Goal: Contribute content: Contribute content

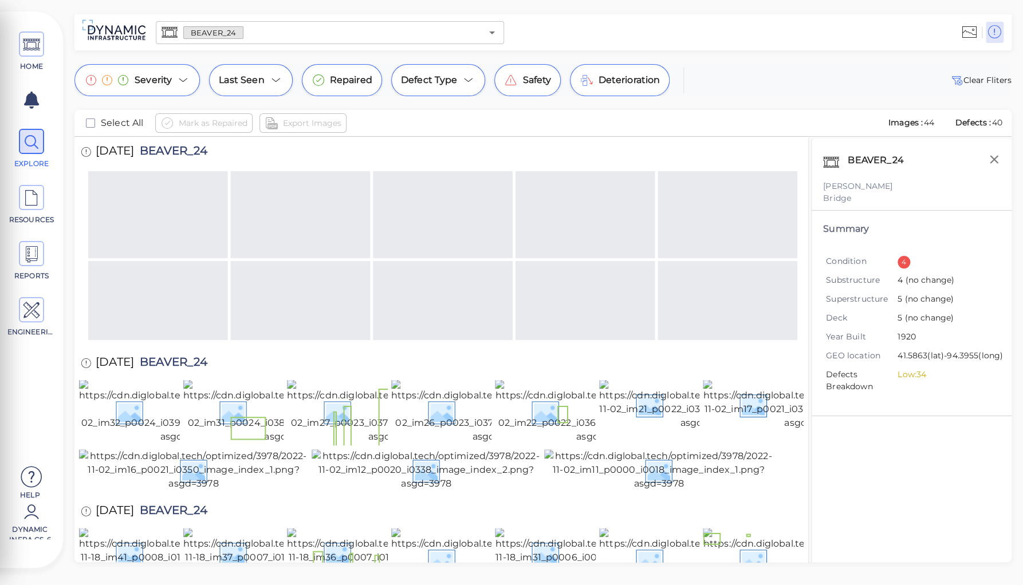
scroll to position [1182, 0]
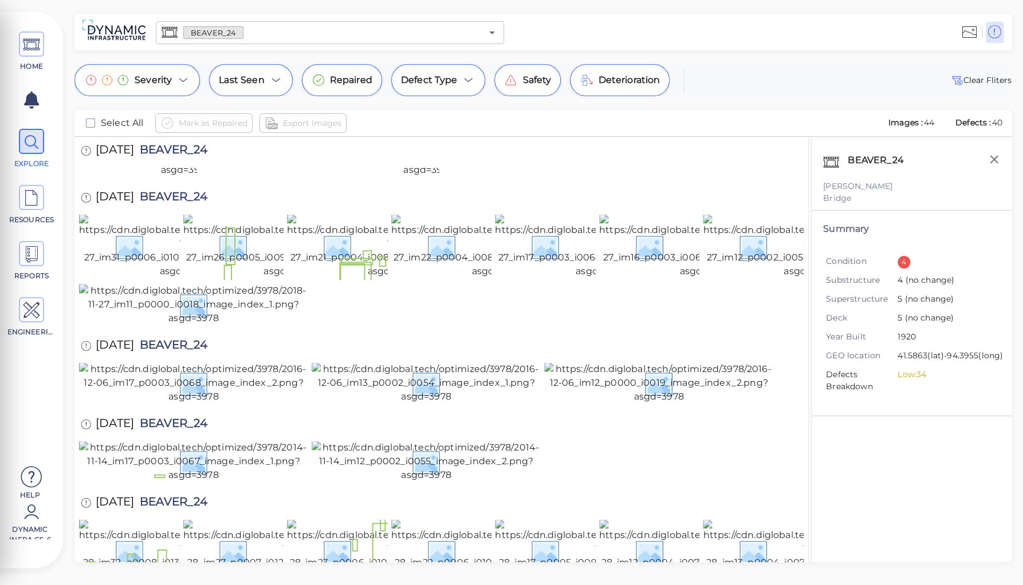
click at [564, 441] on div at bounding box center [441, 462] width 724 height 43
drag, startPoint x: 823, startPoint y: 185, endPoint x: 860, endPoint y: 185, distance: 37.2
click at [860, 185] on div "[PERSON_NAME]" at bounding box center [911, 186] width 177 height 12
copy div "[PERSON_NAME]"
click at [131, 1] on div "HOME EXPLORE RESOURCES REPORTS ENGINEERING Help Dynamic Infra CS-6 How to My Di…" at bounding box center [511, 292] width 1023 height 585
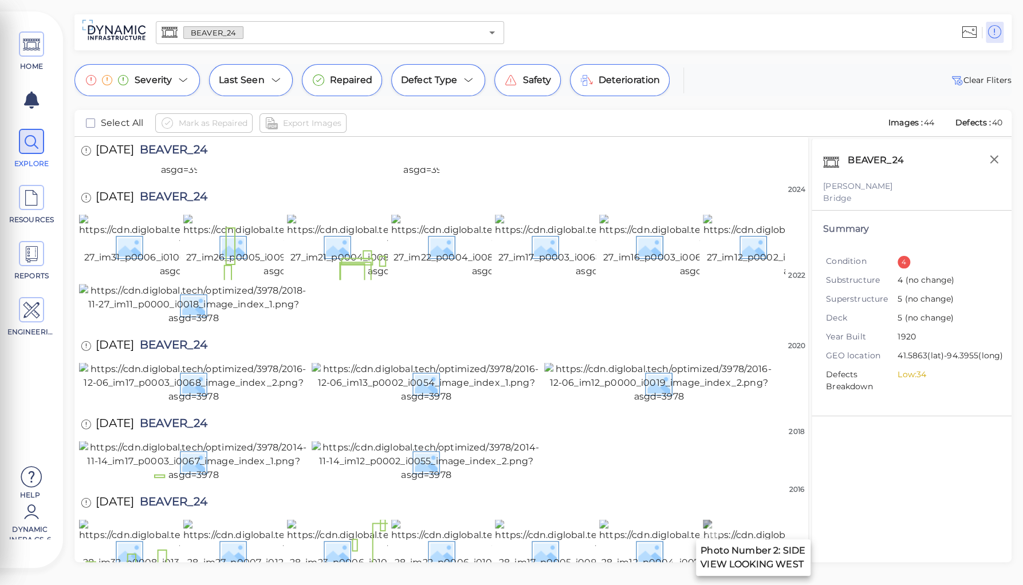
click at [735, 519] on img at bounding box center [808, 551] width 211 height 64
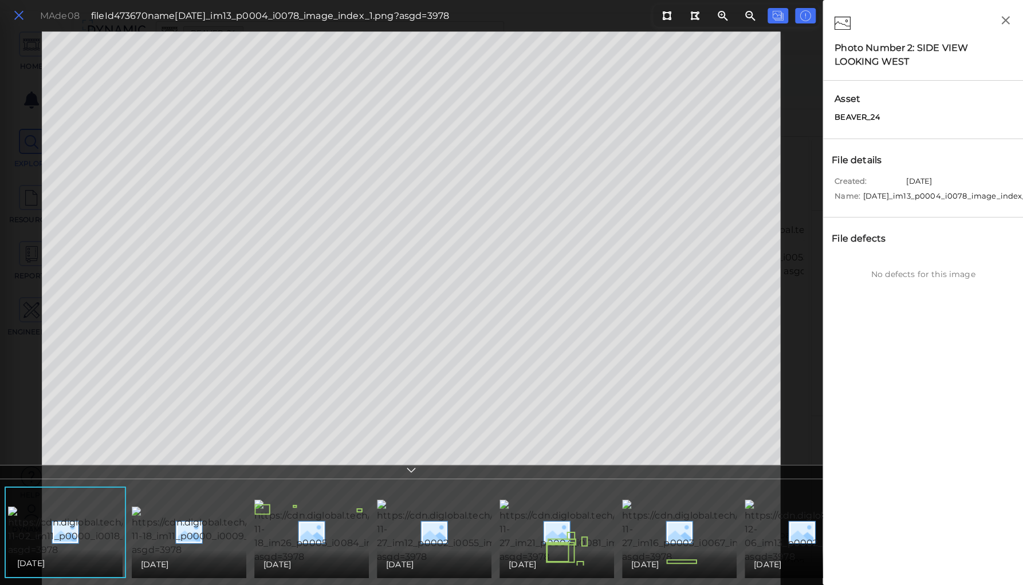
click at [20, 15] on icon at bounding box center [19, 15] width 13 height 15
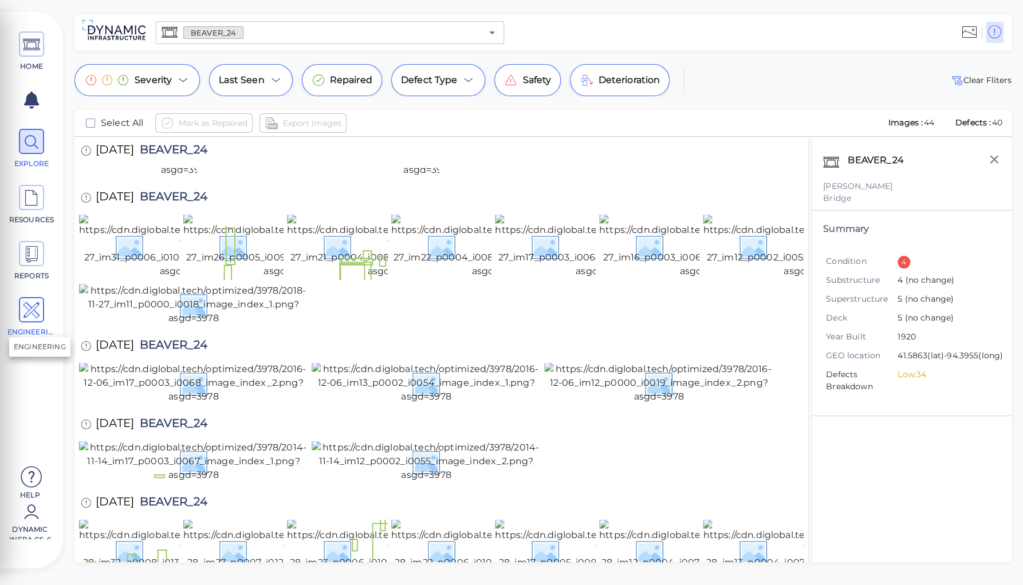
click at [32, 309] on icon at bounding box center [31, 311] width 17 height 26
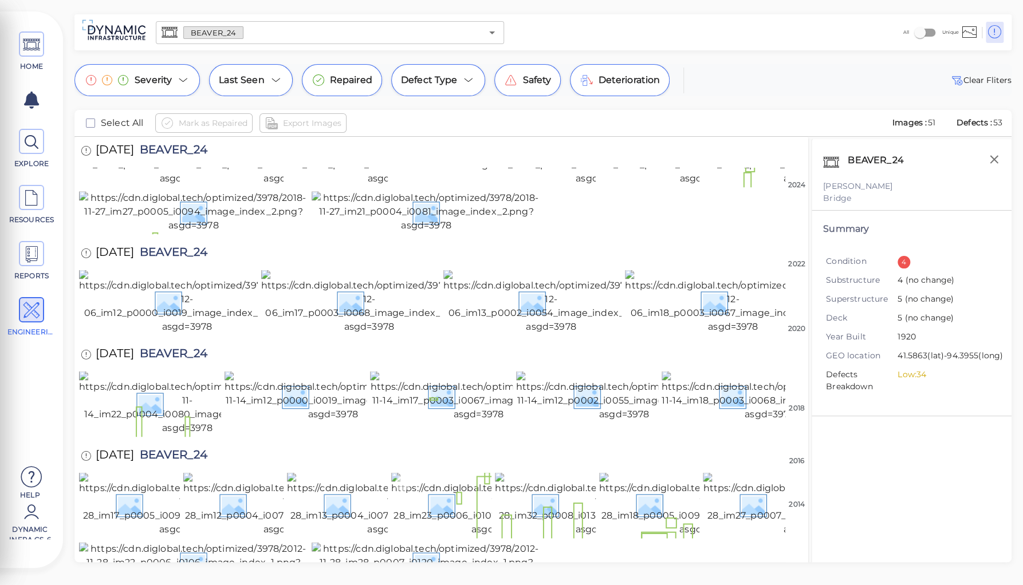
scroll to position [1322, 0]
click at [446, 542] on img at bounding box center [426, 562] width 229 height 41
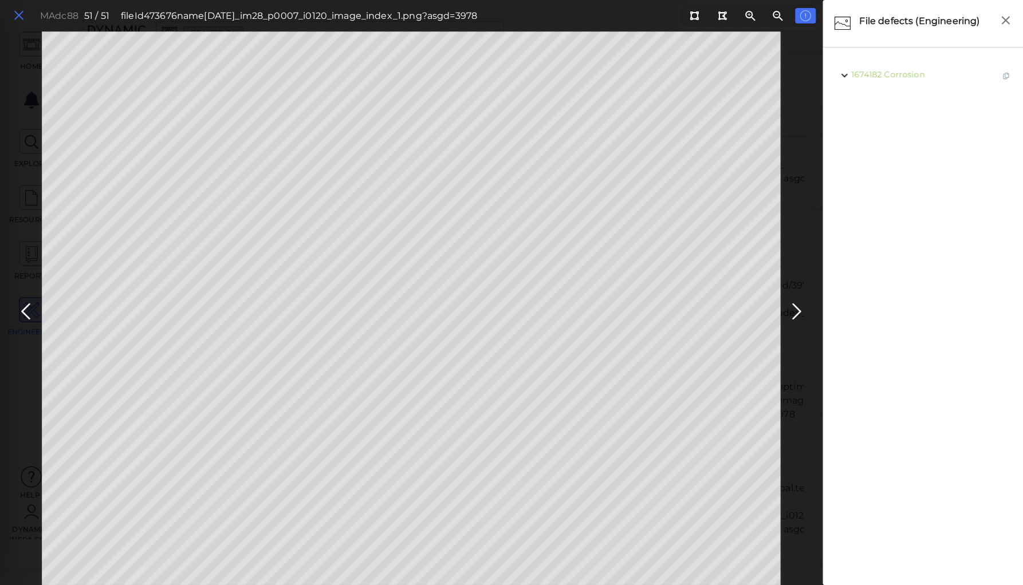
click at [15, 14] on icon at bounding box center [19, 15] width 13 height 15
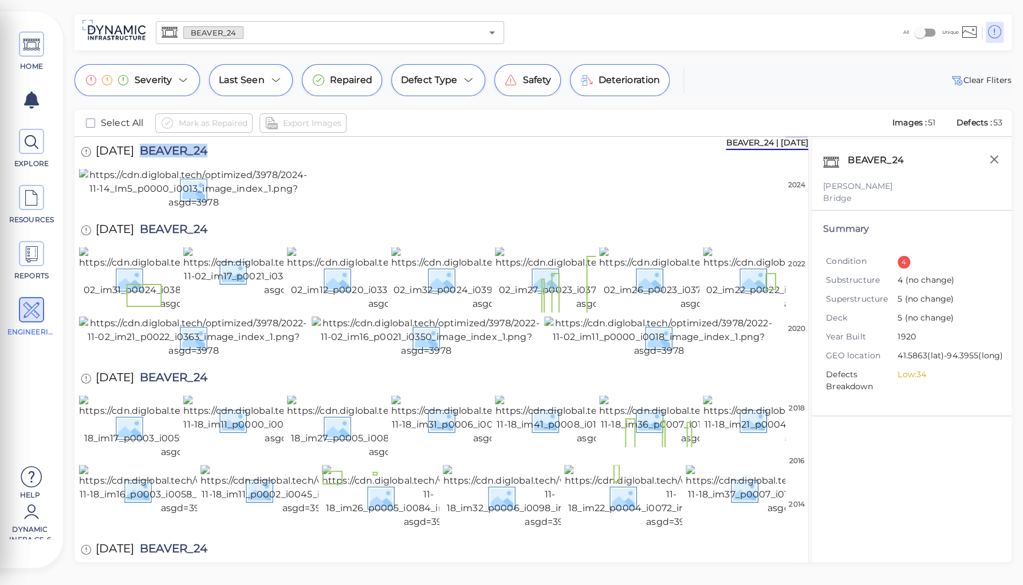
drag, startPoint x: 160, startPoint y: 147, endPoint x: 253, endPoint y: 159, distance: 93.0
click at [253, 159] on div "[DATE] BEAVER_24" at bounding box center [441, 152] width 724 height 31
copy span "BEAVER_24"
click at [218, 2] on div "HOME EXPLORE RESOURCES REPORTS ENGINEERING Help Dynamic Infra CS-6 How to My Di…" at bounding box center [511, 292] width 1023 height 585
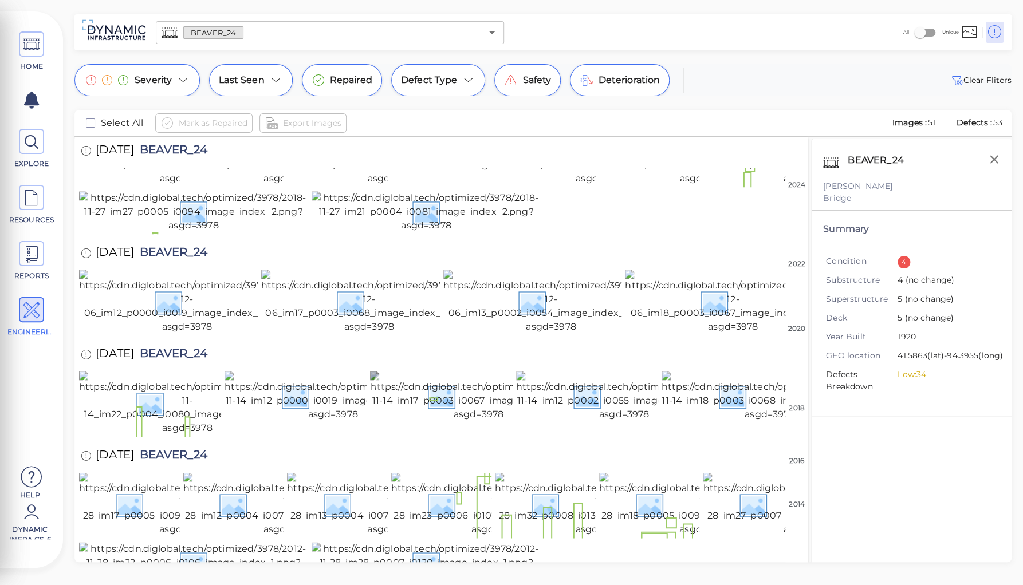
scroll to position [1322, 0]
click at [145, 472] on img at bounding box center [184, 504] width 211 height 64
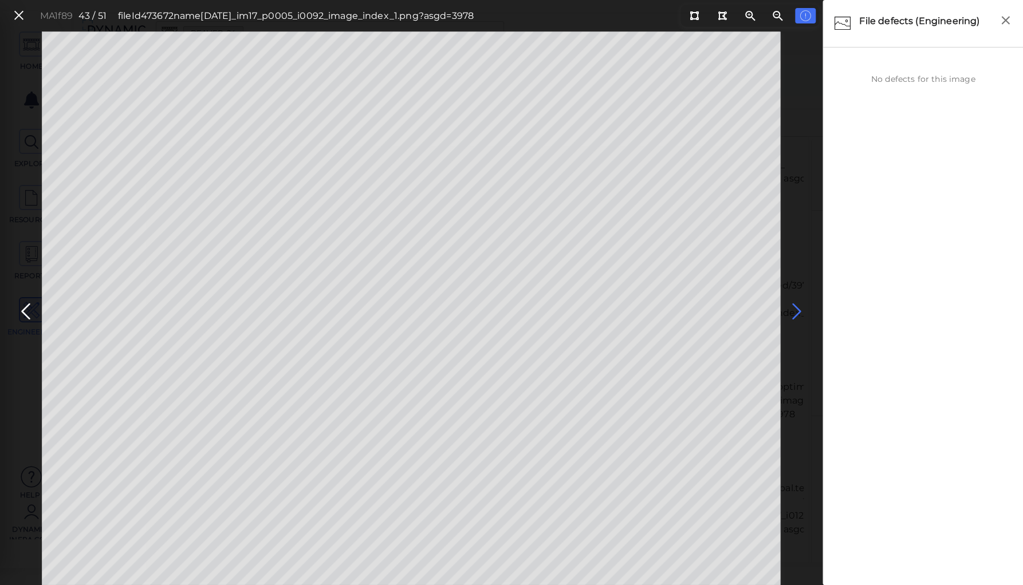
click at [796, 309] on icon at bounding box center [796, 312] width 18 height 22
click at [795, 309] on icon at bounding box center [796, 312] width 18 height 22
click at [692, 11] on icon at bounding box center [694, 15] width 9 height 9
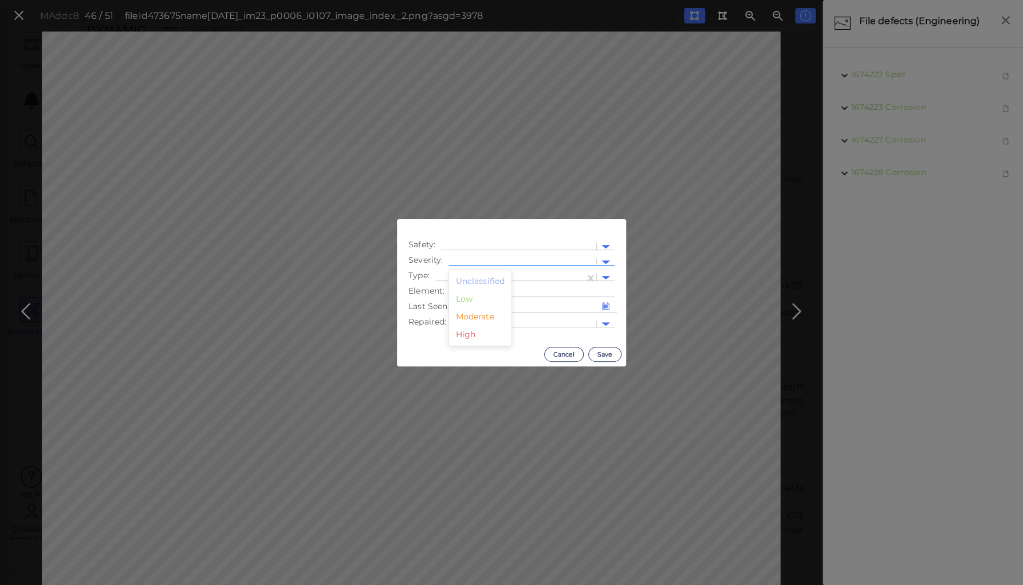
click at [466, 257] on div at bounding box center [522, 263] width 136 height 12
click at [466, 300] on div "Low" at bounding box center [479, 299] width 63 height 18
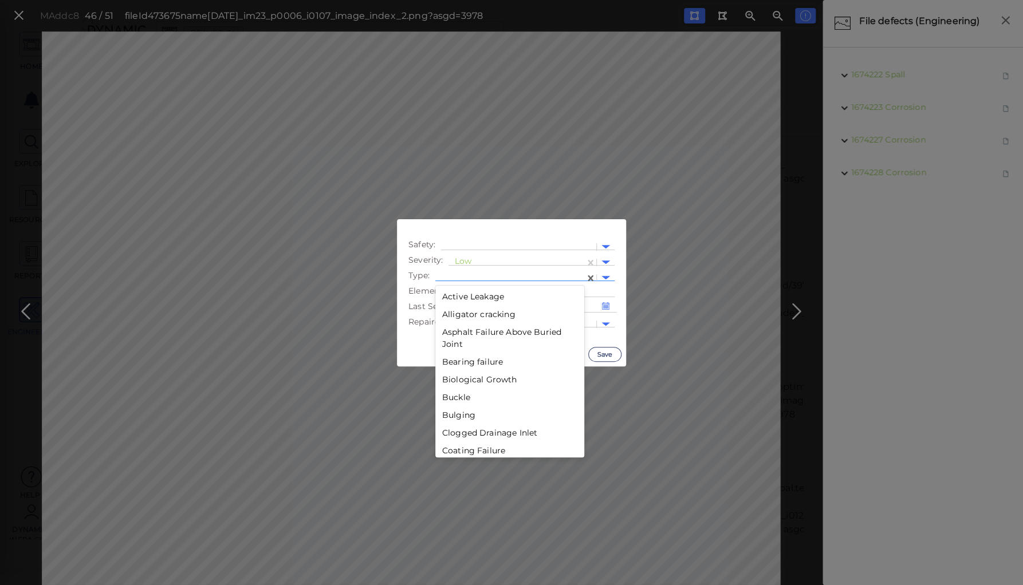
click at [472, 274] on div at bounding box center [510, 278] width 138 height 12
click at [461, 396] on div "Distortion" at bounding box center [509, 396] width 149 height 18
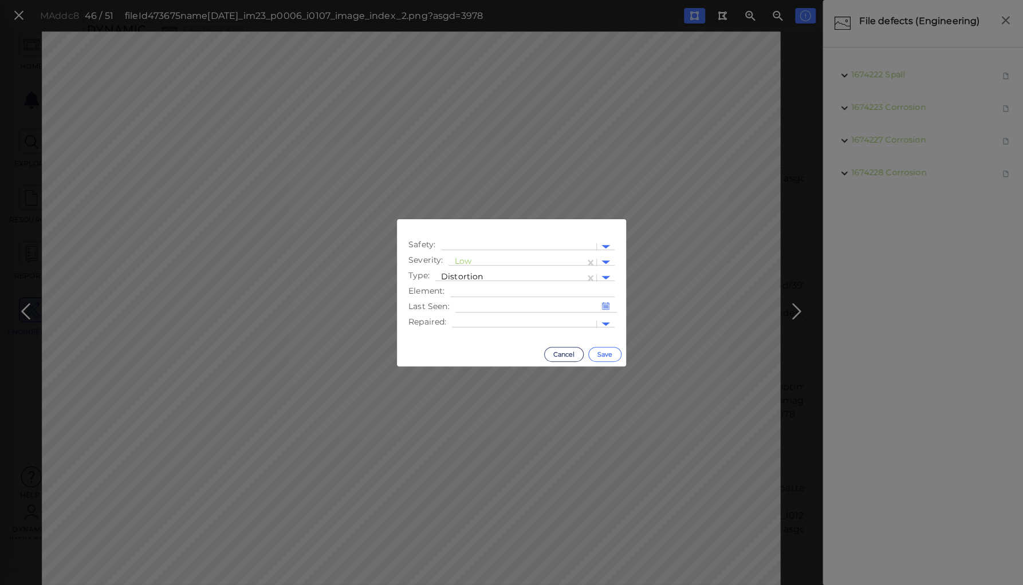
click at [599, 351] on button "Save" at bounding box center [604, 354] width 33 height 15
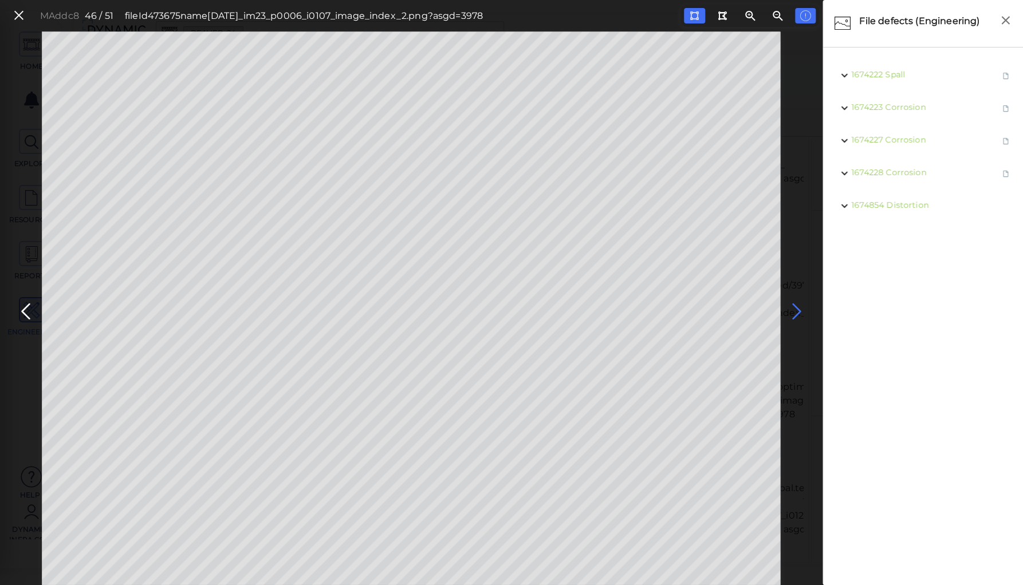
click at [791, 313] on icon at bounding box center [796, 312] width 18 height 22
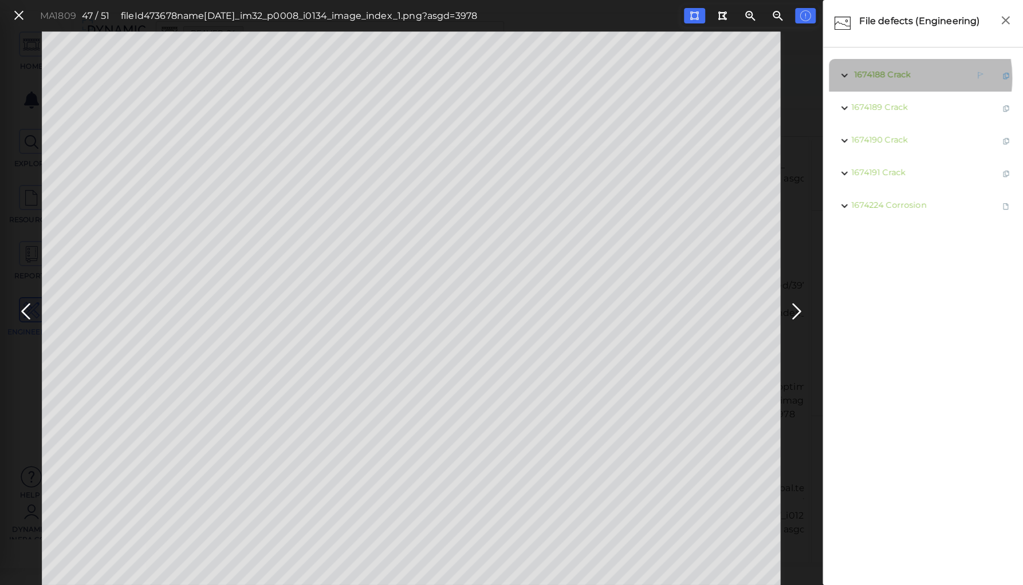
click at [896, 78] on span "Crack" at bounding box center [898, 74] width 23 height 10
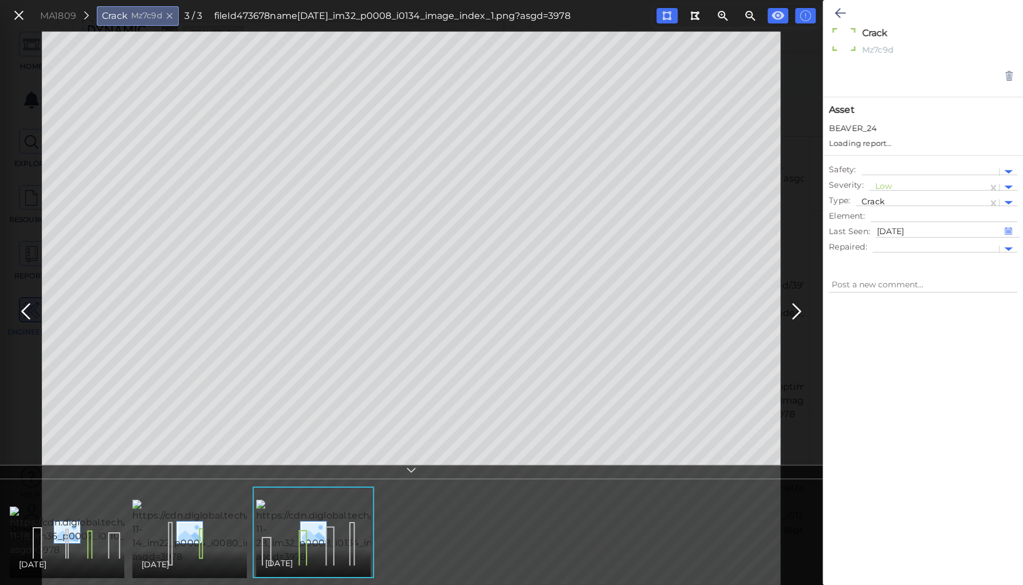
type textarea "x"
click at [838, 13] on icon at bounding box center [839, 13] width 11 height 14
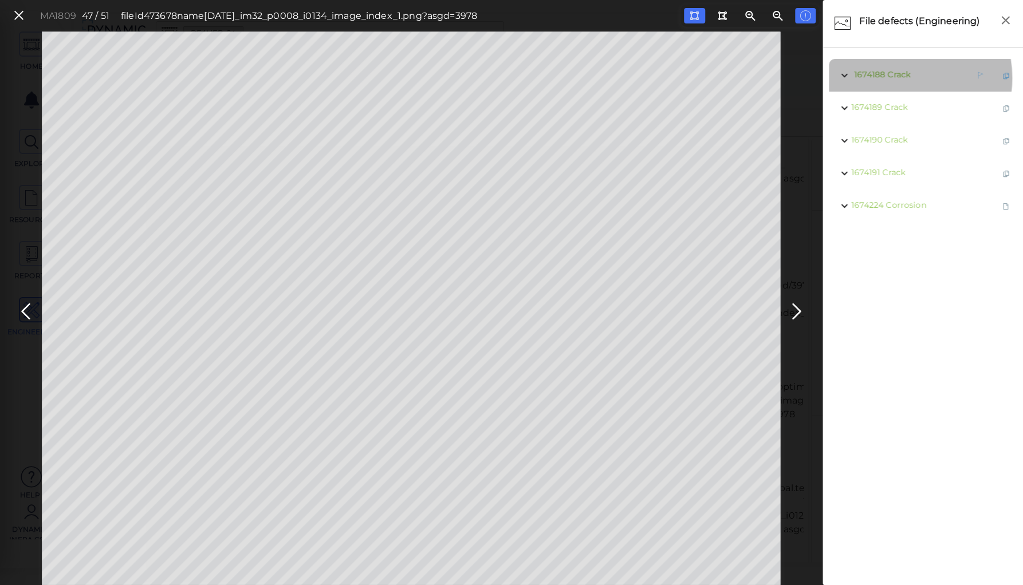
click at [897, 78] on span "Crack" at bounding box center [898, 74] width 23 height 10
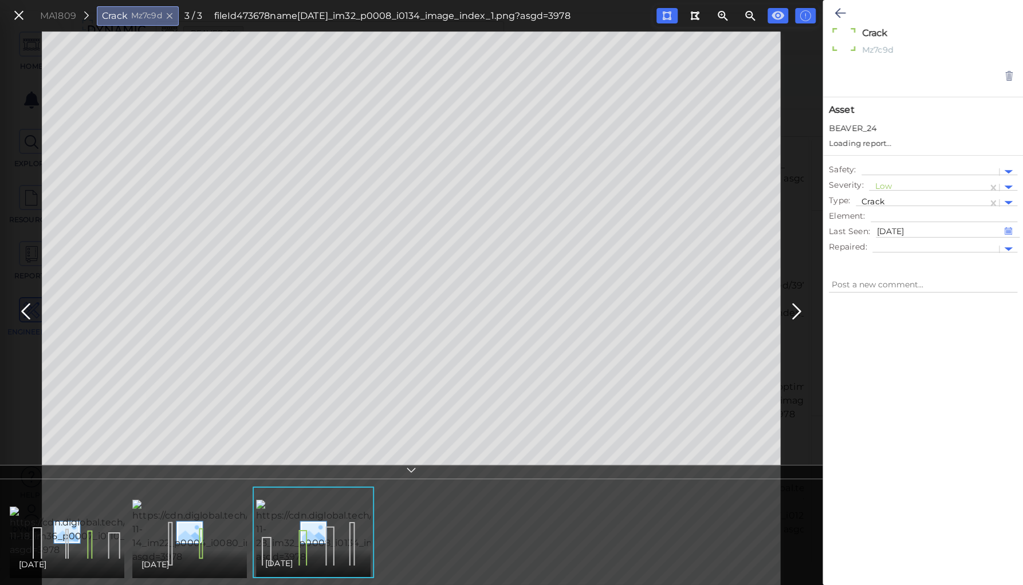
type textarea "x"
click at [887, 174] on div at bounding box center [928, 177] width 107 height 12
drag, startPoint x: 892, startPoint y: 227, endPoint x: 893, endPoint y: 238, distance: 11.5
click at [893, 238] on div "Moderate" at bounding box center [900, 231] width 63 height 18
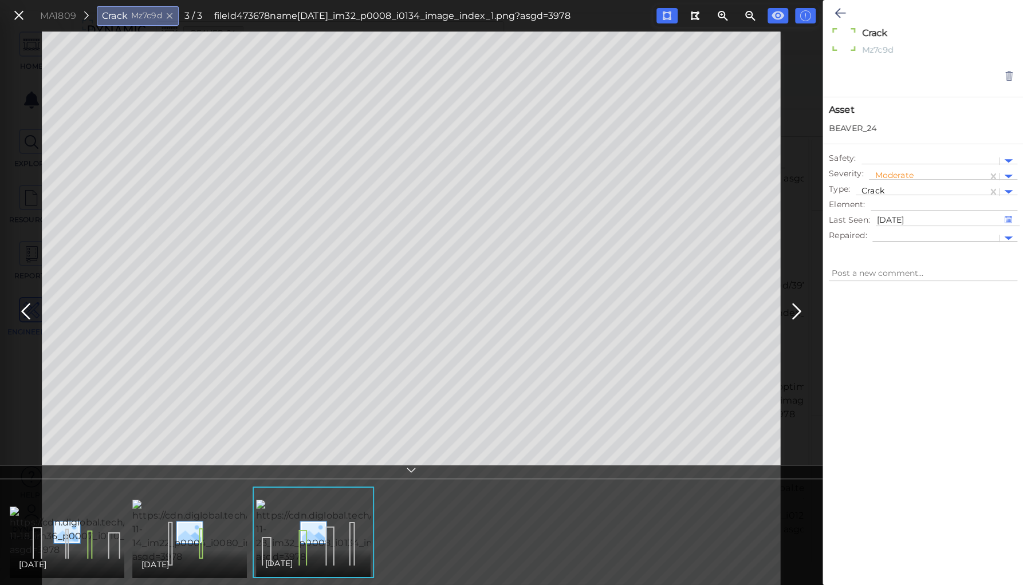
type textarea "x"
click at [838, 14] on icon at bounding box center [839, 13] width 11 height 14
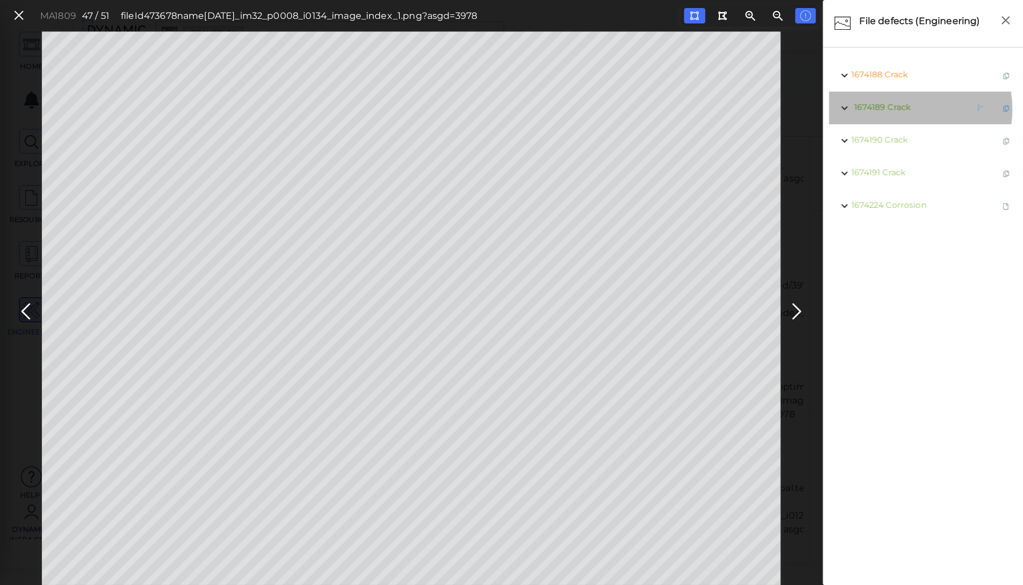
click at [900, 109] on span "Crack" at bounding box center [898, 107] width 23 height 10
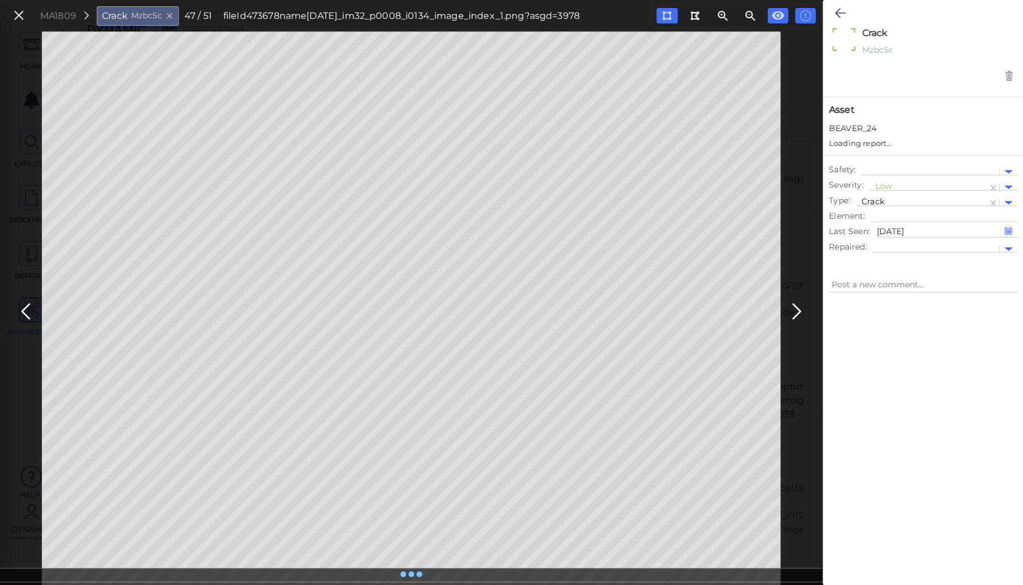
type textarea "x"
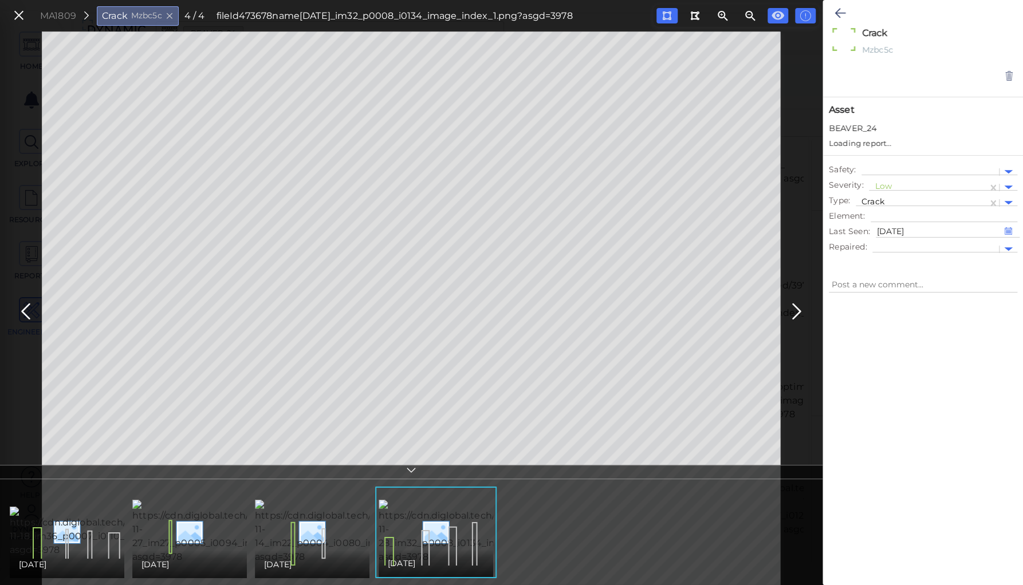
type textarea "x"
click at [888, 174] on div at bounding box center [928, 177] width 107 height 12
click at [892, 230] on div "Moderate" at bounding box center [900, 231] width 63 height 18
type textarea "x"
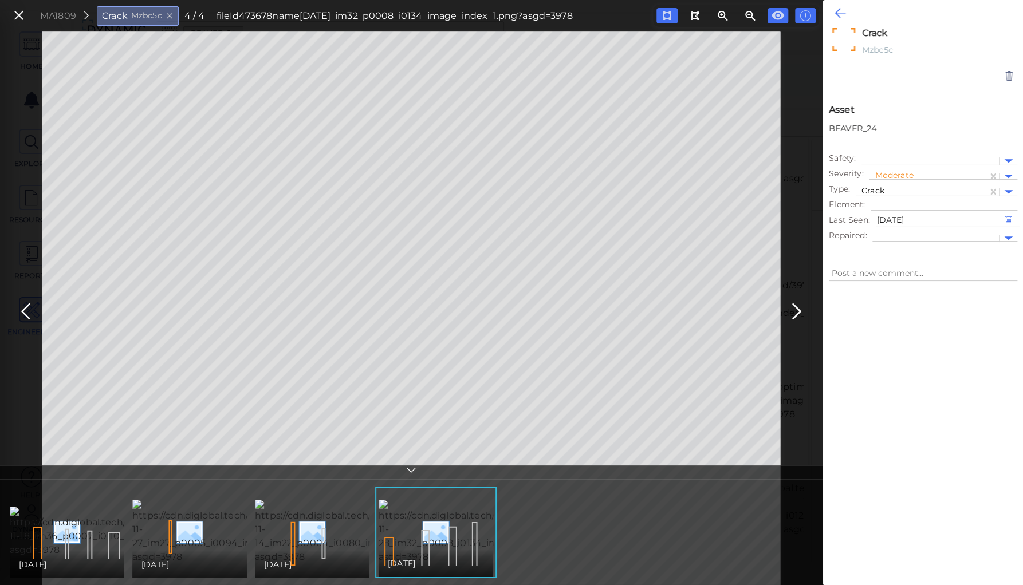
click at [835, 14] on icon at bounding box center [839, 13] width 11 height 14
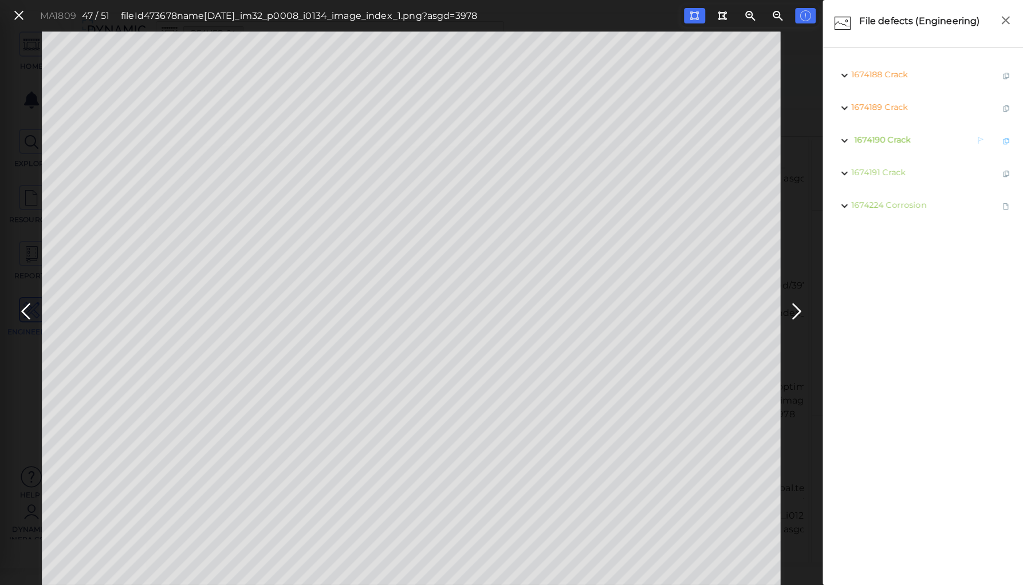
click at [884, 140] on span "1674190 Crack" at bounding box center [880, 140] width 59 height 14
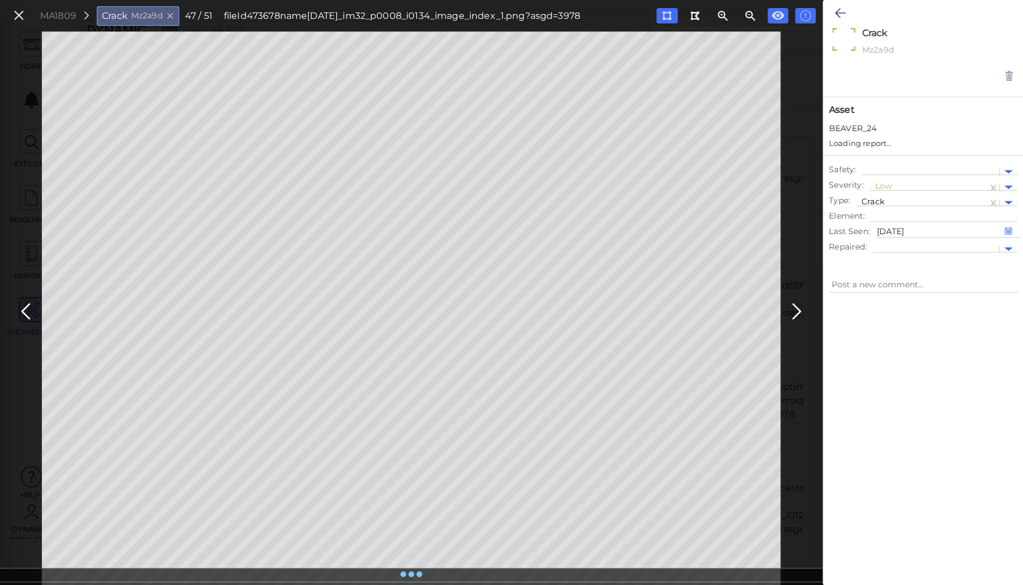
type textarea "x"
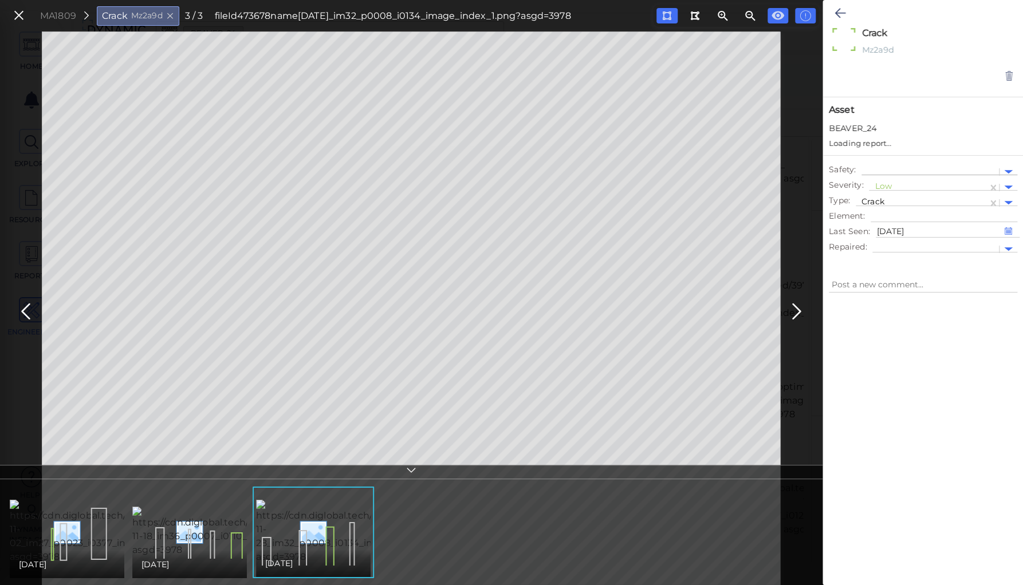
type textarea "x"
click at [879, 176] on div at bounding box center [928, 177] width 107 height 12
click at [893, 231] on div "Moderate" at bounding box center [900, 231] width 63 height 18
type textarea "x"
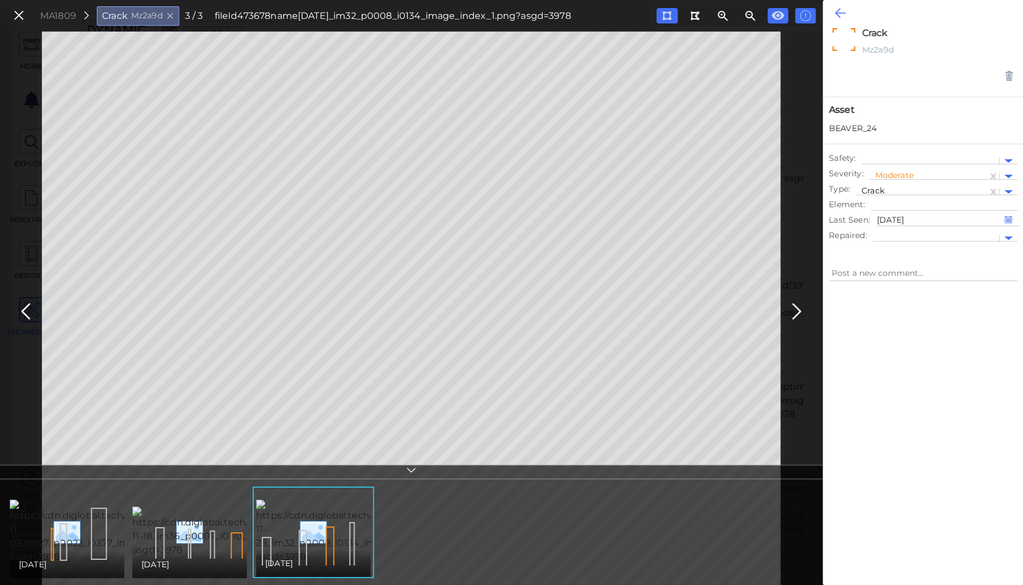
click at [835, 9] on icon at bounding box center [839, 13] width 11 height 14
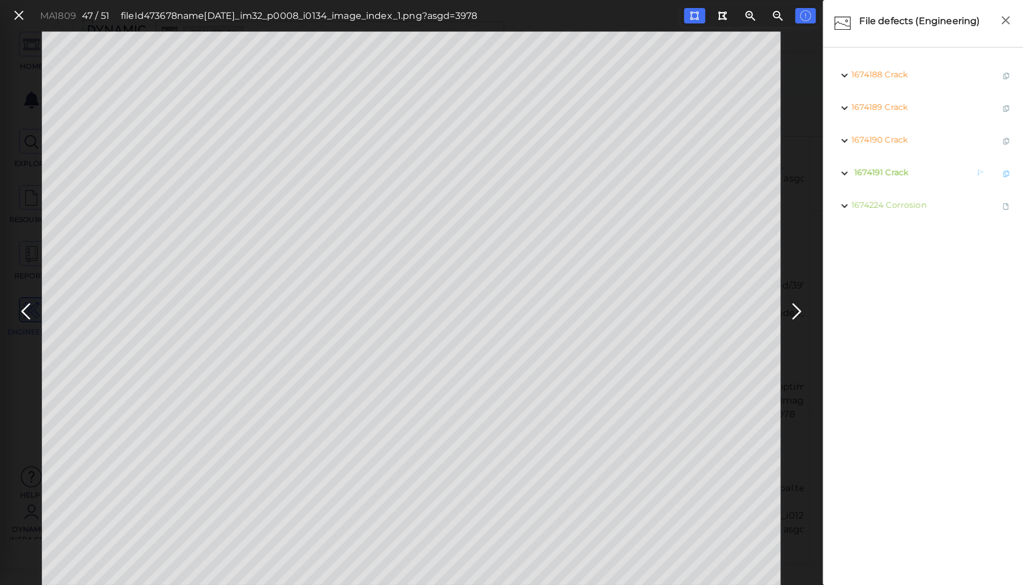
click at [894, 174] on span "Crack" at bounding box center [896, 172] width 23 height 10
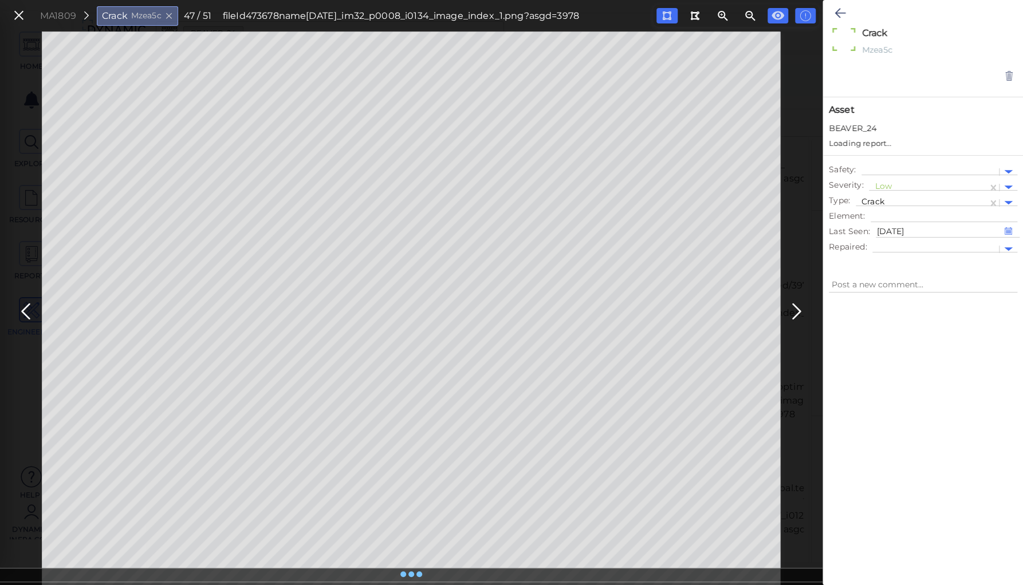
type textarea "x"
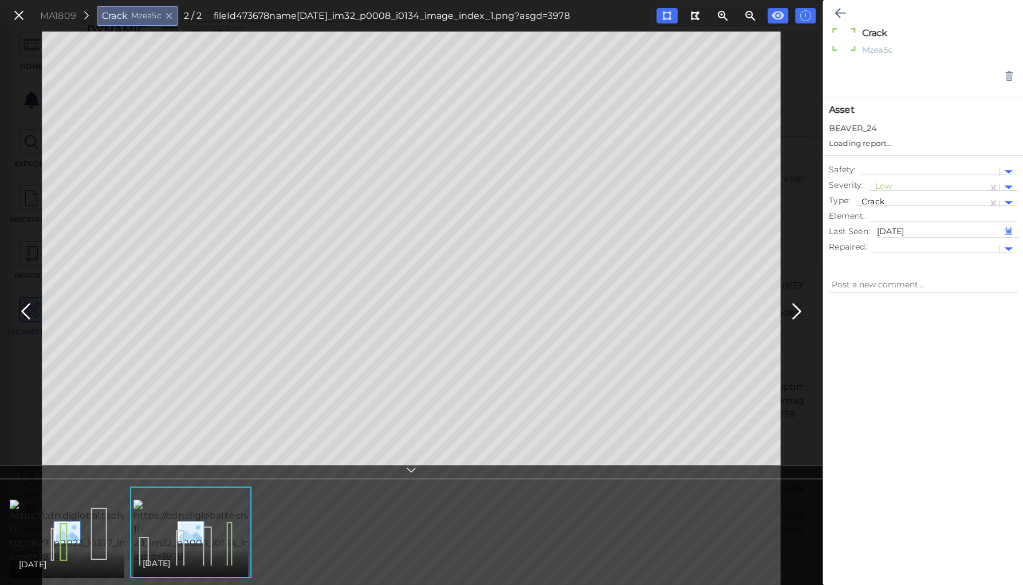
type textarea "x"
click at [888, 174] on div at bounding box center [928, 177] width 107 height 12
click at [904, 230] on div "Moderate" at bounding box center [900, 231] width 63 height 18
type textarea "x"
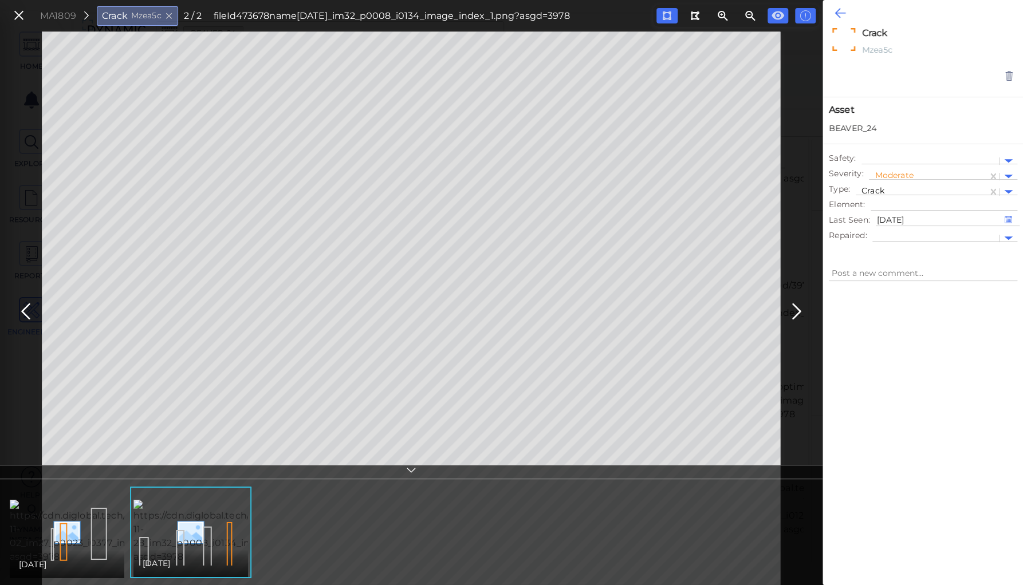
click at [839, 10] on icon at bounding box center [839, 13] width 11 height 14
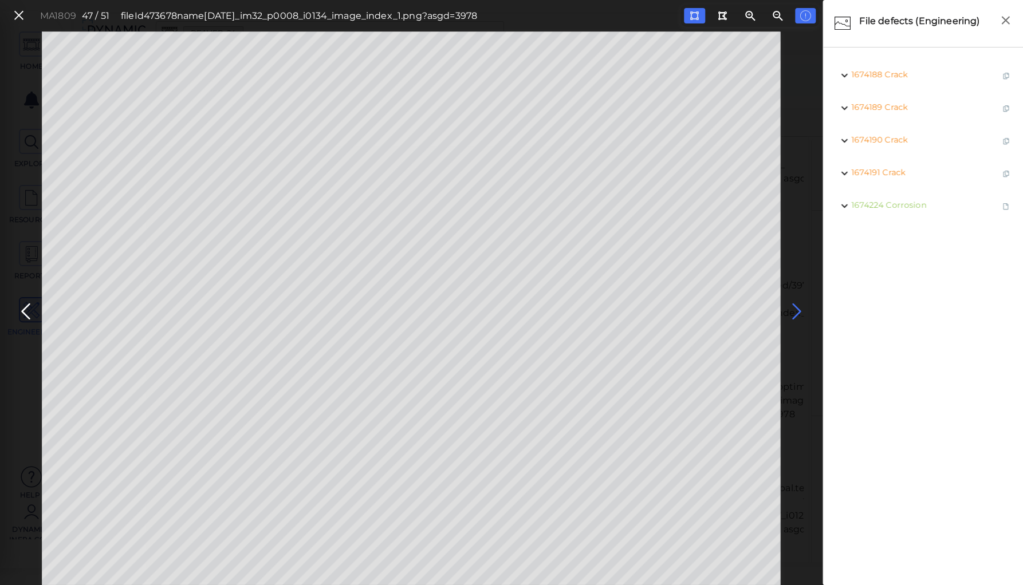
click at [797, 306] on icon at bounding box center [796, 312] width 18 height 22
click at [796, 307] on icon at bounding box center [796, 312] width 18 height 22
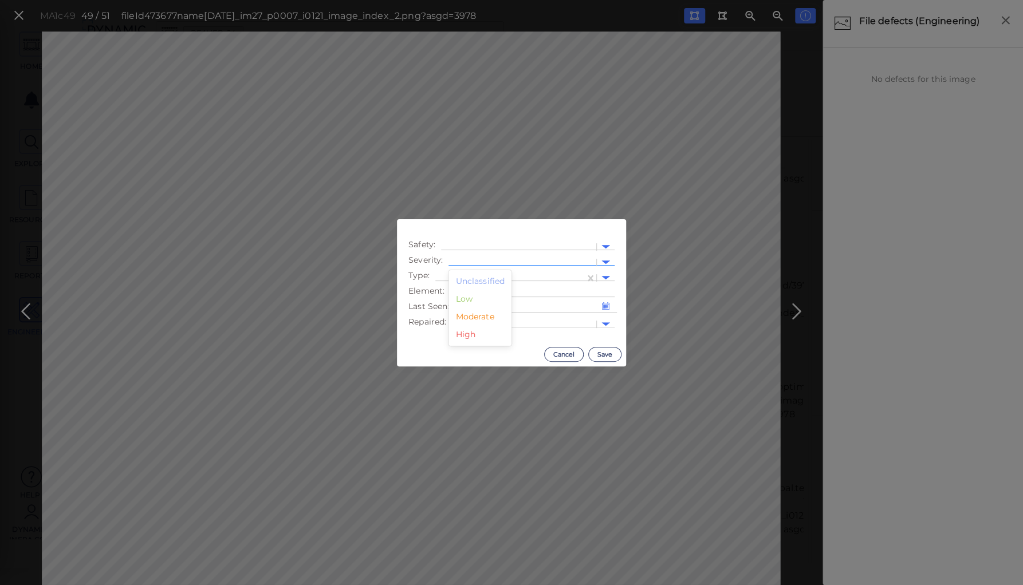
click at [516, 258] on div at bounding box center [522, 263] width 136 height 12
click at [465, 298] on div "Low" at bounding box center [479, 299] width 63 height 18
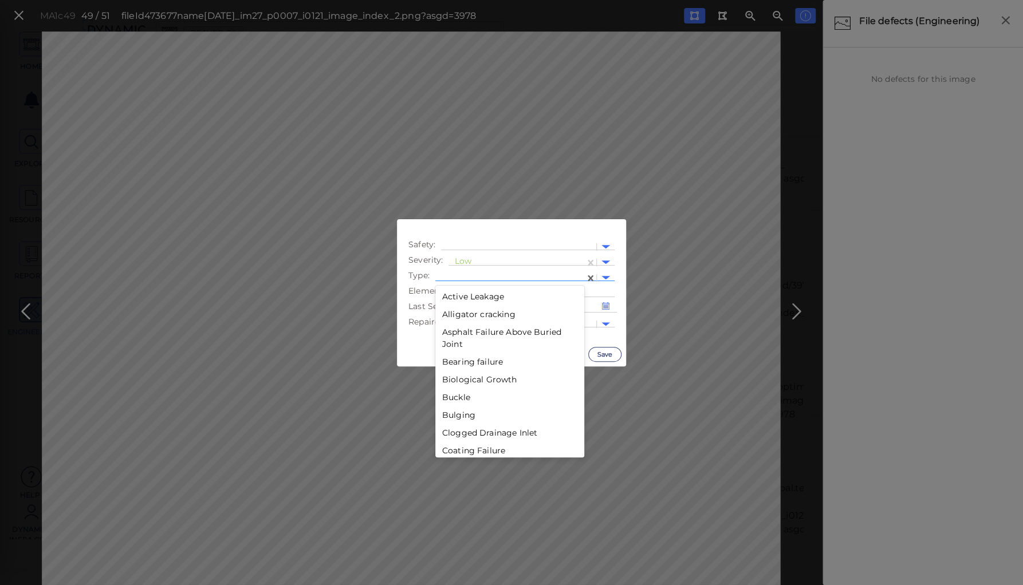
click at [476, 275] on div at bounding box center [510, 278] width 138 height 12
click at [474, 359] on div "Corrosion" at bounding box center [509, 357] width 149 height 18
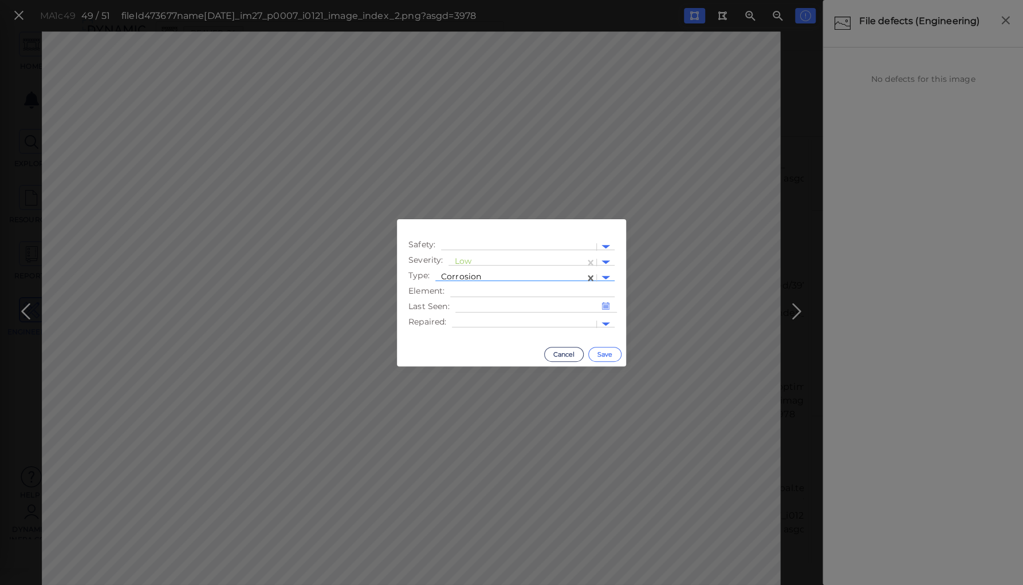
click at [607, 355] on button "Save" at bounding box center [604, 354] width 33 height 15
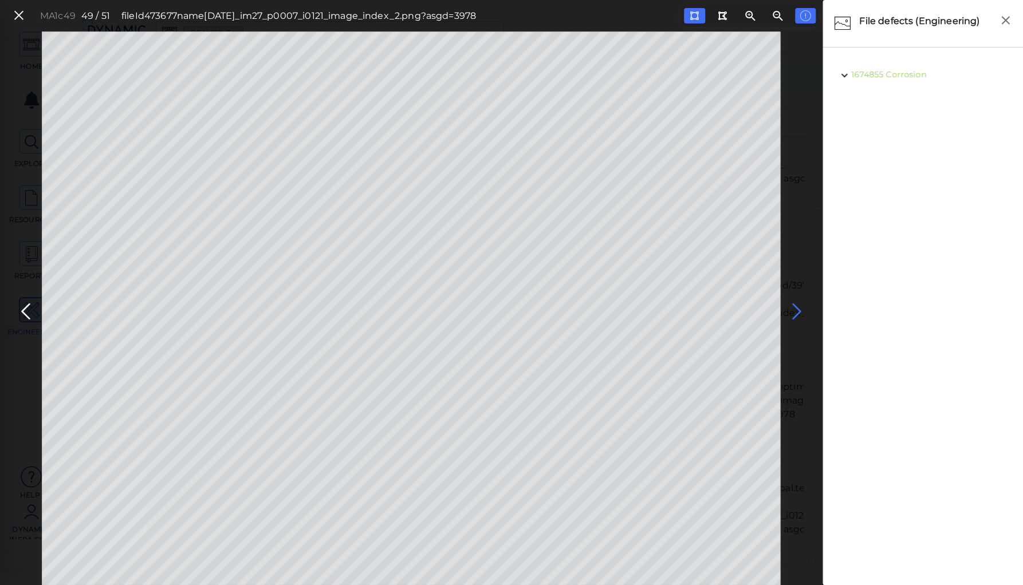
click at [793, 307] on icon at bounding box center [796, 312] width 18 height 22
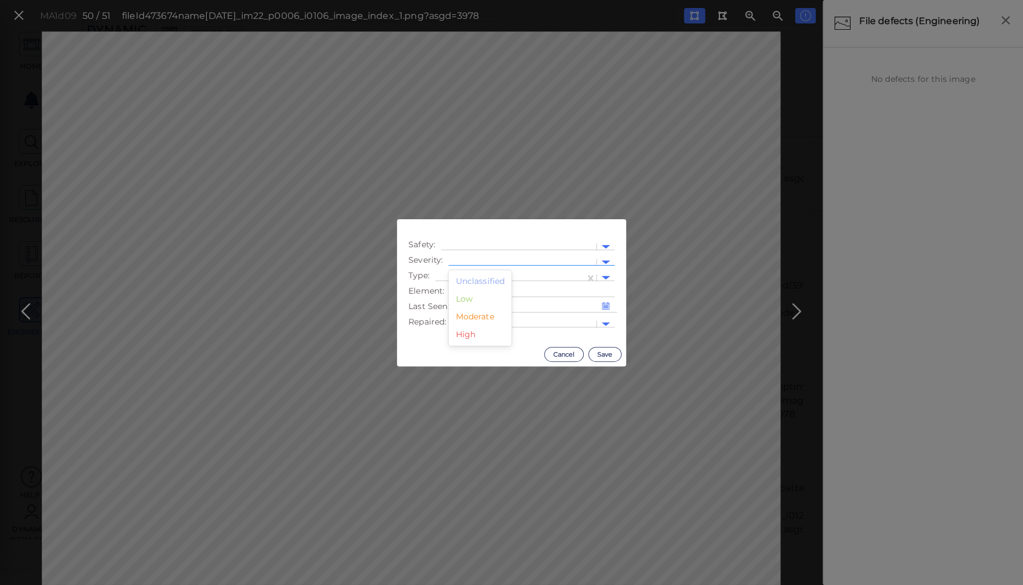
click at [485, 258] on div at bounding box center [522, 263] width 136 height 12
click at [470, 299] on div "Low" at bounding box center [479, 299] width 63 height 18
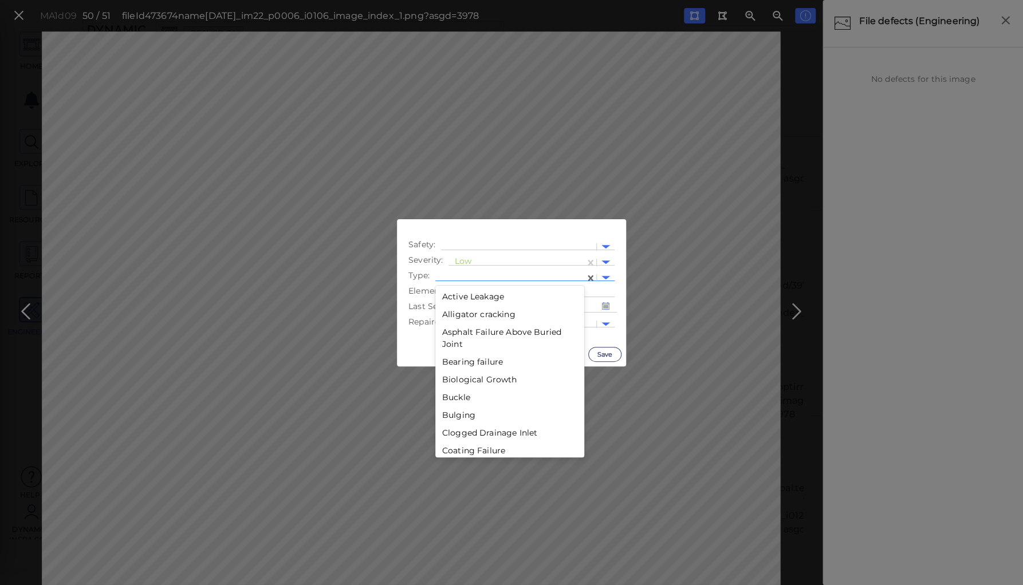
click at [474, 275] on div at bounding box center [510, 278] width 138 height 12
click at [472, 393] on div "Distortion" at bounding box center [509, 396] width 149 height 18
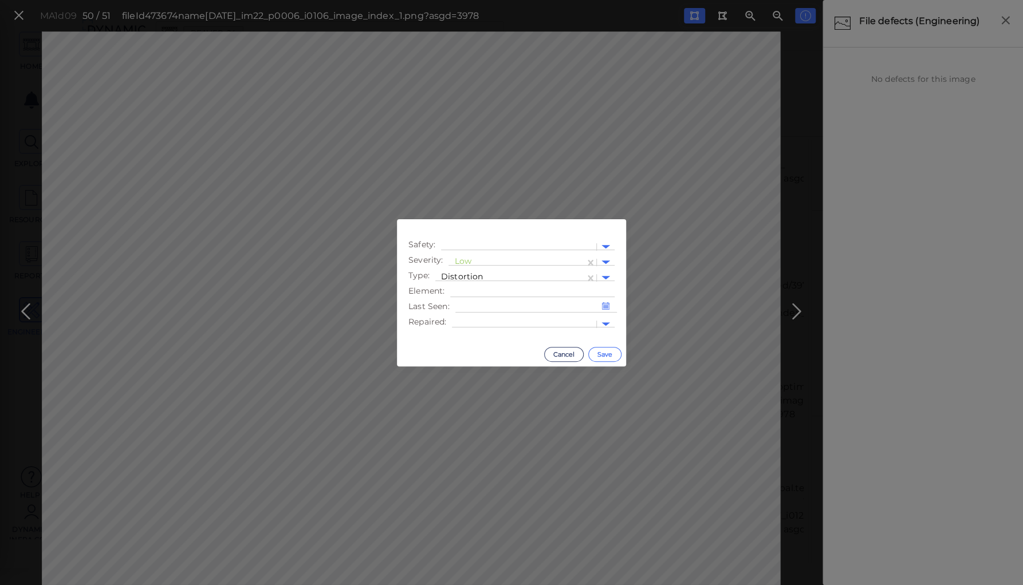
click at [602, 351] on button "Save" at bounding box center [604, 354] width 33 height 15
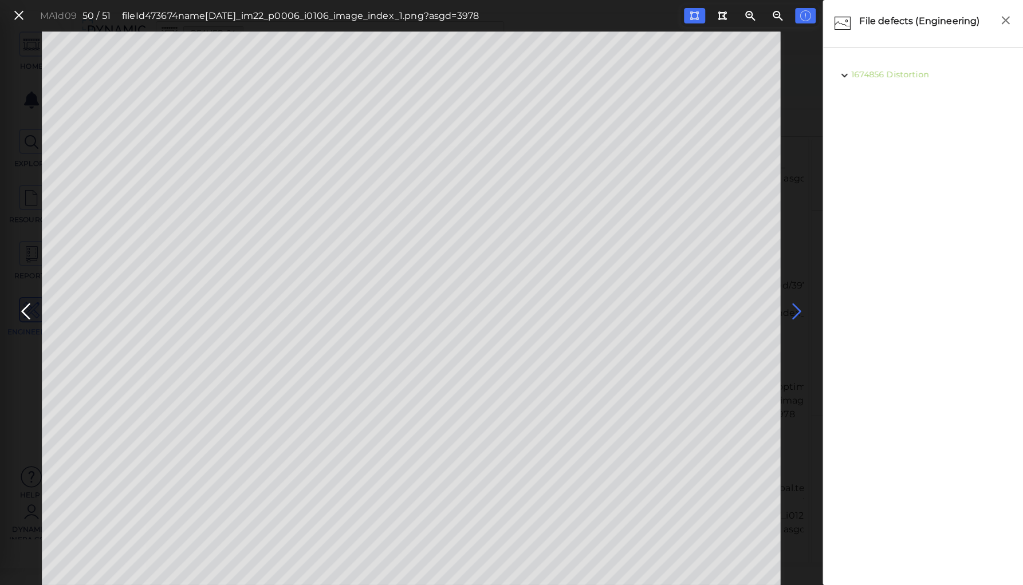
click at [794, 313] on icon at bounding box center [796, 312] width 18 height 22
click at [19, 17] on icon at bounding box center [19, 15] width 13 height 15
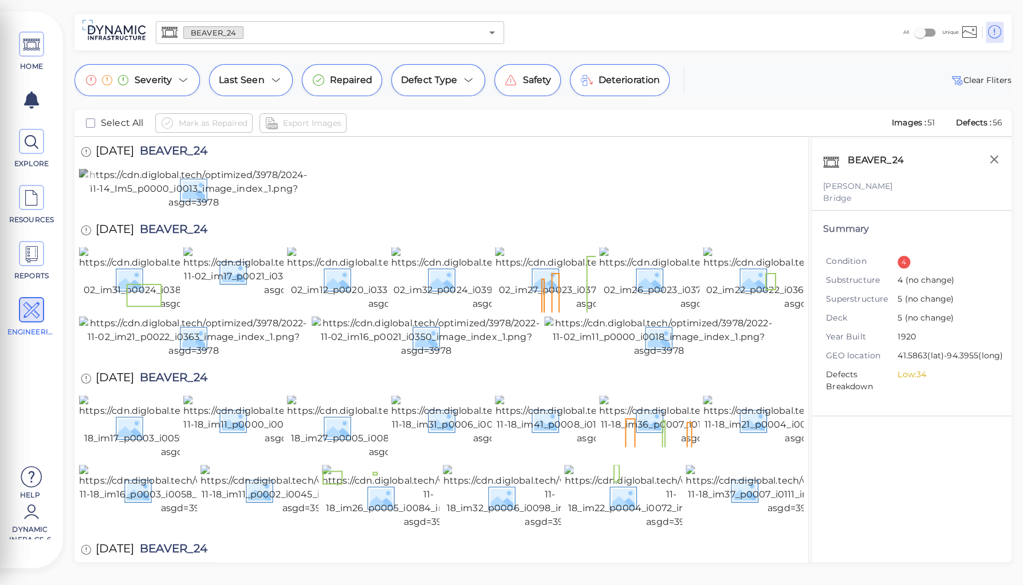
click at [186, 210] on img at bounding box center [193, 188] width 229 height 41
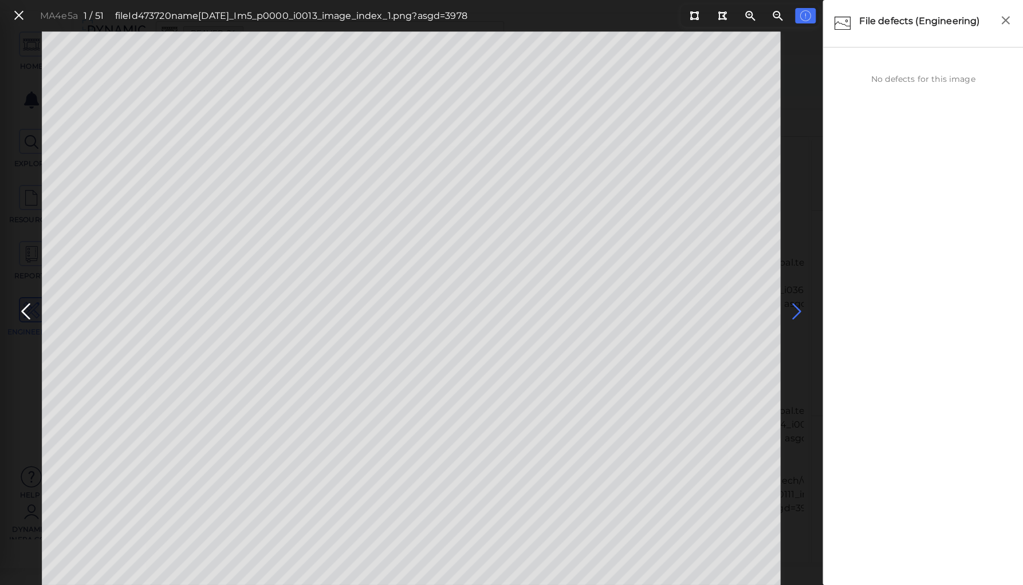
click at [797, 310] on icon at bounding box center [796, 312] width 18 height 22
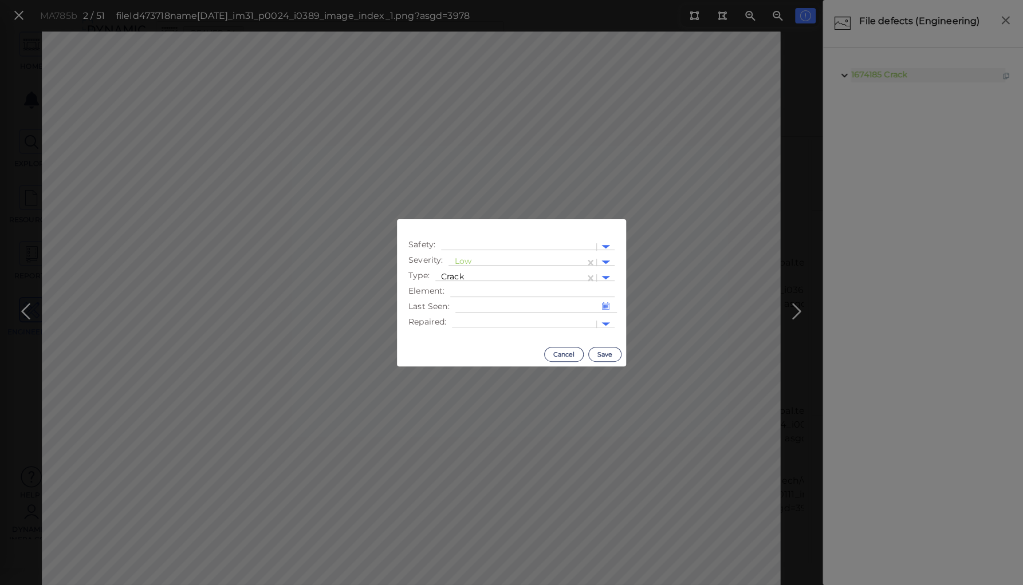
click at [424, 0] on body "This app is not optimized for mobile screens. Please access using a desktop or …" at bounding box center [511, 0] width 1023 height 0
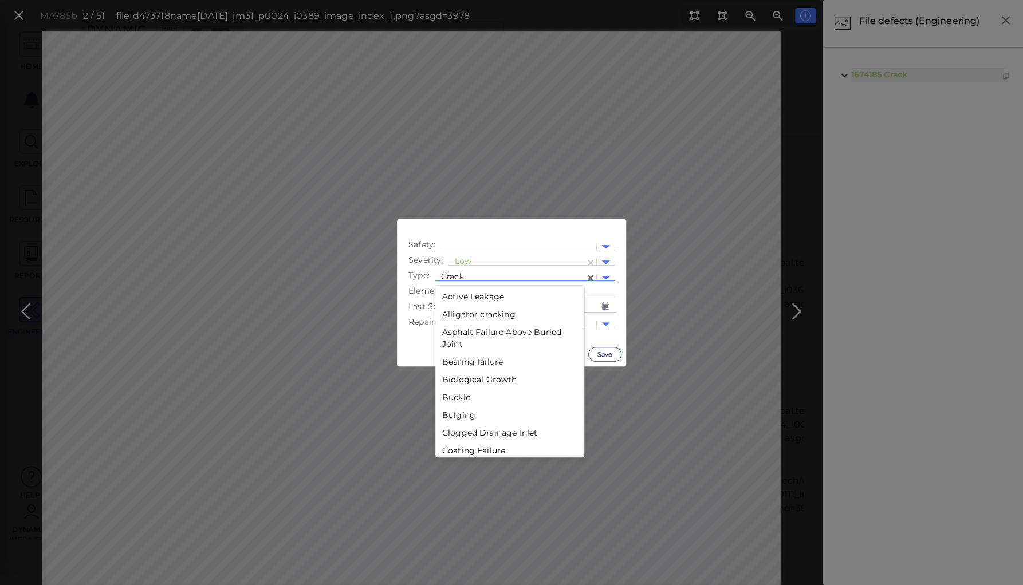
scroll to position [132, 0]
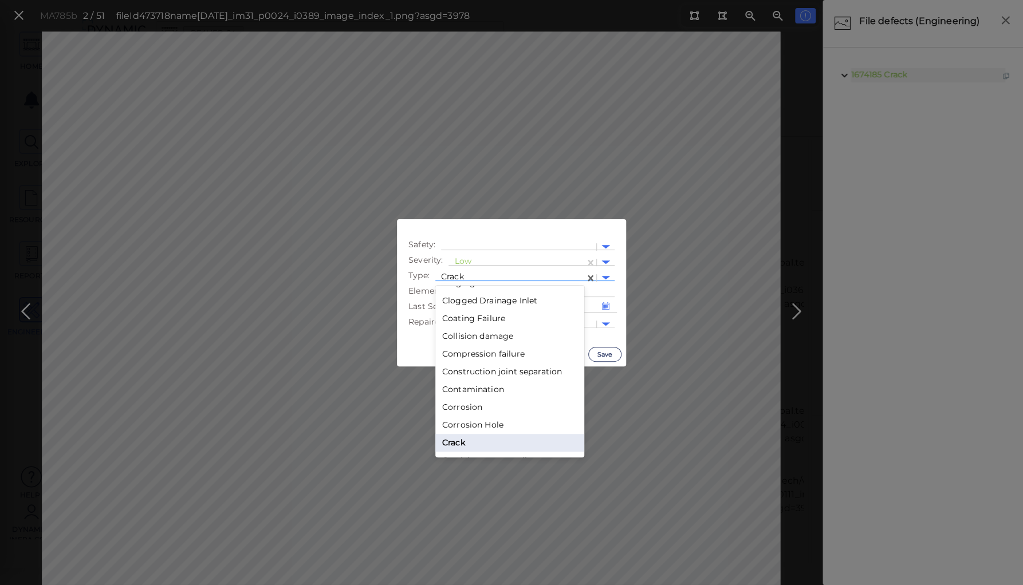
click at [468, 279] on div at bounding box center [510, 278] width 138 height 12
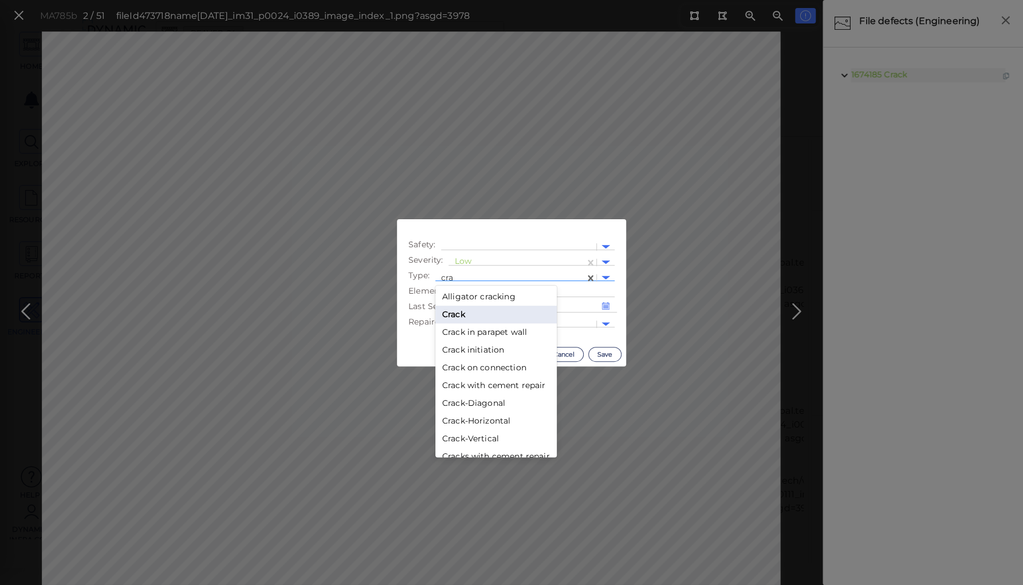
type input "crac"
click at [490, 391] on div "Net like Cracking" at bounding box center [495, 393] width 121 height 18
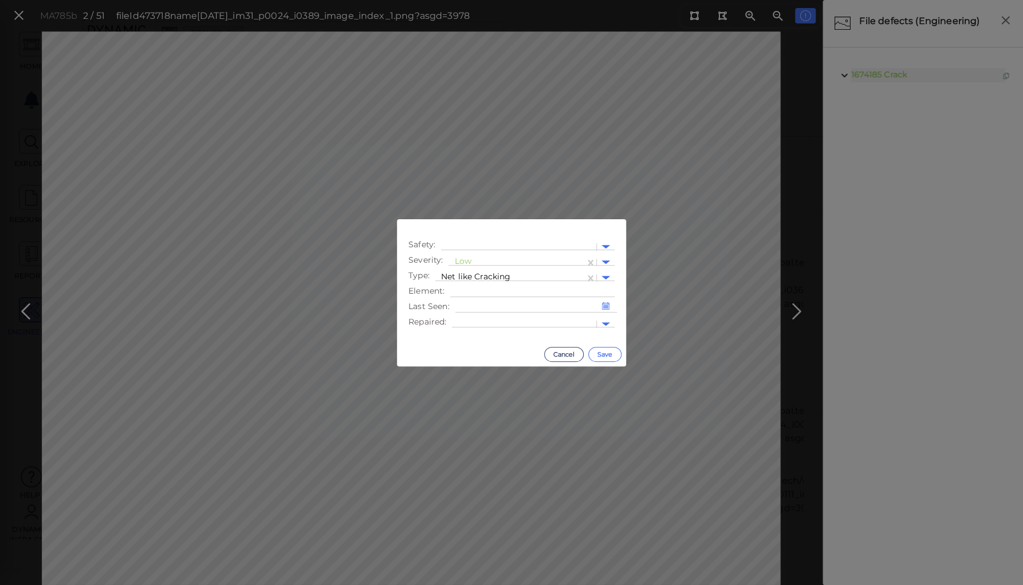
click at [605, 356] on button "Save" at bounding box center [604, 354] width 33 height 15
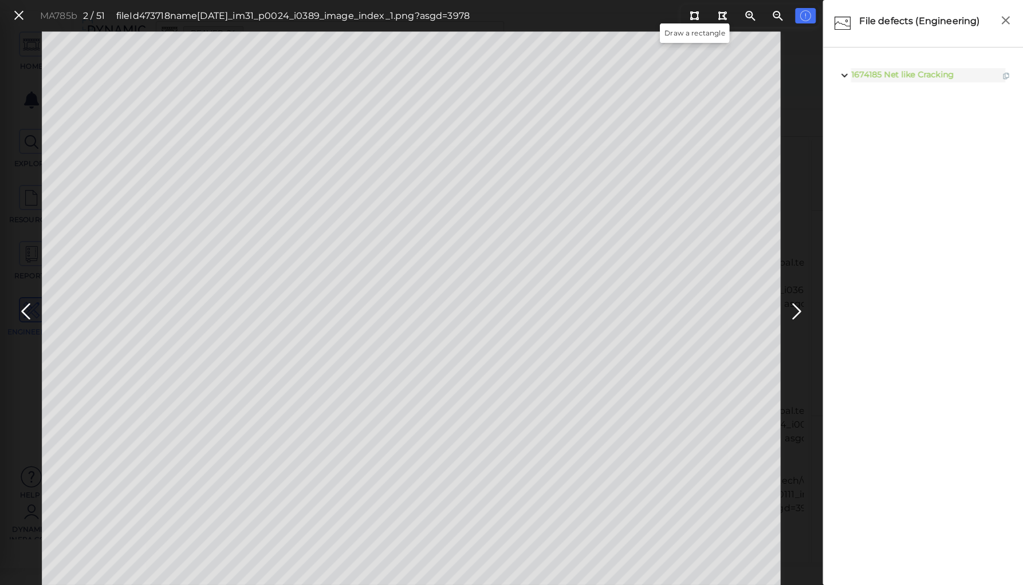
drag, startPoint x: 694, startPoint y: 20, endPoint x: 678, endPoint y: 27, distance: 17.7
click at [687, 22] on button at bounding box center [694, 15] width 21 height 15
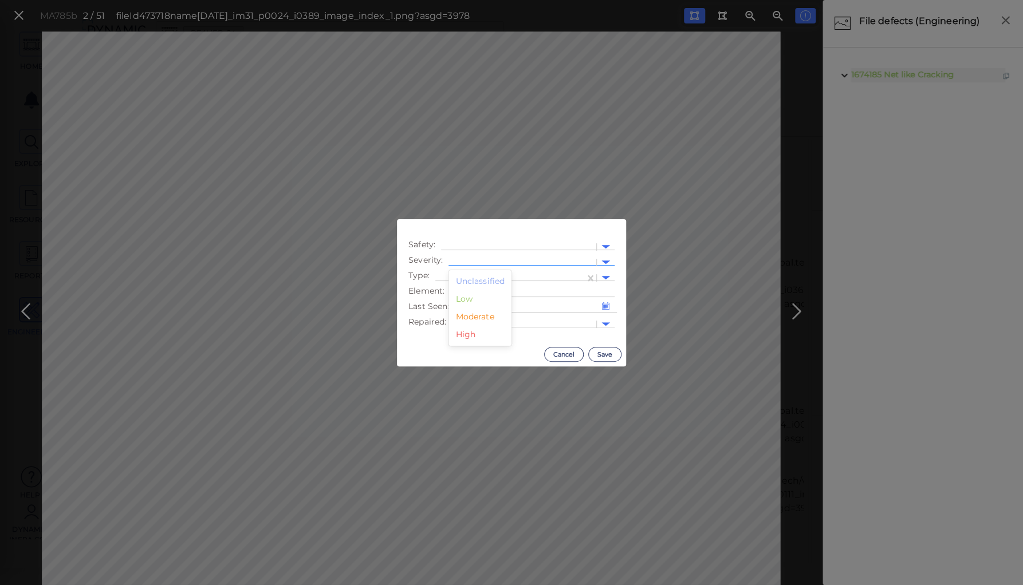
click at [490, 264] on div at bounding box center [522, 263] width 136 height 12
click at [481, 316] on div "Moderate" at bounding box center [479, 317] width 63 height 18
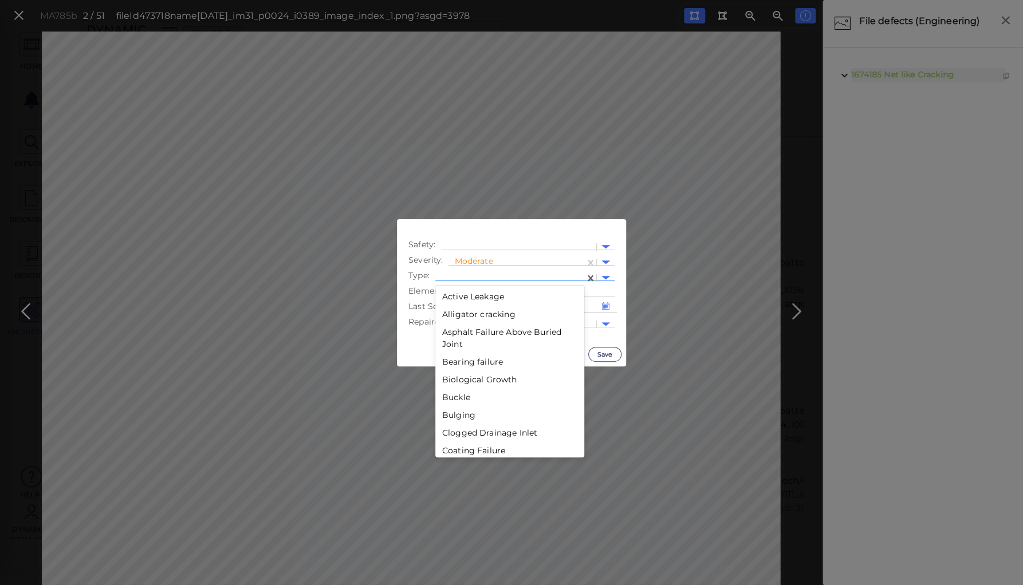
click at [488, 274] on div at bounding box center [510, 278] width 138 height 12
click at [454, 368] on div "Decay" at bounding box center [509, 366] width 149 height 18
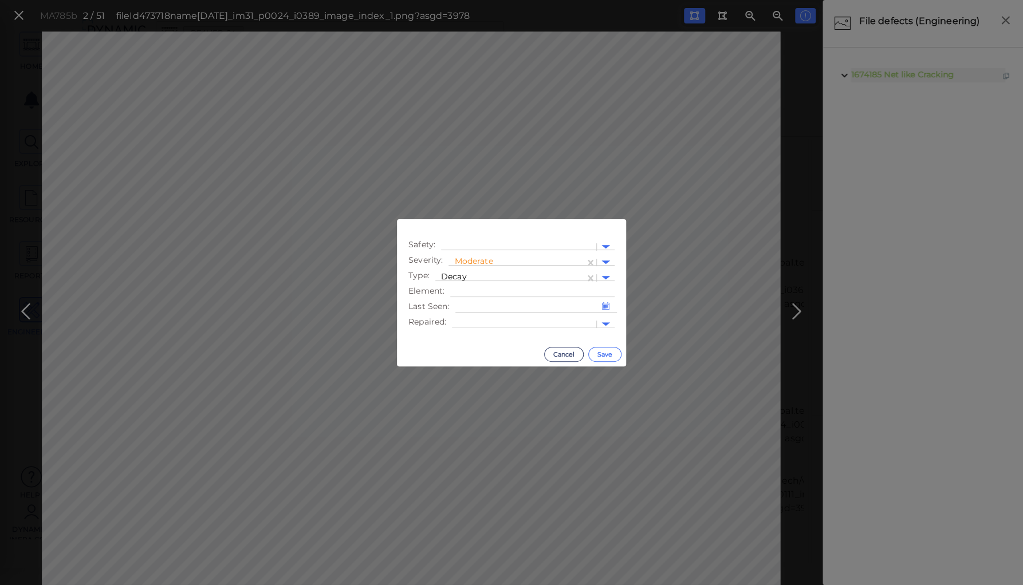
click at [603, 350] on button "Save" at bounding box center [604, 354] width 33 height 15
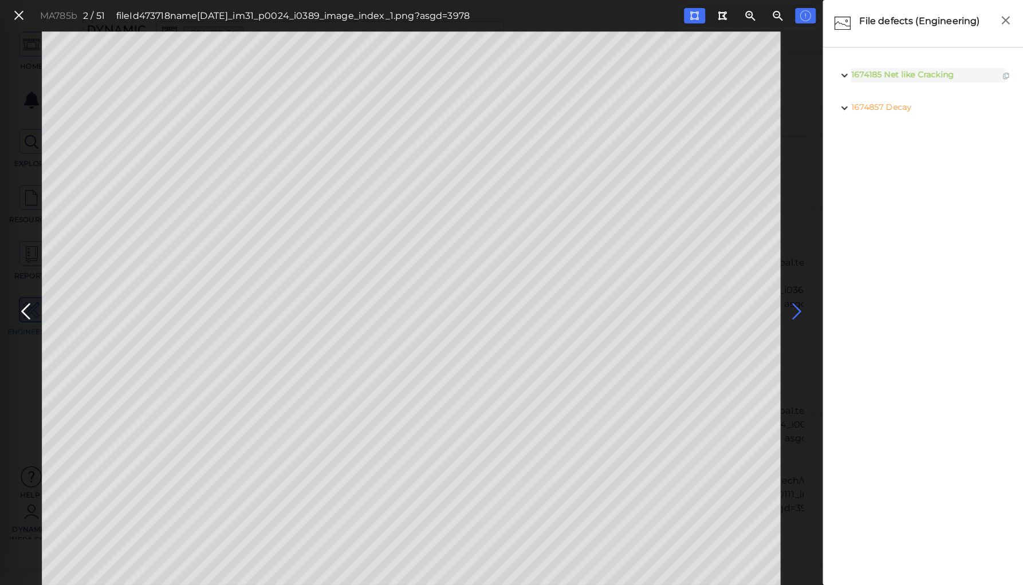
click at [795, 312] on icon at bounding box center [796, 312] width 18 height 22
click at [794, 311] on icon at bounding box center [796, 312] width 18 height 22
click at [27, 313] on icon at bounding box center [26, 312] width 18 height 22
click at [793, 309] on icon at bounding box center [796, 312] width 18 height 22
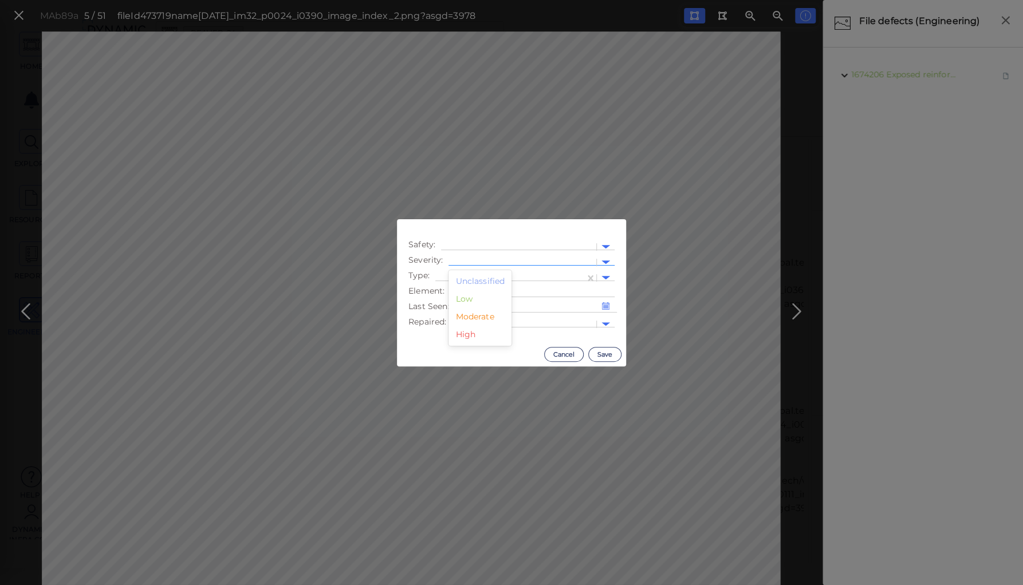
click at [500, 261] on div at bounding box center [522, 263] width 136 height 12
click at [475, 317] on div "Moderate" at bounding box center [479, 317] width 63 height 18
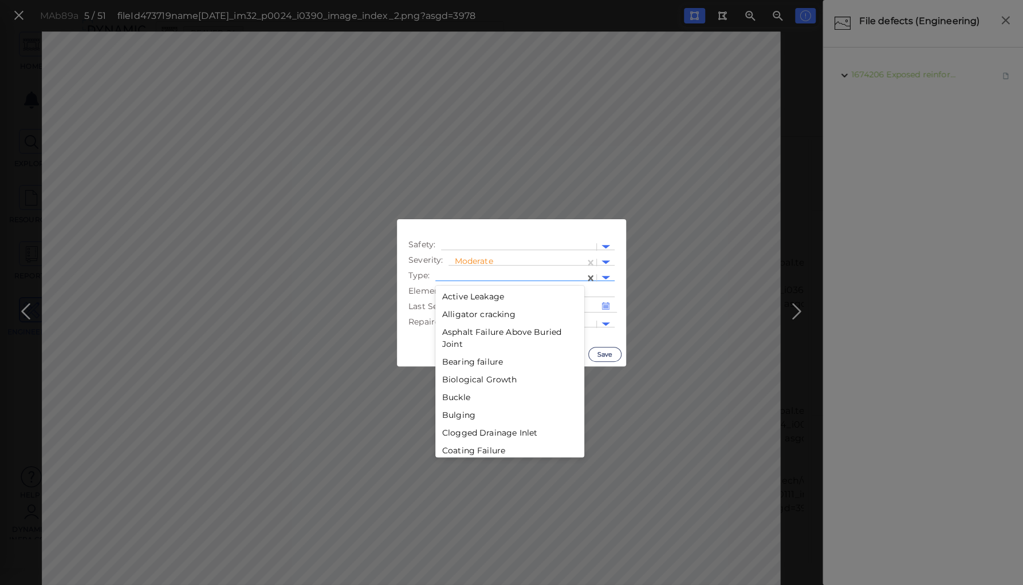
click at [482, 275] on div at bounding box center [510, 278] width 138 height 12
click at [484, 343] on div "Displacement" at bounding box center [509, 342] width 149 height 18
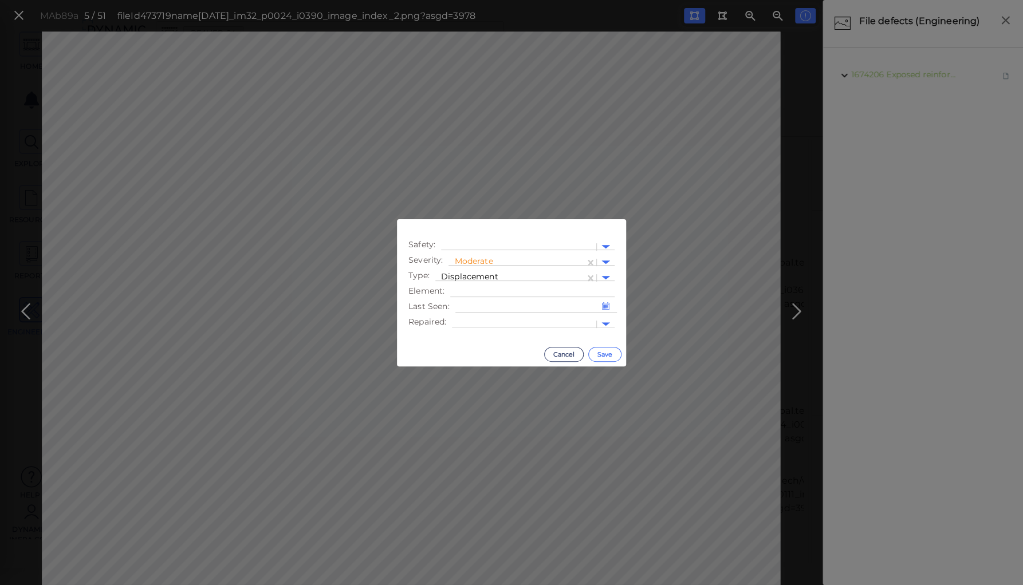
click at [603, 356] on button "Save" at bounding box center [604, 354] width 33 height 15
click at [478, 257] on div at bounding box center [522, 263] width 136 height 12
click at [477, 316] on div "Moderate" at bounding box center [479, 317] width 63 height 18
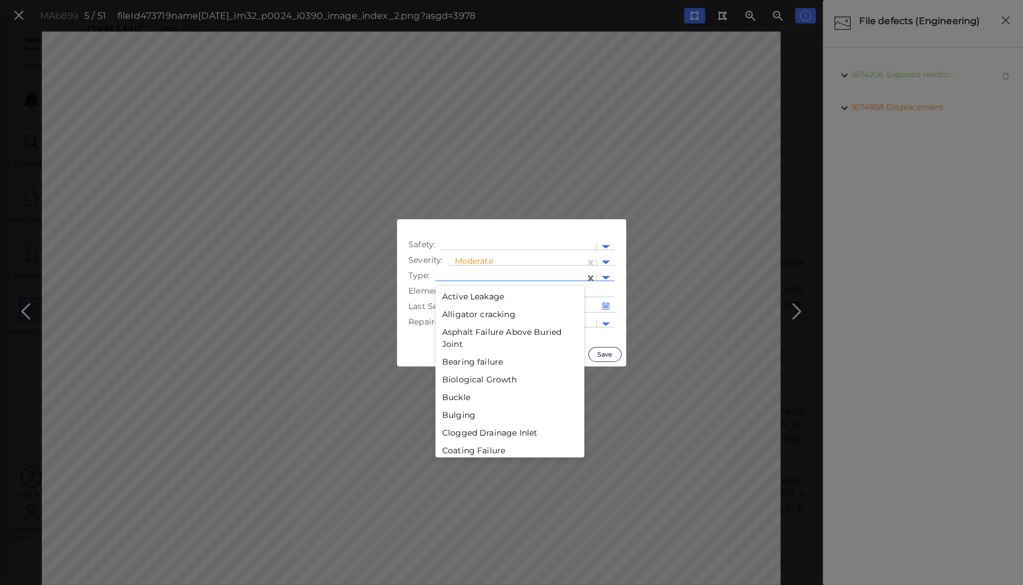
click at [483, 271] on div at bounding box center [509, 278] width 149 height 17
click at [451, 436] on div "Crack" at bounding box center [509, 438] width 149 height 18
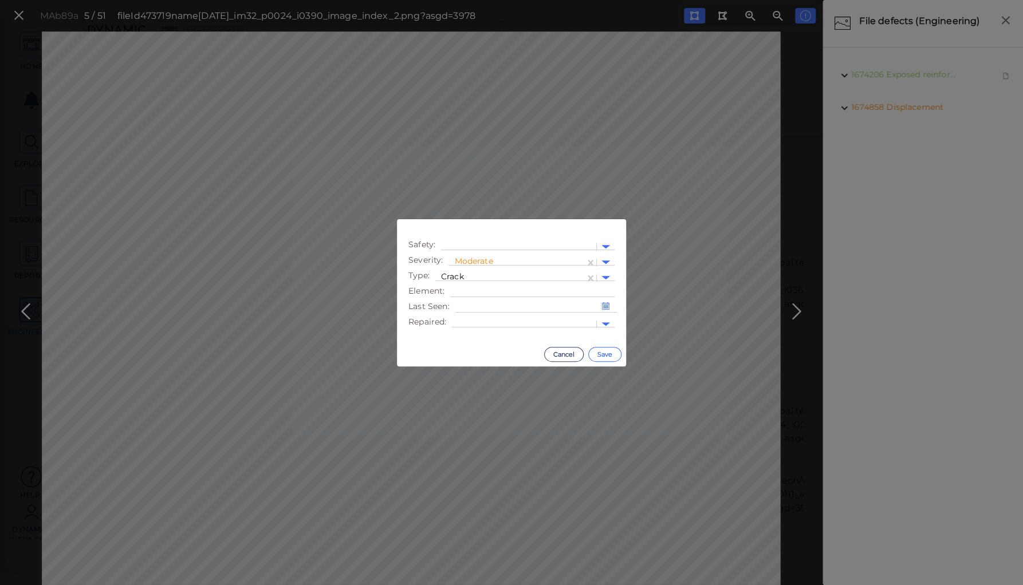
click at [608, 353] on button "Save" at bounding box center [604, 354] width 33 height 15
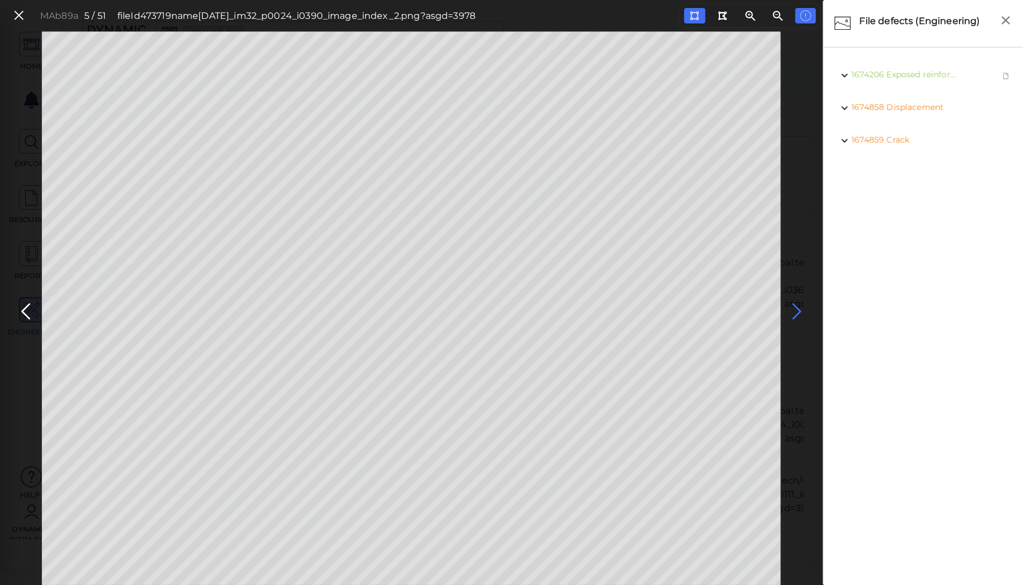
click at [793, 307] on icon at bounding box center [796, 312] width 18 height 22
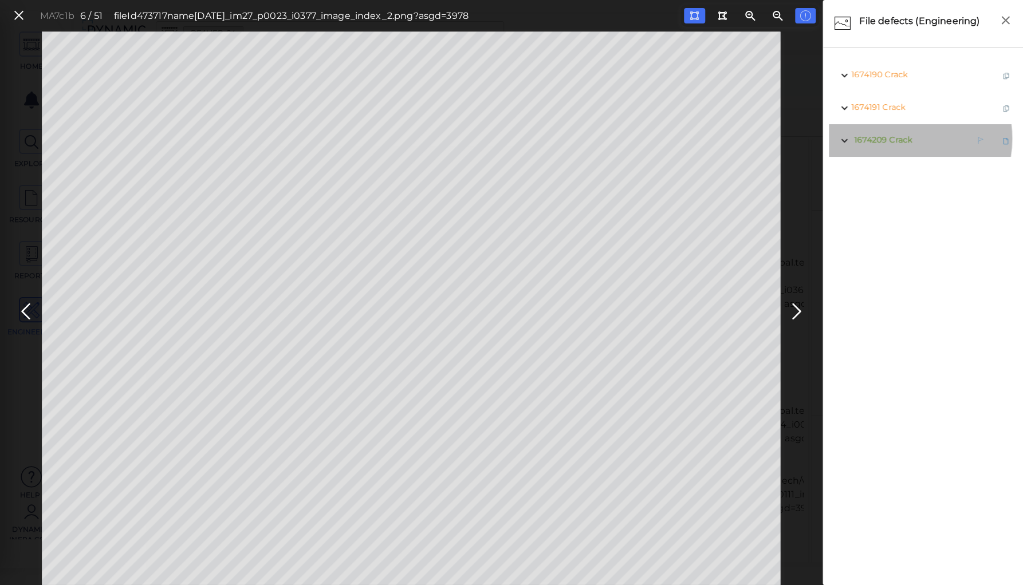
click at [900, 139] on span "Crack" at bounding box center [900, 140] width 23 height 10
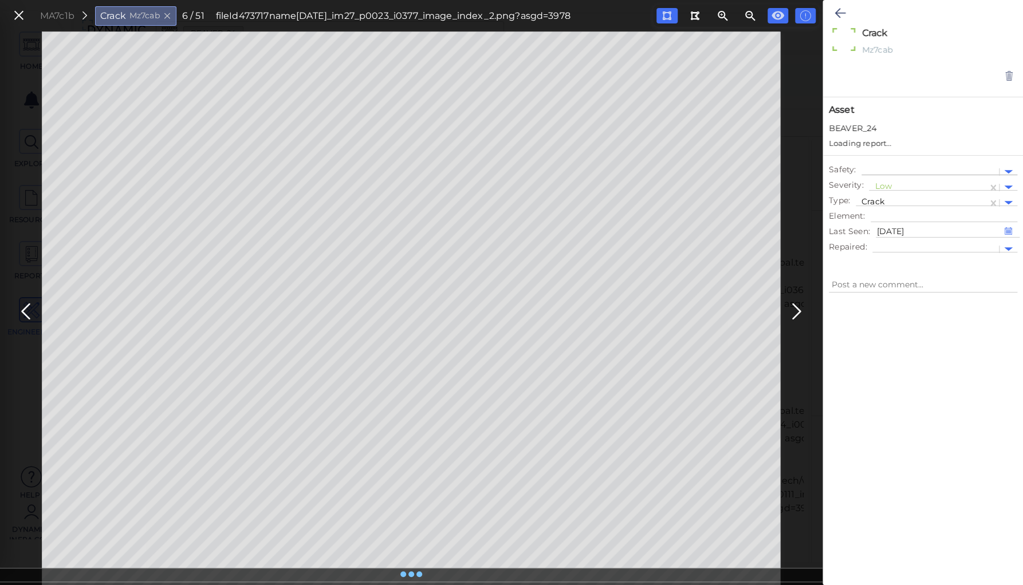
type textarea "x"
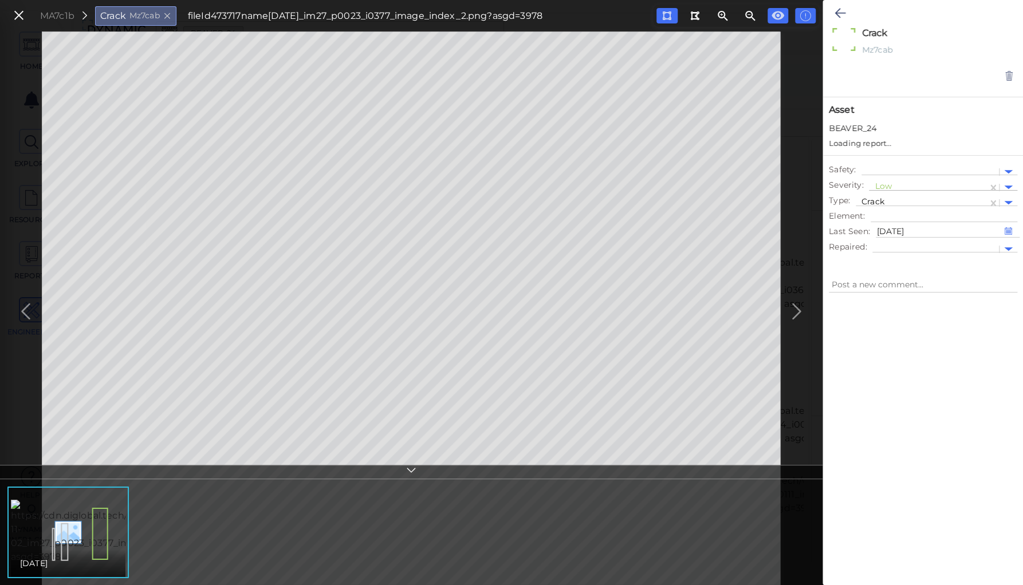
type textarea "x"
click at [879, 175] on div at bounding box center [928, 177] width 107 height 12
click at [884, 229] on div "Moderate" at bounding box center [900, 231] width 63 height 18
type textarea "x"
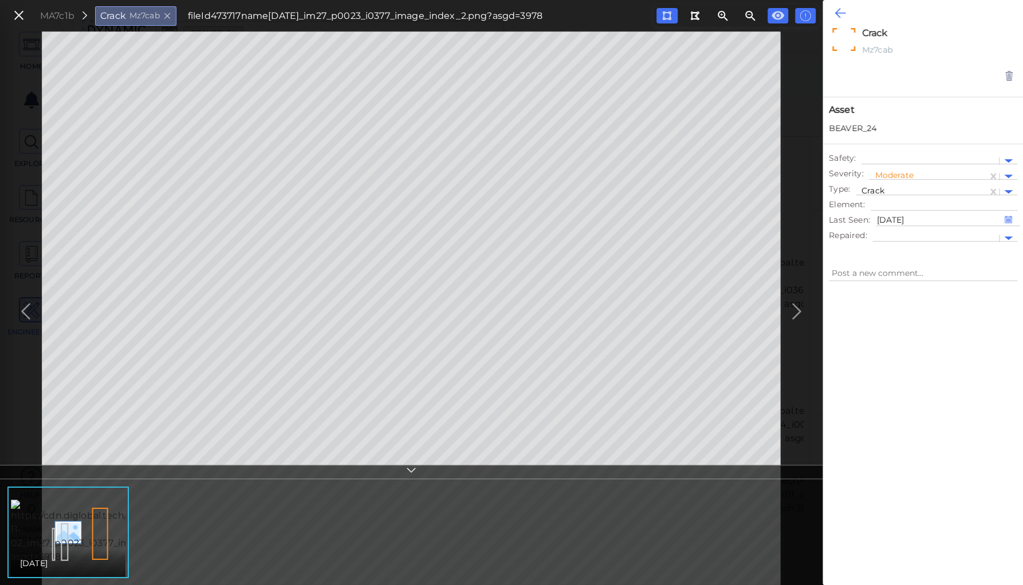
click at [834, 14] on icon at bounding box center [839, 13] width 11 height 14
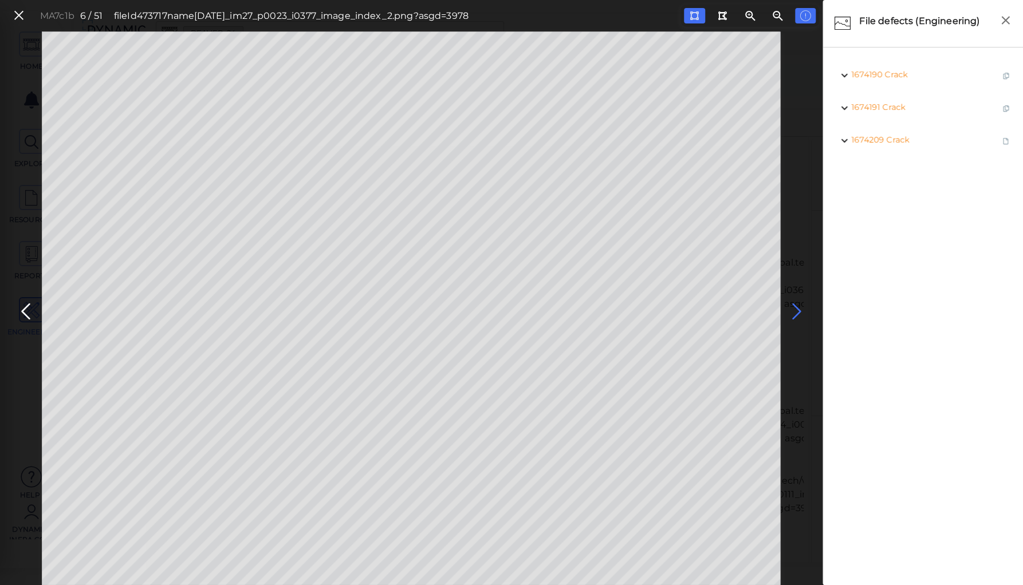
click at [795, 309] on icon at bounding box center [796, 312] width 18 height 22
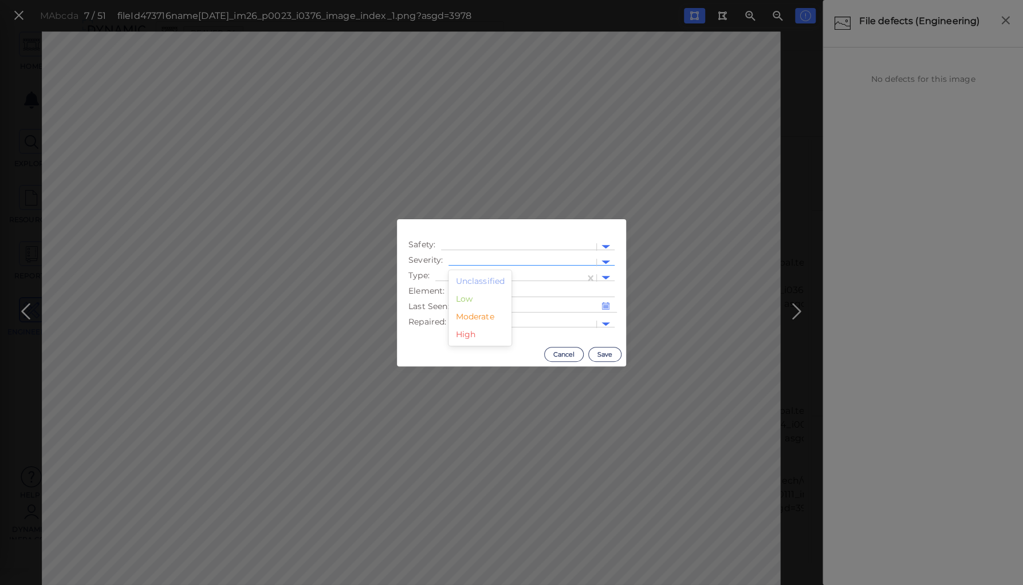
click at [472, 258] on div at bounding box center [522, 263] width 136 height 12
click at [462, 301] on div "Low" at bounding box center [479, 299] width 63 height 18
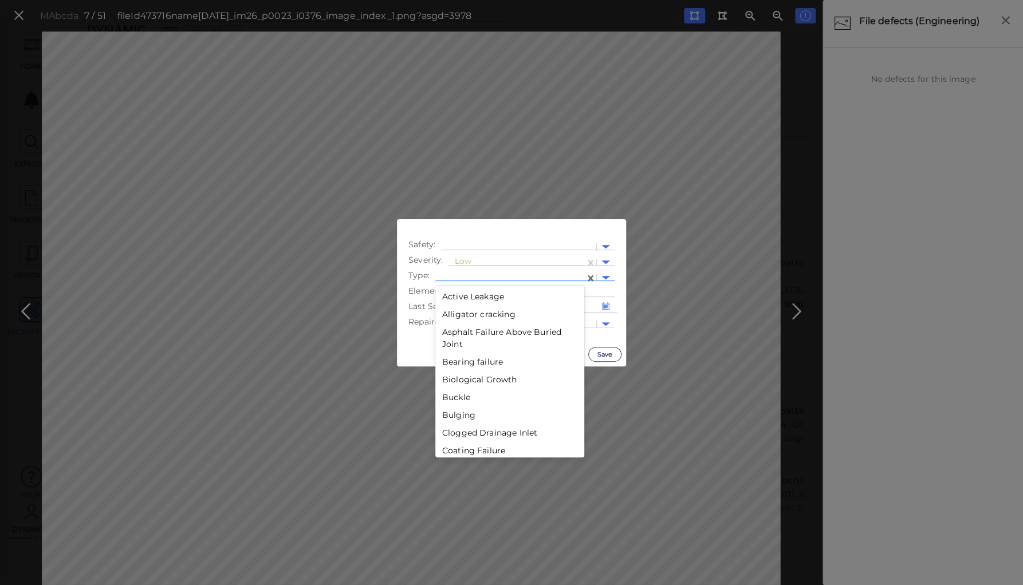
click at [463, 274] on div at bounding box center [510, 278] width 138 height 12
click at [472, 348] on div "Distortion" at bounding box center [509, 350] width 149 height 18
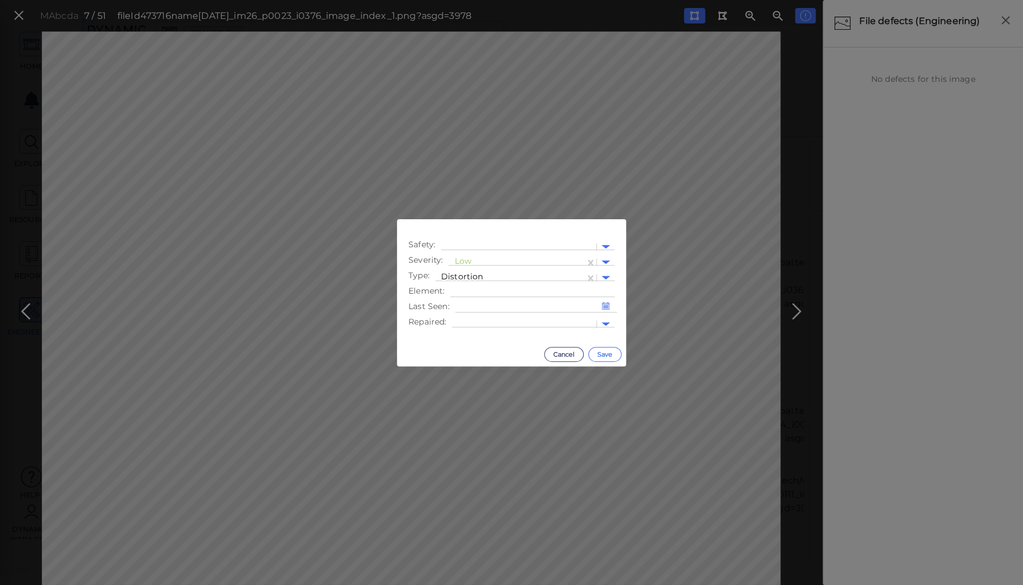
click at [605, 355] on button "Save" at bounding box center [604, 354] width 33 height 15
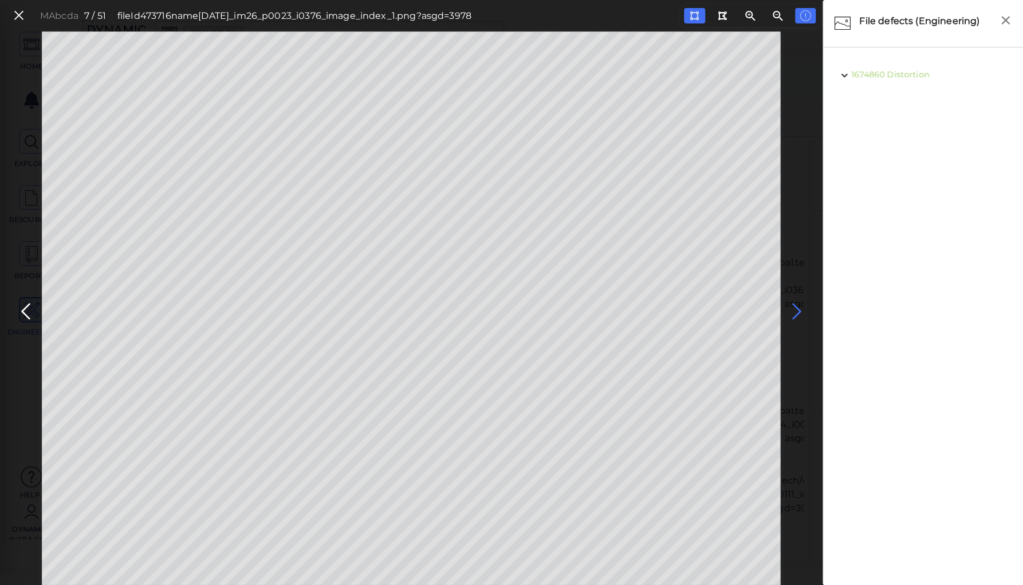
click at [795, 309] on icon at bounding box center [796, 312] width 18 height 22
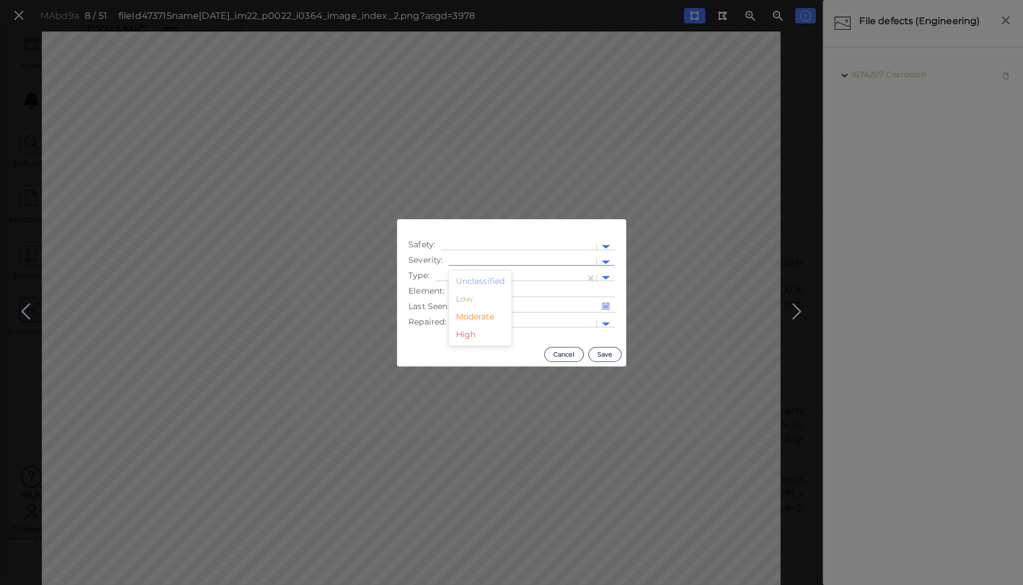
click at [472, 258] on div at bounding box center [522, 263] width 136 height 12
click at [465, 302] on div "Low" at bounding box center [479, 299] width 63 height 18
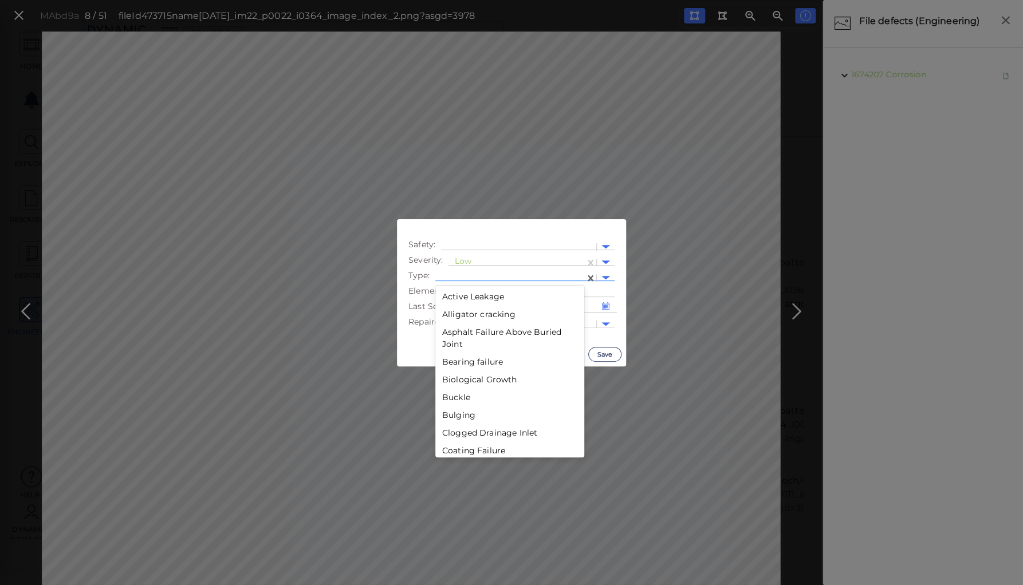
click at [470, 273] on div at bounding box center [510, 278] width 138 height 12
click at [464, 395] on div "Distortion" at bounding box center [509, 396] width 149 height 18
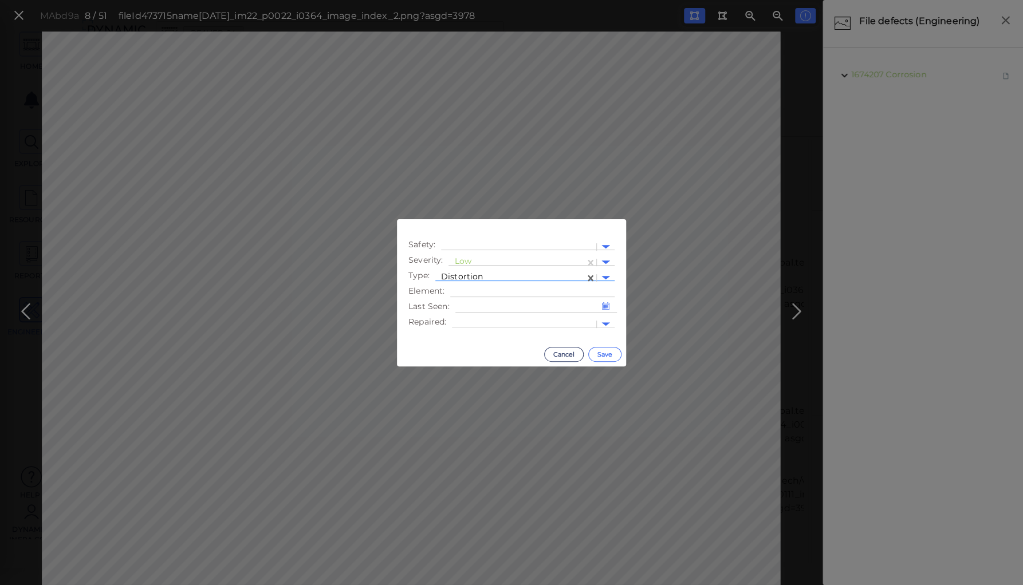
click at [605, 351] on button "Save" at bounding box center [604, 354] width 33 height 15
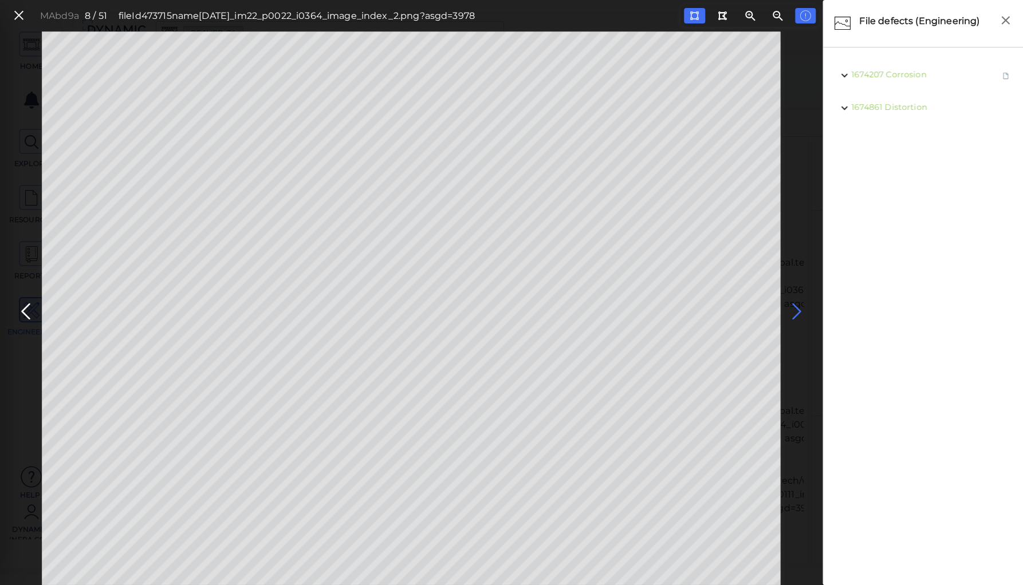
click at [796, 309] on icon at bounding box center [796, 312] width 18 height 22
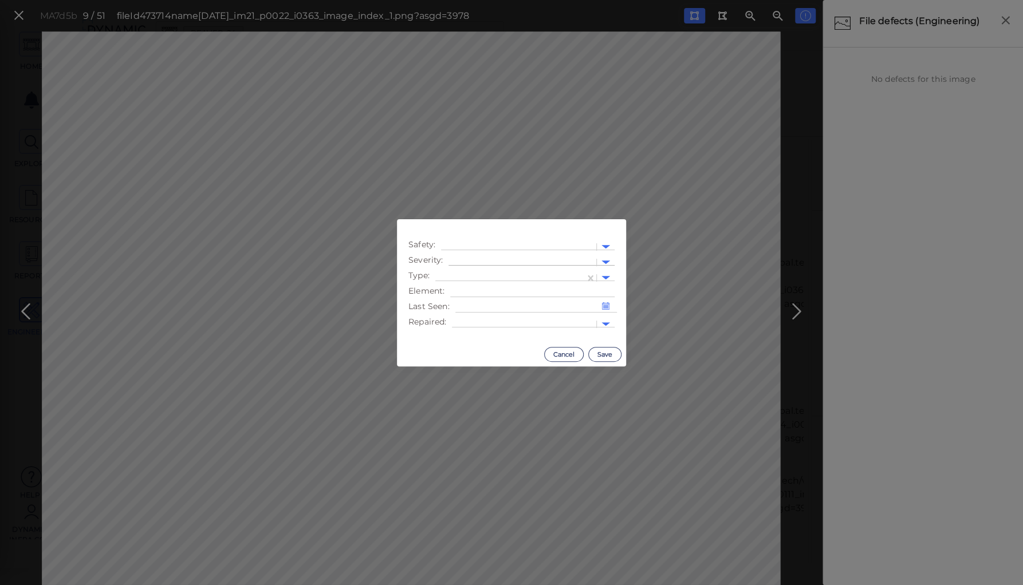
click at [474, 258] on div at bounding box center [522, 263] width 136 height 12
click at [465, 298] on div "Low" at bounding box center [479, 299] width 63 height 18
click at [467, 273] on div at bounding box center [510, 278] width 138 height 12
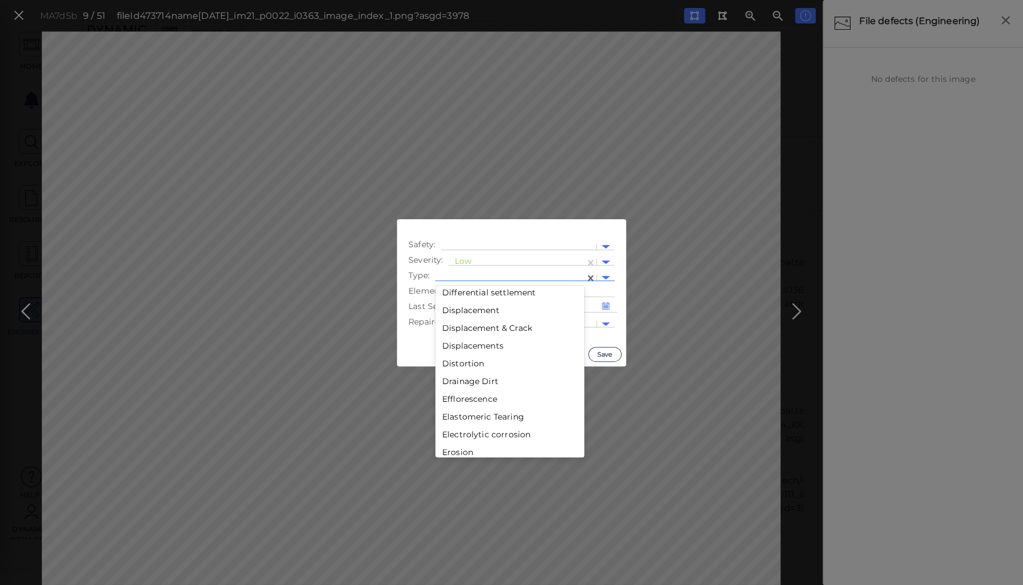
scroll to position [687, 0]
click at [468, 348] on div "Distortion" at bounding box center [509, 350] width 149 height 18
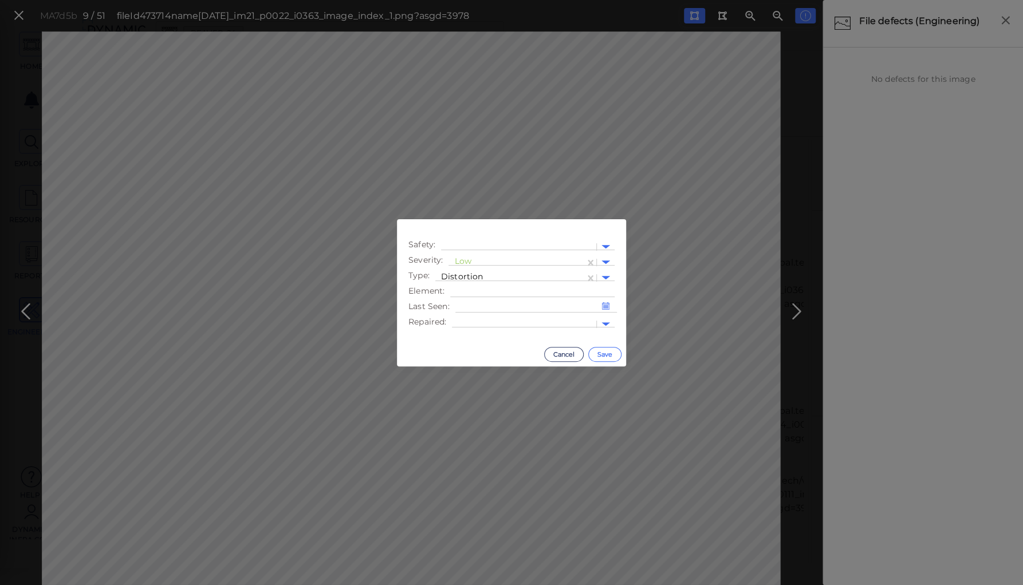
click at [600, 355] on button "Save" at bounding box center [604, 354] width 33 height 15
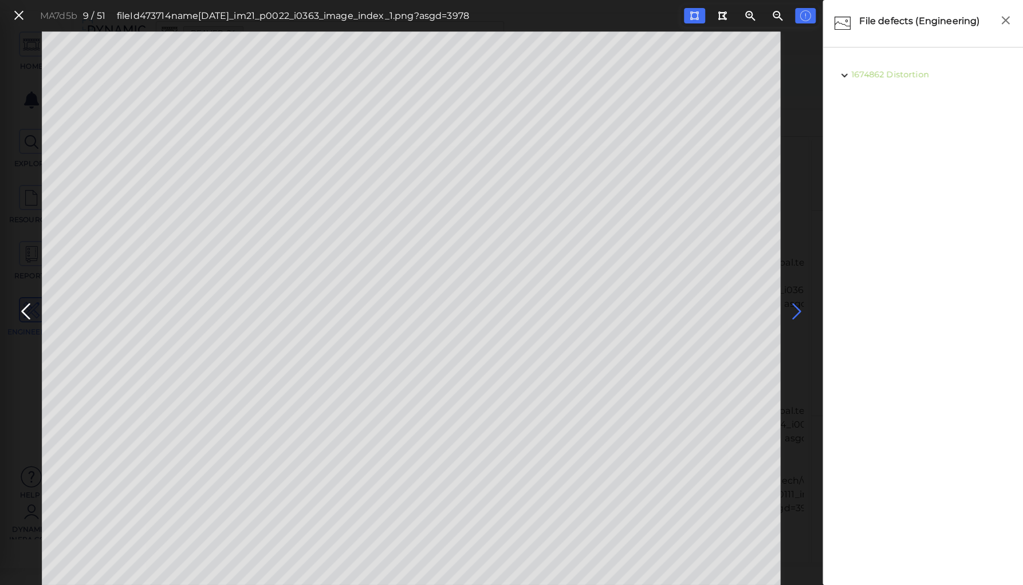
click at [793, 309] on icon at bounding box center [796, 312] width 18 height 22
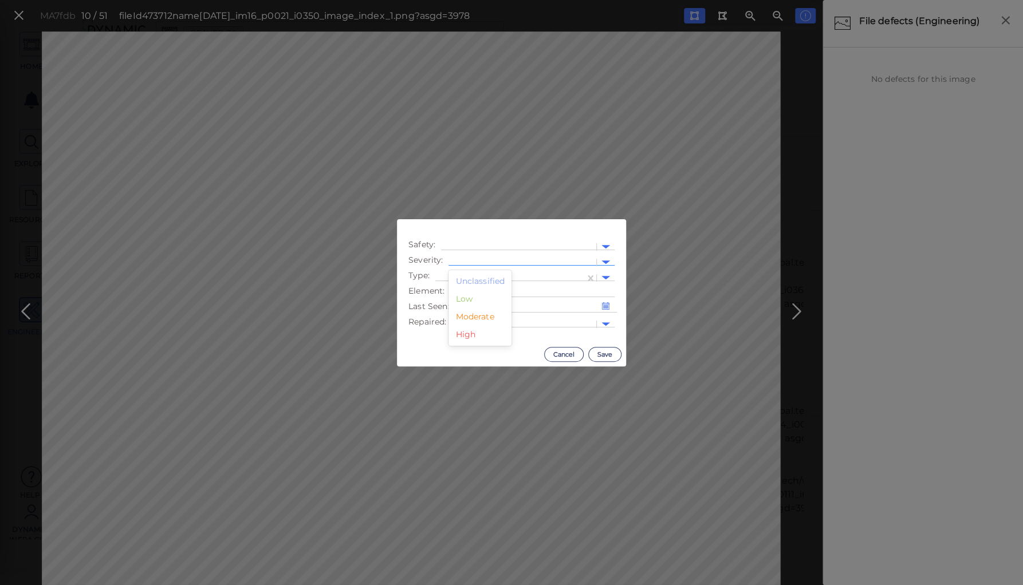
click at [496, 260] on div at bounding box center [522, 263] width 136 height 12
click at [478, 314] on div "Moderate" at bounding box center [479, 317] width 63 height 18
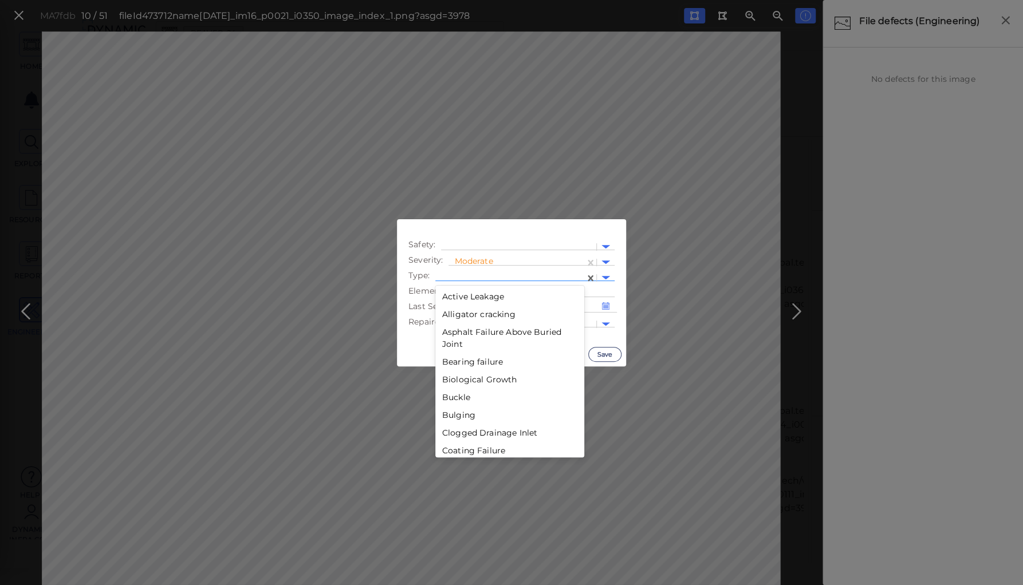
click at [480, 274] on div at bounding box center [510, 278] width 138 height 12
click at [454, 332] on div "Scour" at bounding box center [509, 331] width 149 height 18
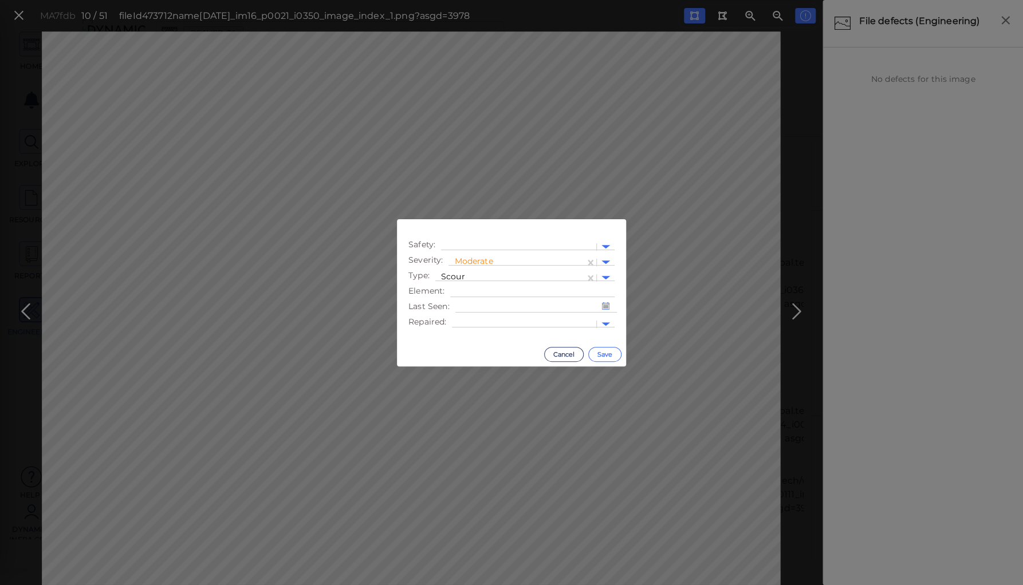
click at [609, 354] on button "Save" at bounding box center [604, 354] width 33 height 15
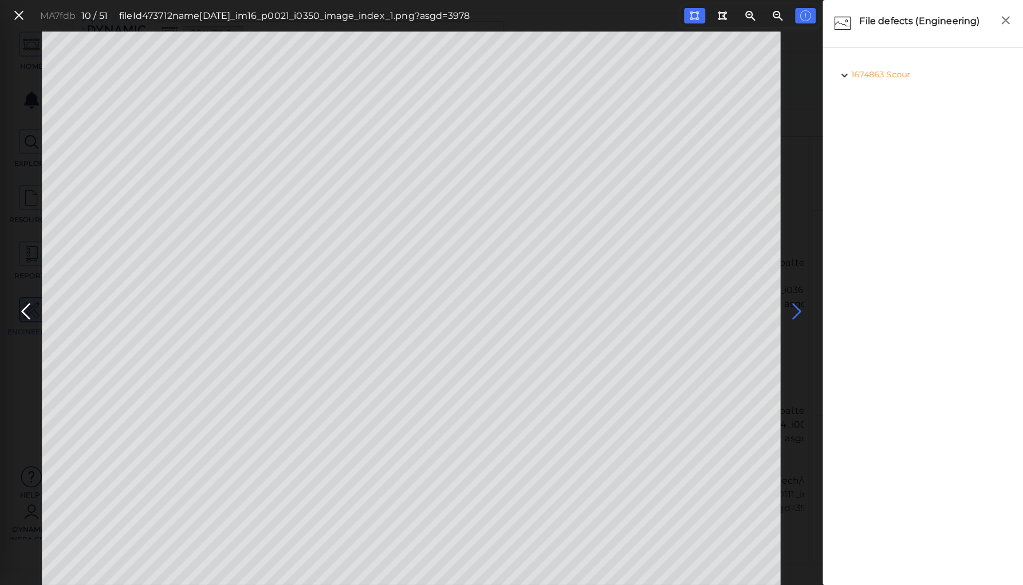
click at [795, 307] on icon at bounding box center [796, 312] width 18 height 22
click at [797, 307] on icon at bounding box center [796, 312] width 18 height 22
click at [796, 308] on icon at bounding box center [796, 312] width 18 height 22
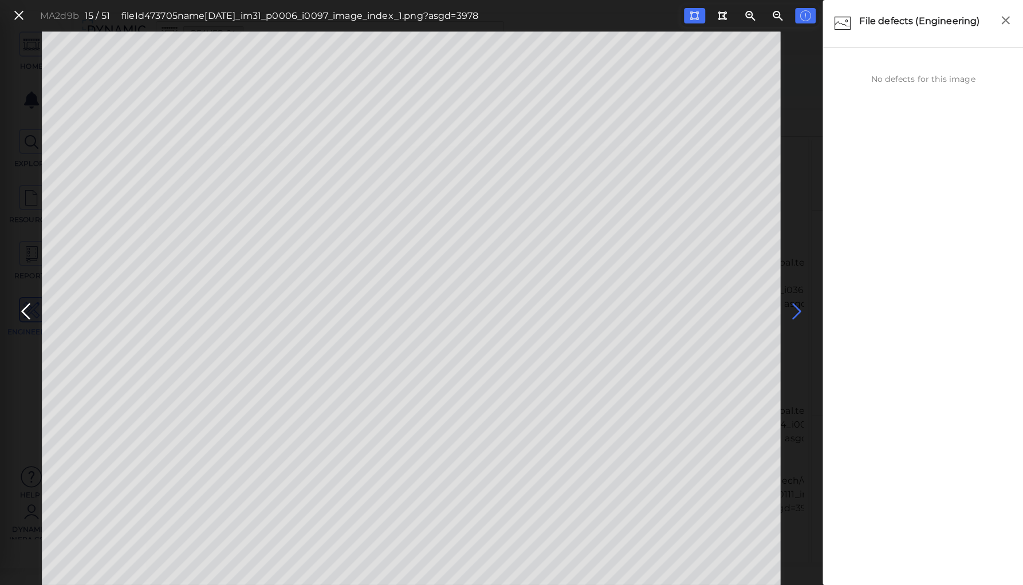
click at [796, 308] on icon at bounding box center [796, 312] width 18 height 22
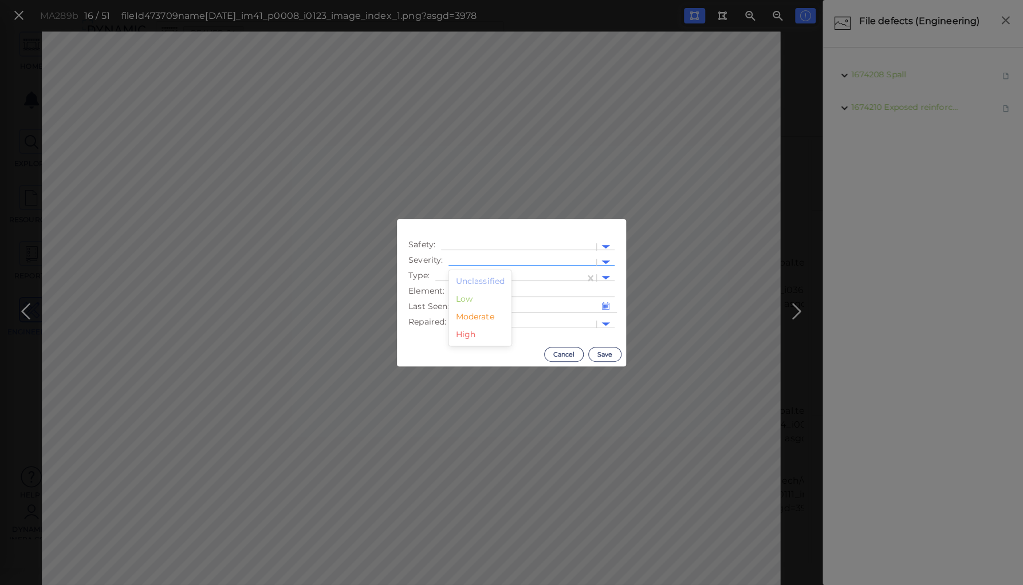
click at [492, 260] on div at bounding box center [522, 263] width 136 height 12
click at [465, 316] on div "Moderate" at bounding box center [479, 317] width 63 height 18
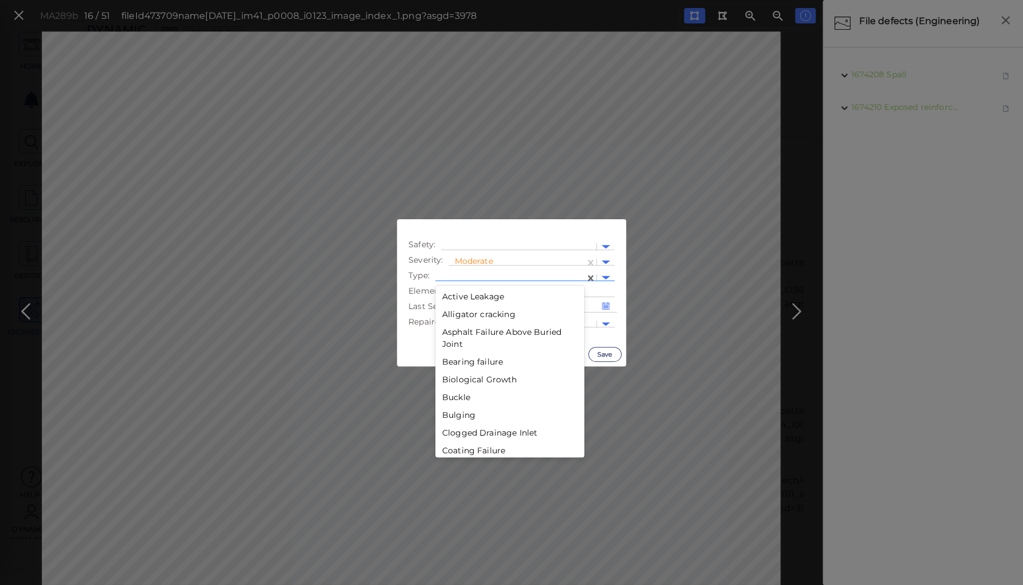
click at [464, 274] on div at bounding box center [510, 278] width 138 height 12
click at [456, 435] on div "Crack" at bounding box center [509, 438] width 149 height 18
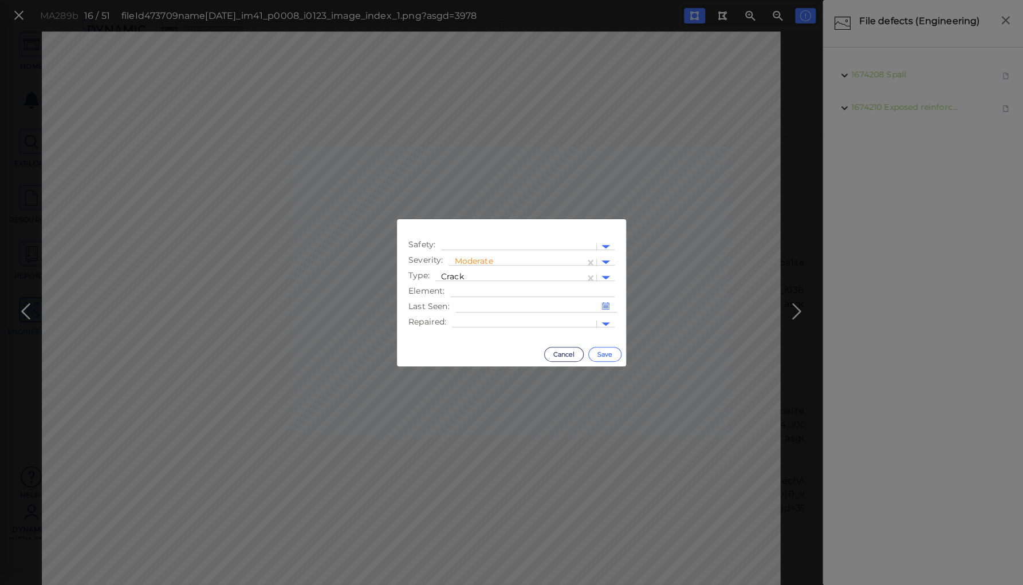
click at [601, 354] on button "Save" at bounding box center [604, 354] width 33 height 15
click at [465, 259] on div at bounding box center [522, 263] width 136 height 12
click at [478, 318] on div "Moderate" at bounding box center [479, 317] width 63 height 18
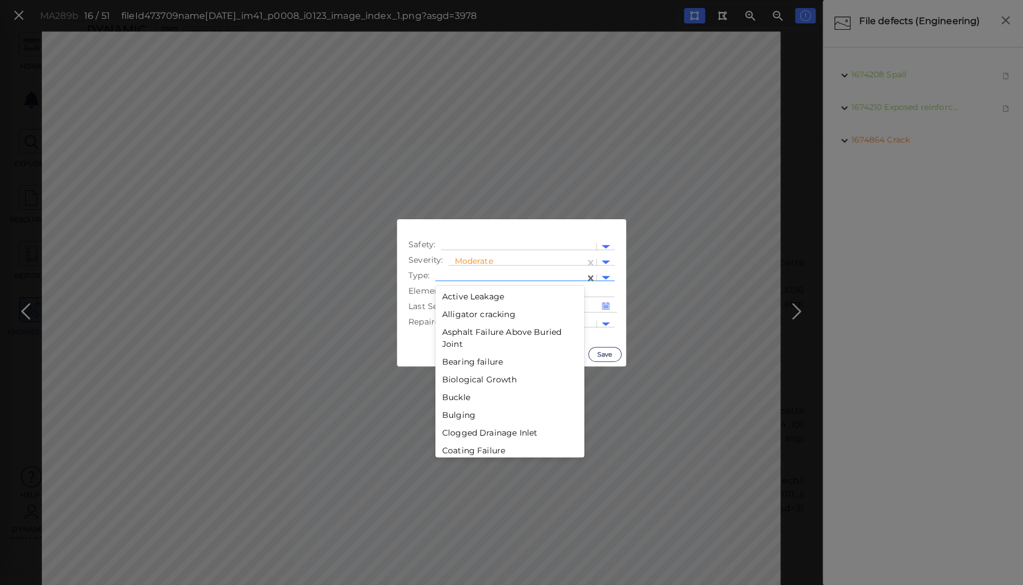
click at [481, 277] on div at bounding box center [510, 278] width 138 height 12
click at [472, 338] on div "Displacement" at bounding box center [509, 342] width 149 height 18
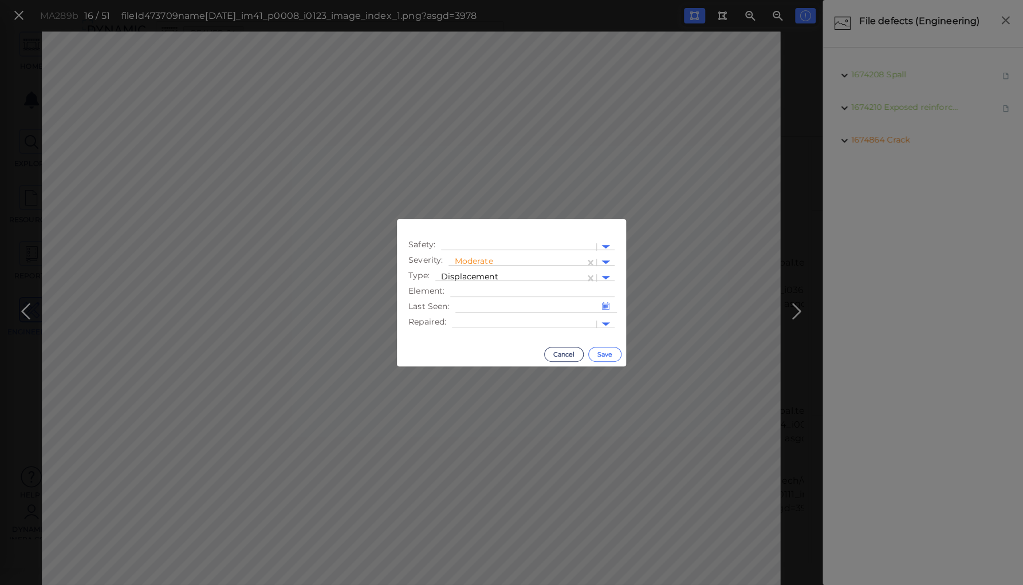
click at [600, 353] on button "Save" at bounding box center [604, 354] width 33 height 15
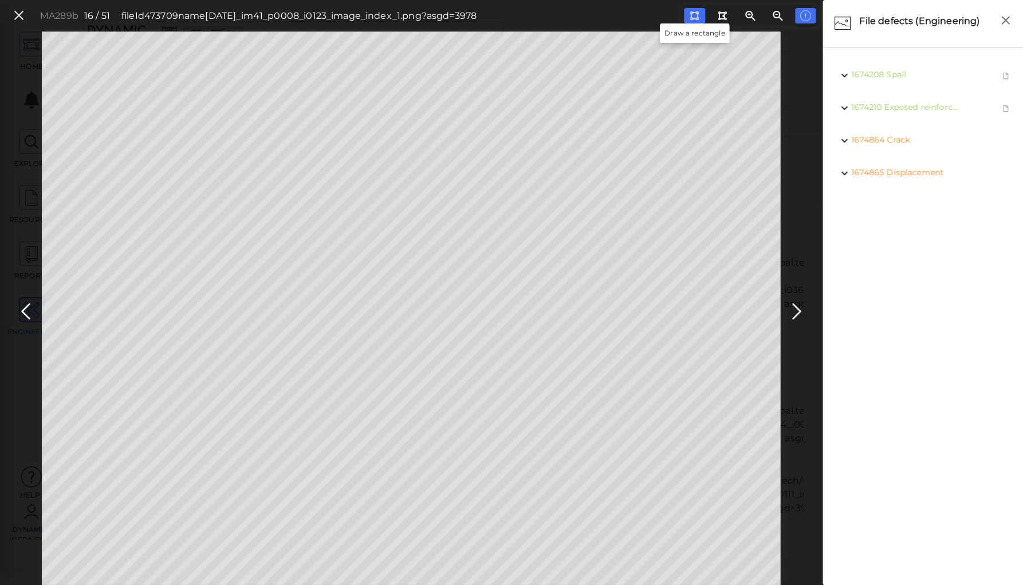
click at [698, 15] on icon at bounding box center [694, 15] width 9 height 9
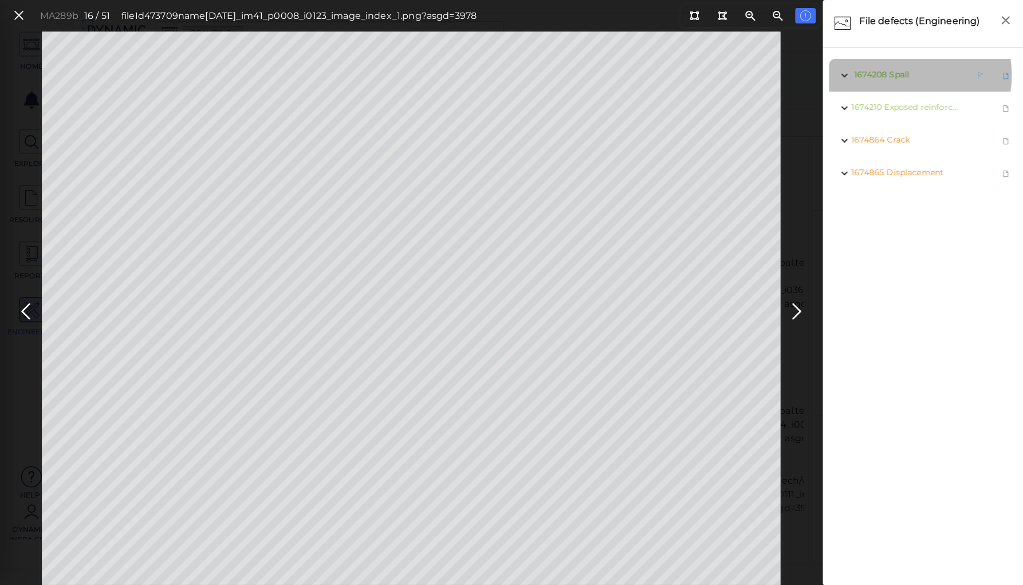
click at [895, 75] on span "Spall" at bounding box center [899, 74] width 20 height 10
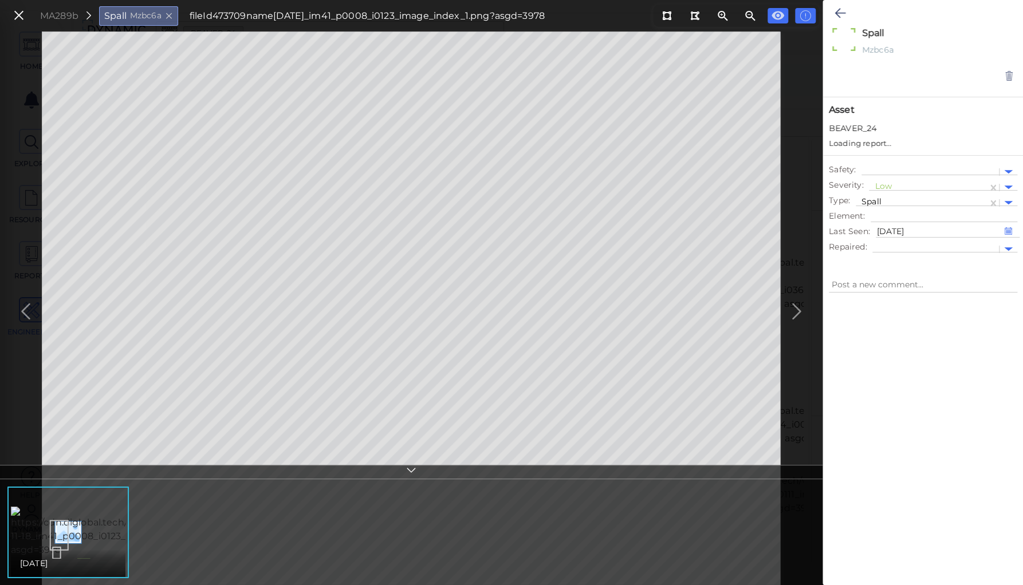
type textarea "x"
click at [889, 175] on div at bounding box center [928, 177] width 107 height 12
click at [892, 228] on div "Moderate" at bounding box center [900, 231] width 63 height 18
type textarea "x"
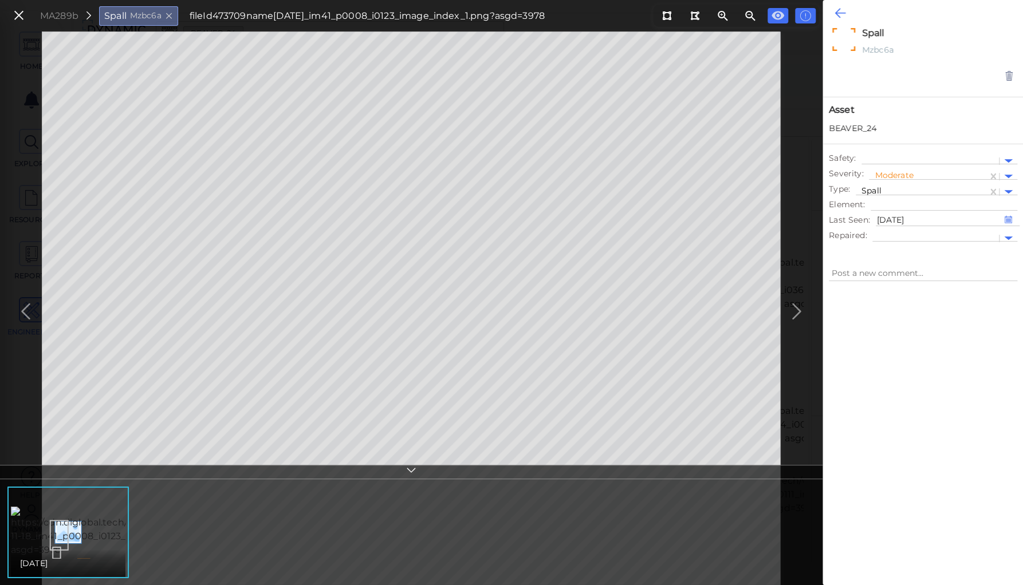
click at [836, 14] on icon at bounding box center [839, 13] width 11 height 14
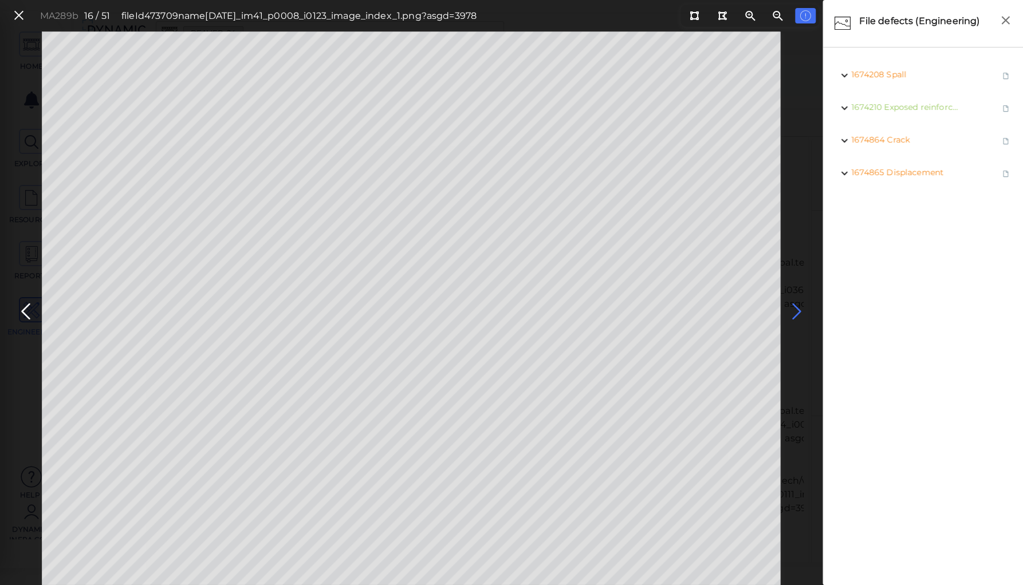
click at [794, 309] on icon at bounding box center [796, 312] width 18 height 22
click at [23, 314] on icon at bounding box center [26, 312] width 18 height 22
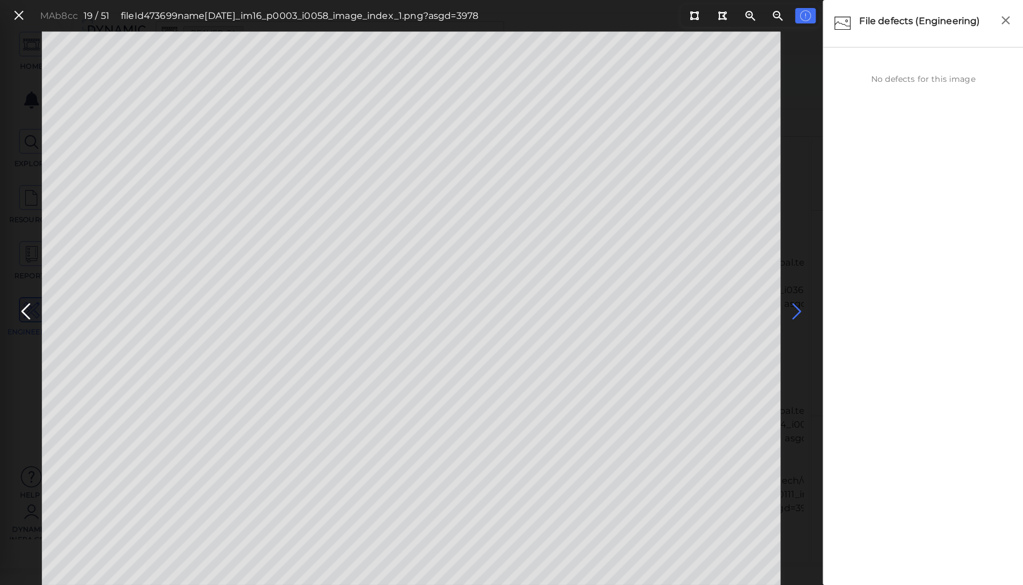
click at [797, 306] on icon at bounding box center [796, 312] width 18 height 22
click at [795, 307] on icon at bounding box center [796, 312] width 18 height 22
click at [794, 307] on icon at bounding box center [796, 312] width 18 height 22
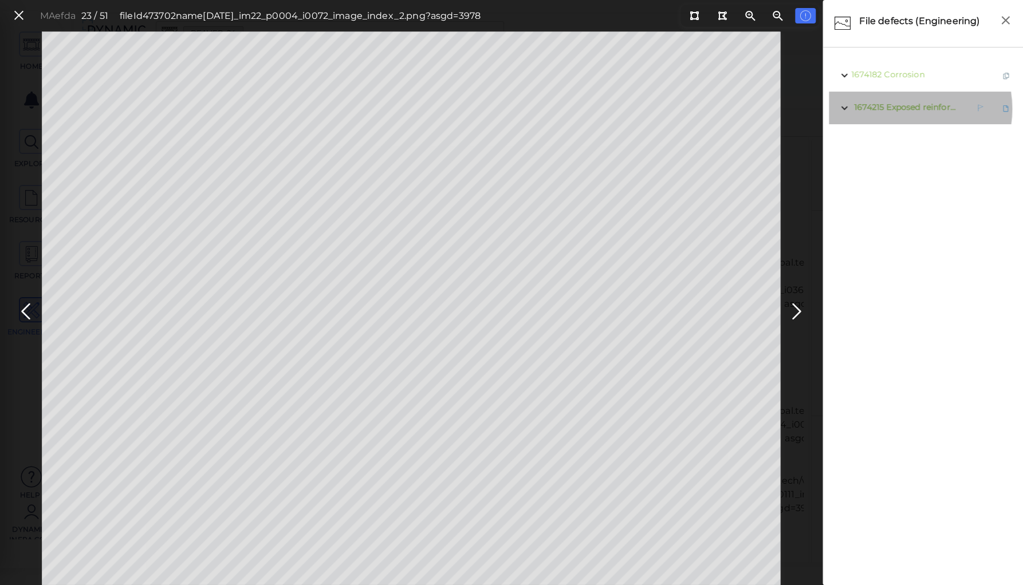
click at [905, 109] on span "Exposed reinforcement" at bounding box center [933, 107] width 95 height 10
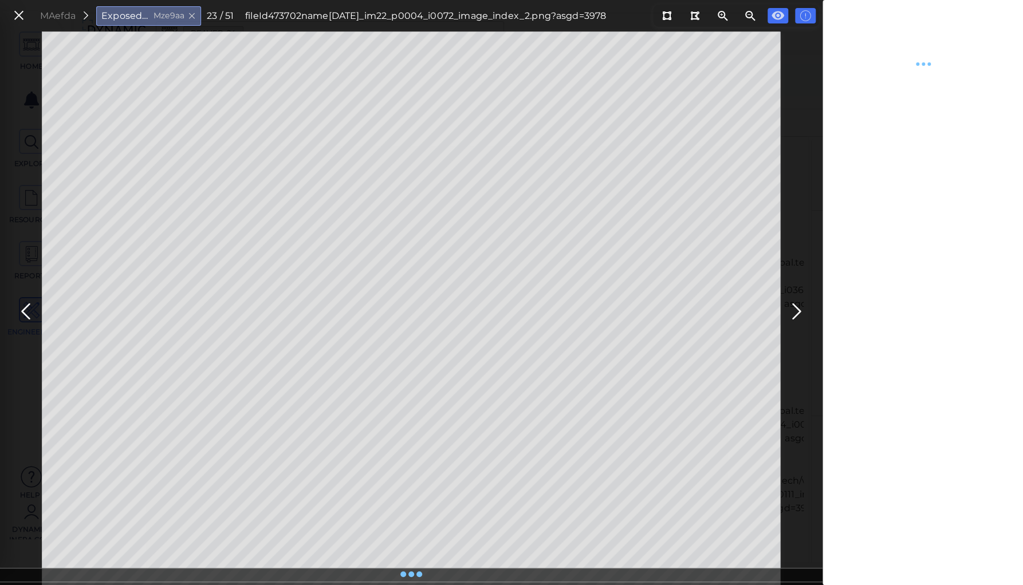
type textarea "x"
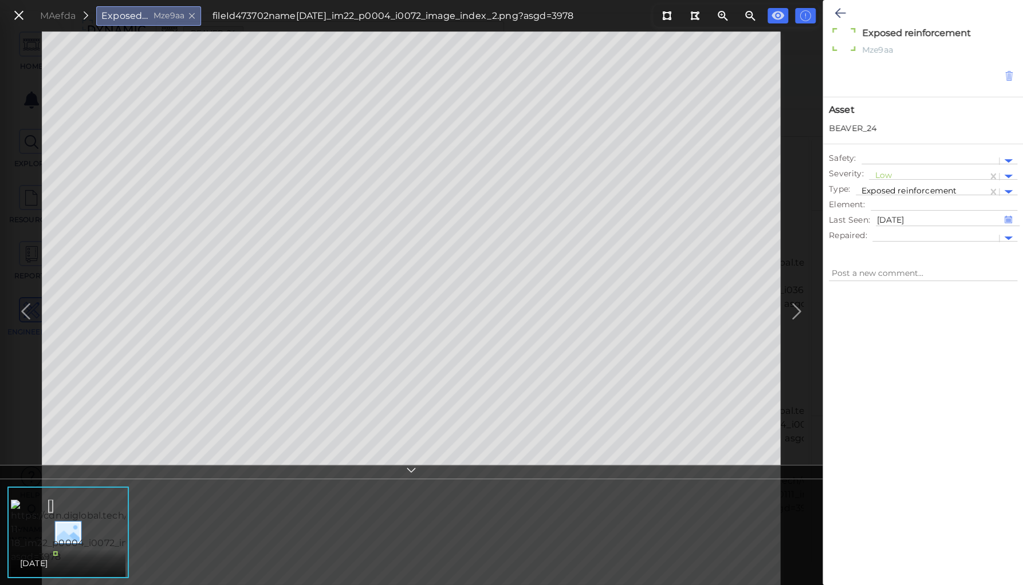
click at [1004, 76] on icon at bounding box center [1009, 75] width 10 height 11
type textarea "x"
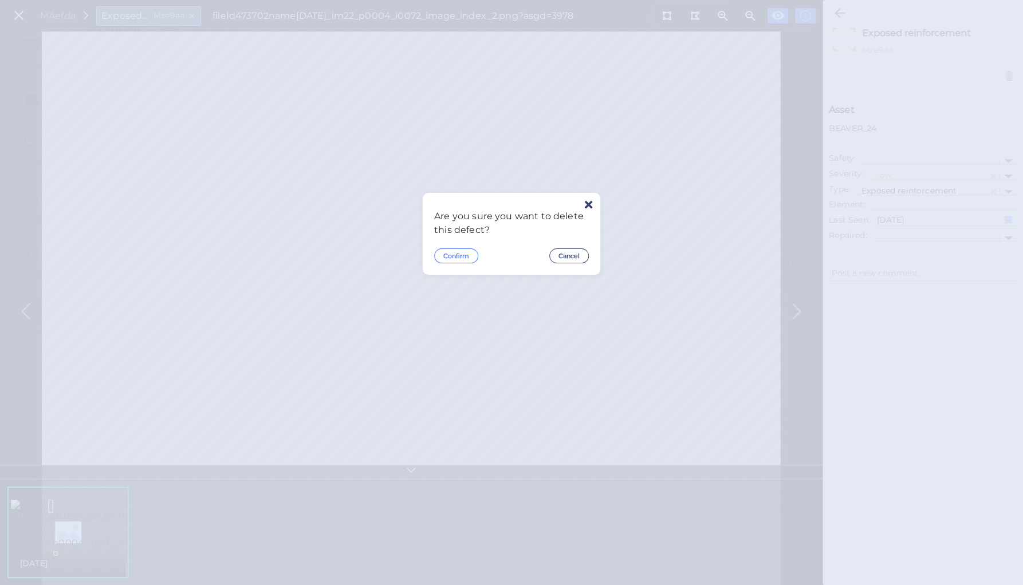
click at [457, 253] on button "Confirm" at bounding box center [456, 256] width 44 height 15
type textarea "x"
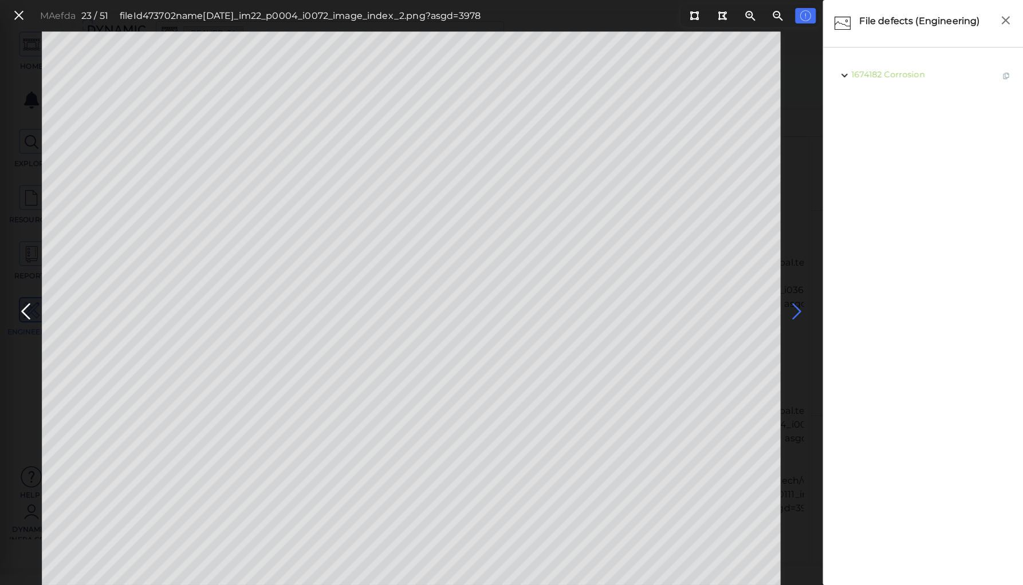
click at [793, 311] on icon at bounding box center [796, 312] width 18 height 22
click at [693, 16] on icon at bounding box center [694, 15] width 9 height 9
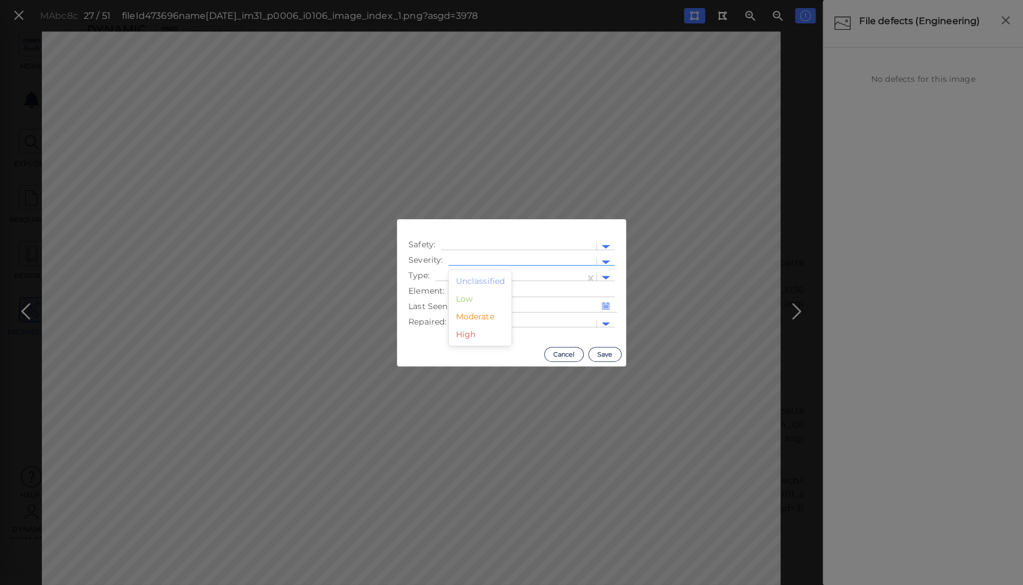
click at [486, 259] on div at bounding box center [522, 263] width 136 height 12
click at [477, 316] on div "Moderate" at bounding box center [479, 317] width 63 height 18
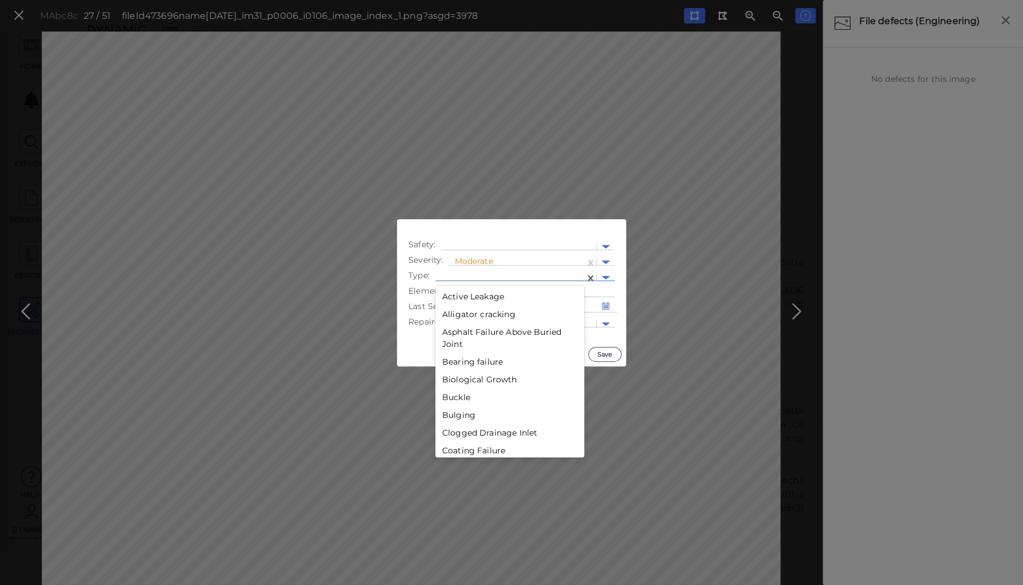
click at [487, 274] on div at bounding box center [510, 278] width 138 height 12
click at [468, 403] on div "Corrosion" at bounding box center [509, 402] width 149 height 18
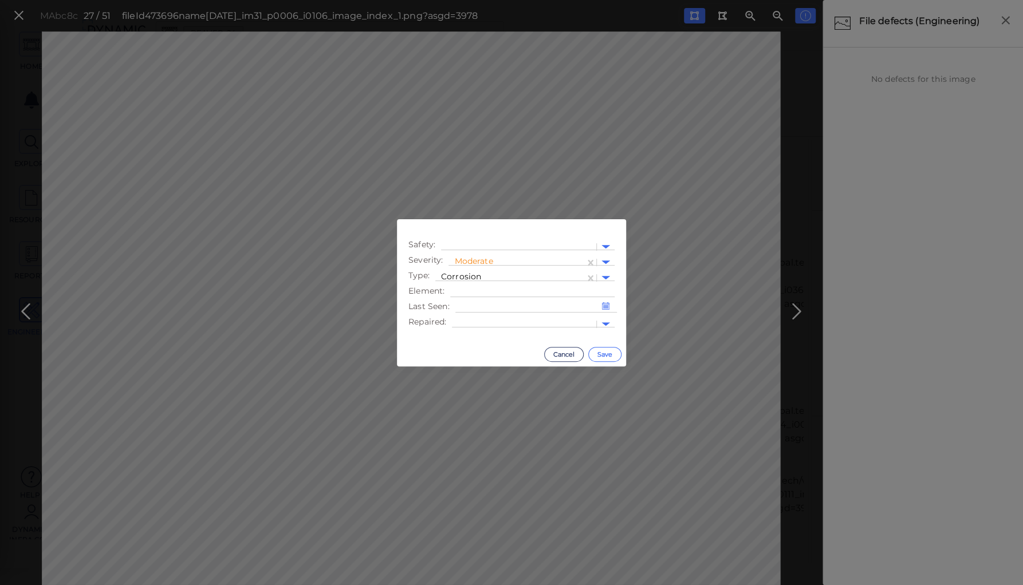
click at [599, 356] on button "Save" at bounding box center [604, 354] width 33 height 15
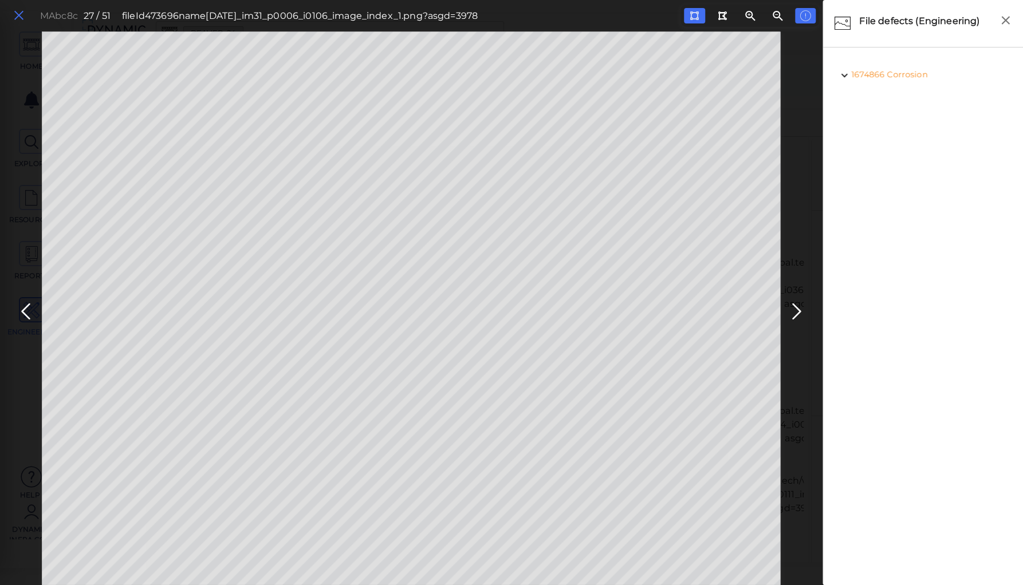
click at [22, 14] on icon at bounding box center [19, 15] width 13 height 15
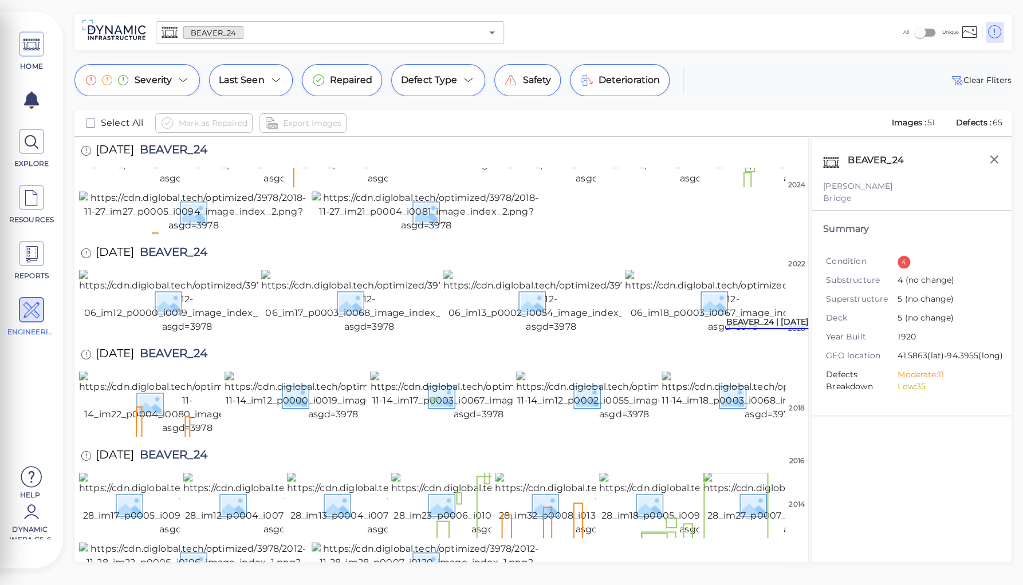
scroll to position [550, 0]
click at [505, 84] on img at bounding box center [550, 52] width 214 height 64
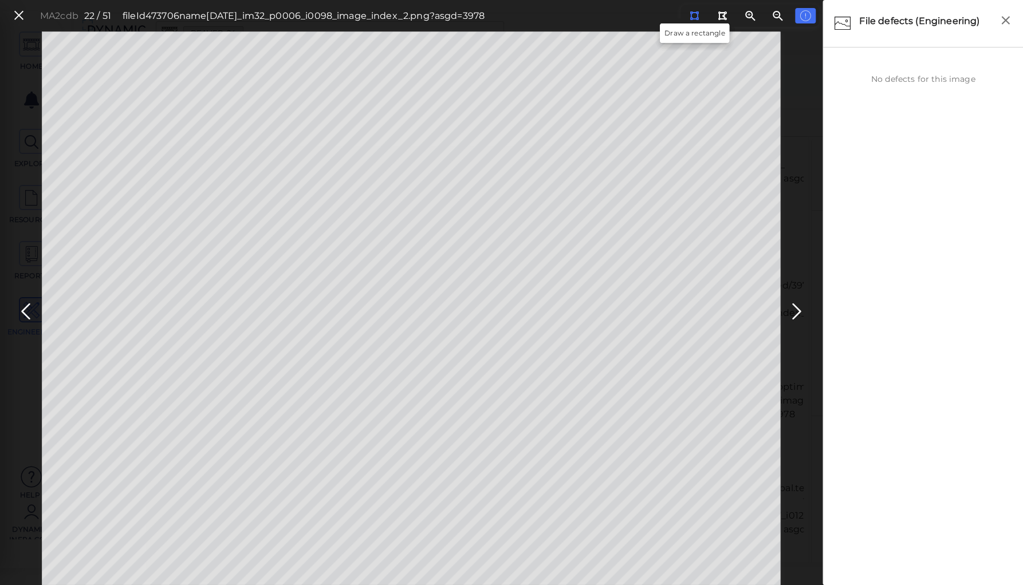
click at [695, 17] on icon at bounding box center [694, 15] width 9 height 9
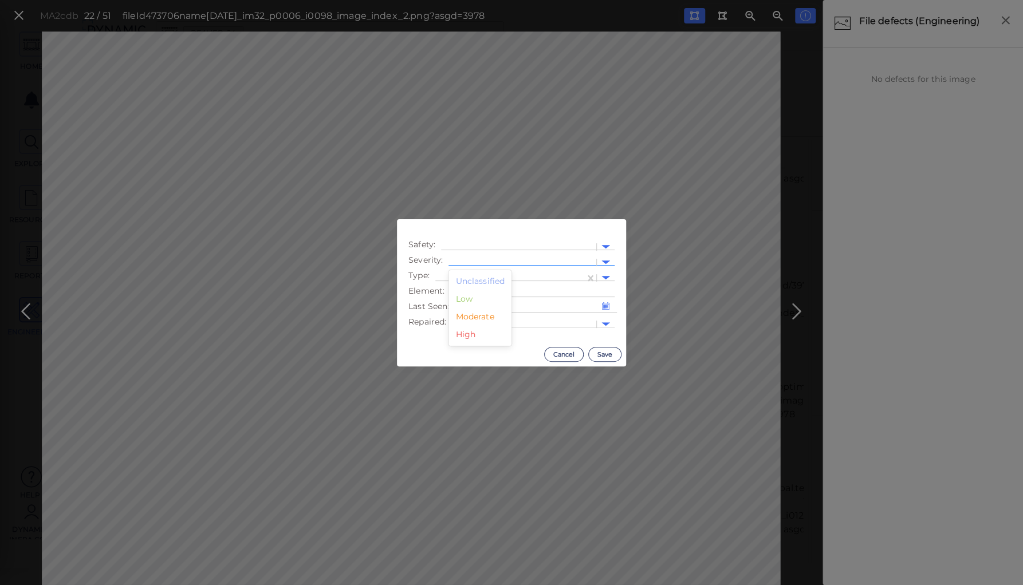
click at [452, 259] on div at bounding box center [522, 262] width 148 height 17
click at [466, 320] on div "Moderate" at bounding box center [479, 317] width 63 height 18
click at [491, 273] on div at bounding box center [510, 278] width 138 height 12
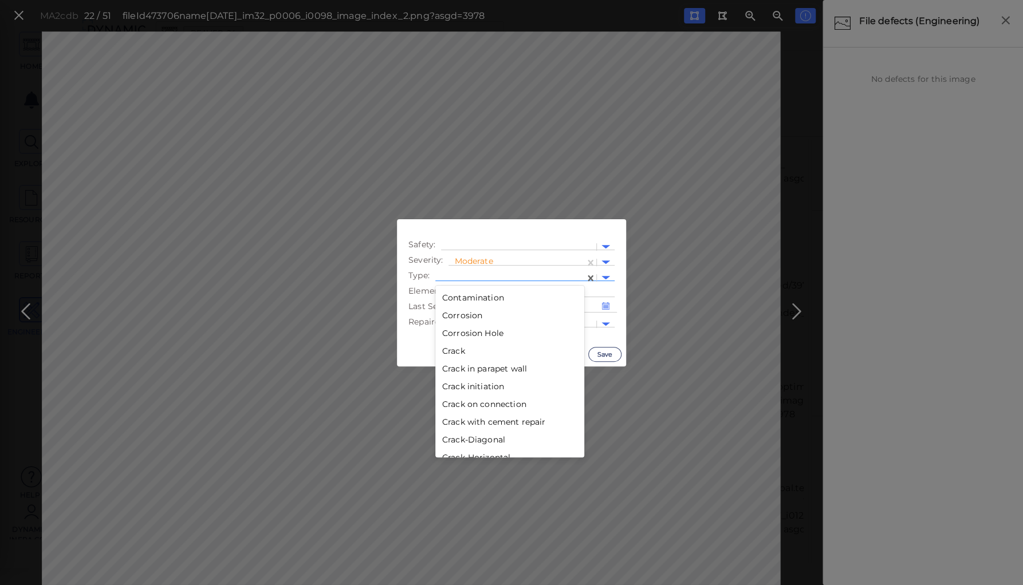
scroll to position [229, 0]
click at [463, 310] on div "Corrosion" at bounding box center [509, 311] width 149 height 18
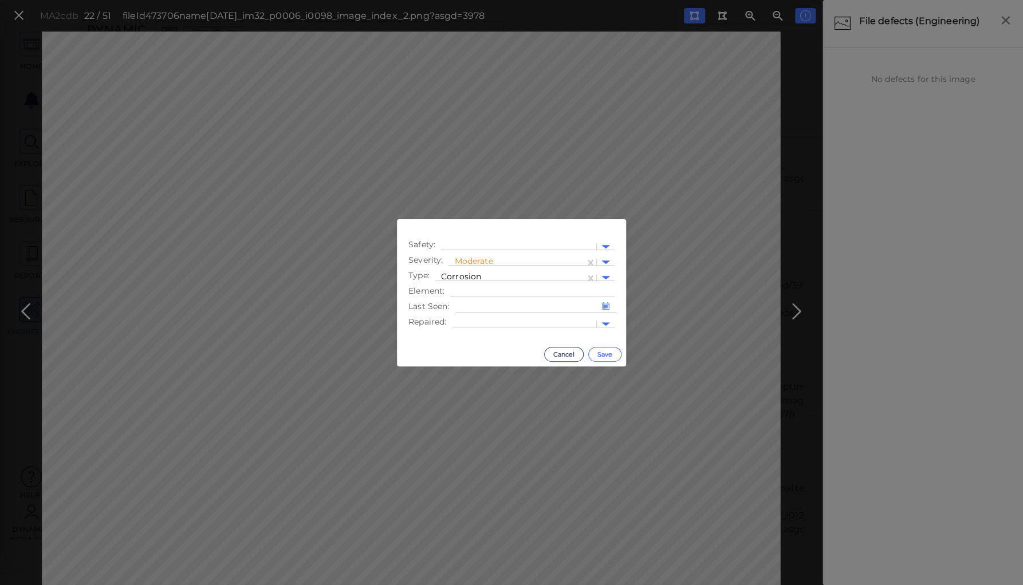
click at [600, 355] on button "Save" at bounding box center [604, 354] width 33 height 15
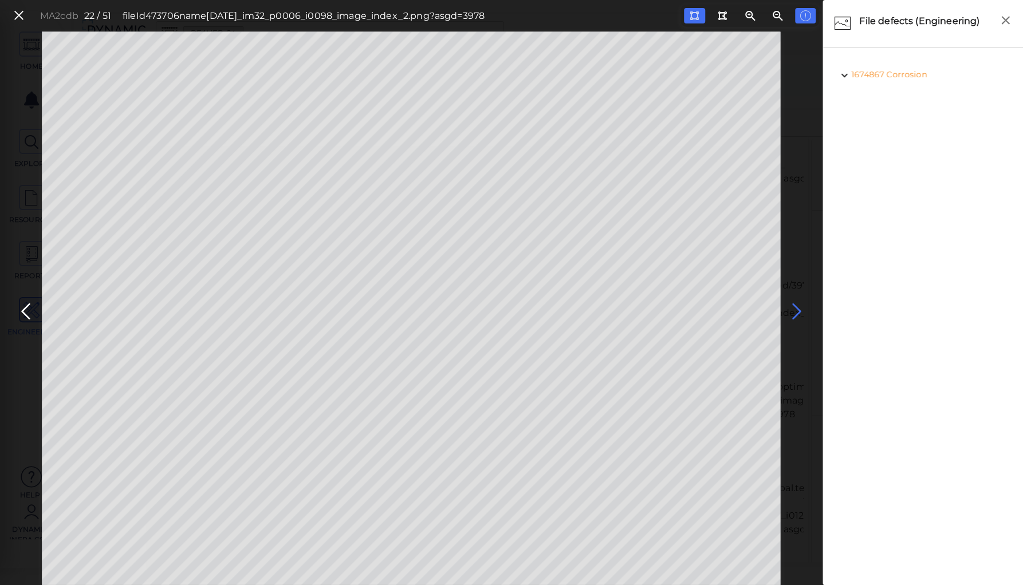
click at [796, 310] on icon at bounding box center [796, 312] width 18 height 22
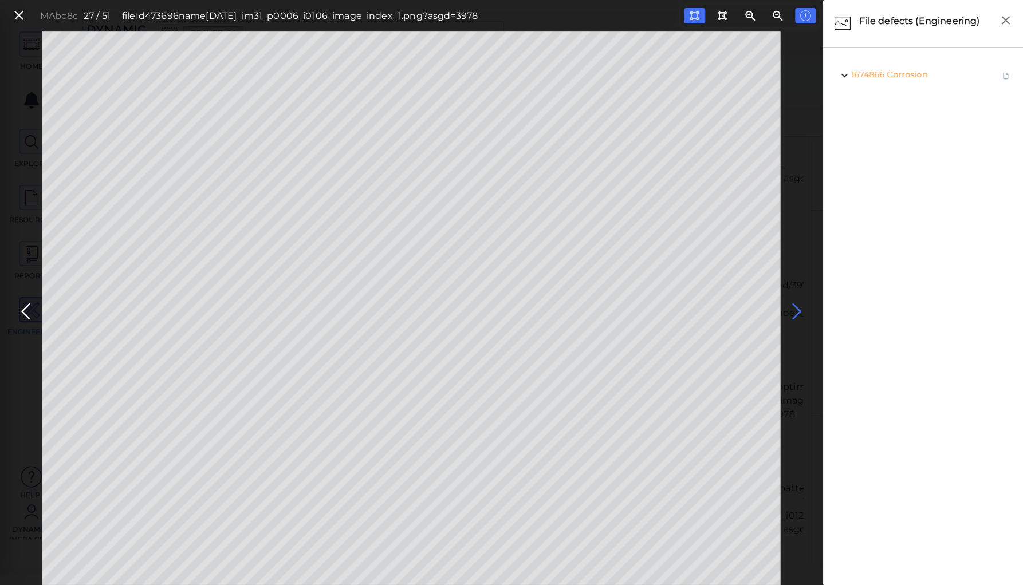
click at [796, 310] on icon at bounding box center [796, 312] width 18 height 22
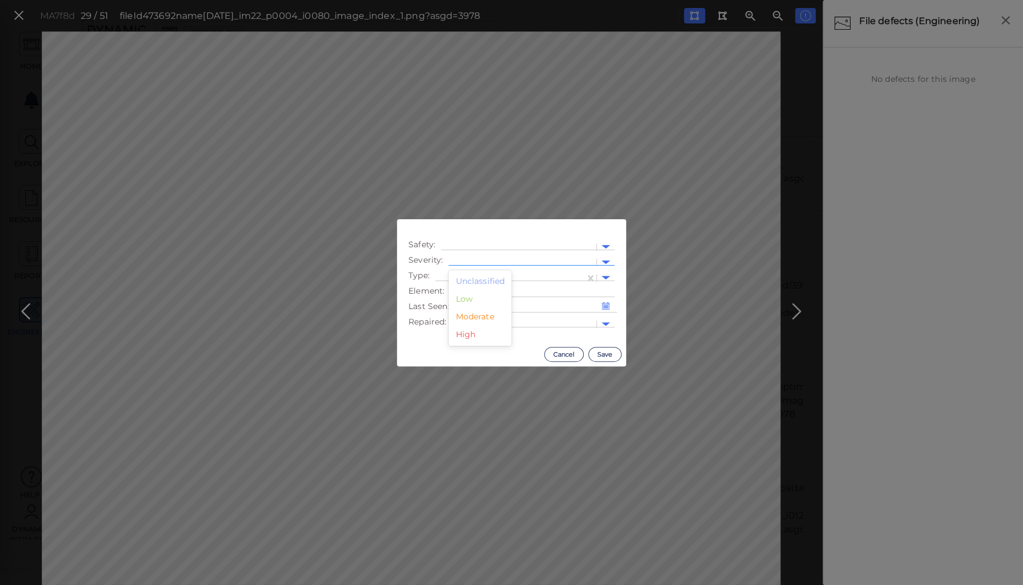
click at [493, 258] on div at bounding box center [522, 263] width 136 height 12
drag, startPoint x: 465, startPoint y: 300, endPoint x: 472, endPoint y: 284, distance: 17.4
click at [465, 298] on div "Low" at bounding box center [479, 299] width 63 height 18
click at [477, 275] on div at bounding box center [510, 278] width 138 height 12
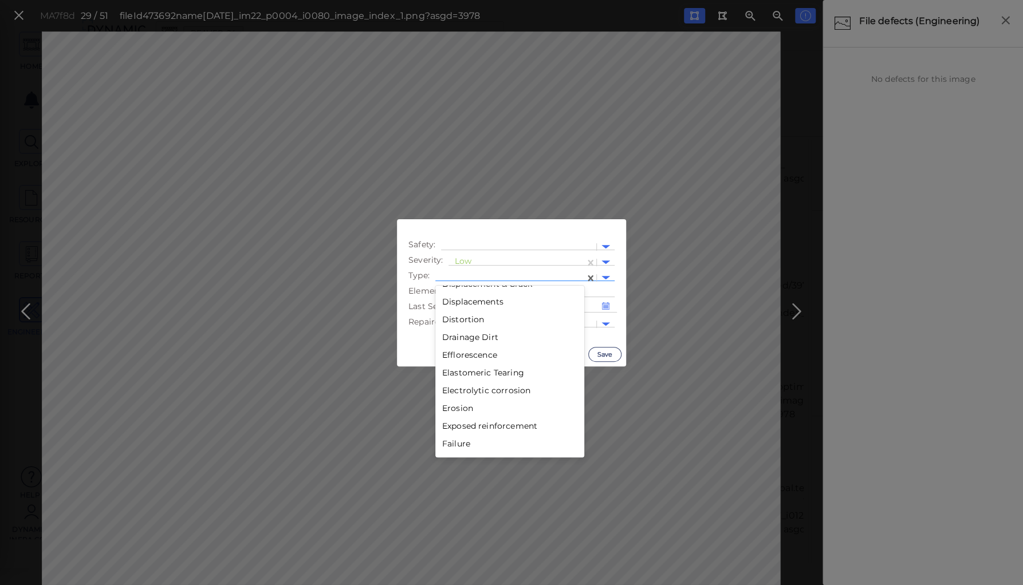
scroll to position [733, 0]
click at [472, 304] on div "Distortion" at bounding box center [509, 304] width 149 height 18
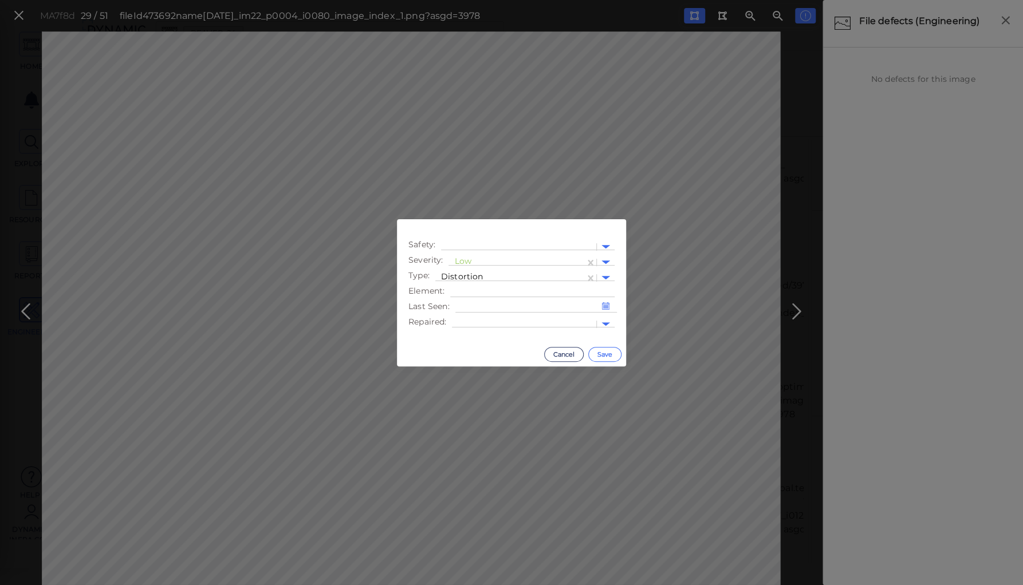
click at [602, 354] on button "Save" at bounding box center [604, 354] width 33 height 15
click at [503, 259] on div at bounding box center [522, 263] width 136 height 12
click at [481, 316] on div "Moderate" at bounding box center [479, 317] width 63 height 18
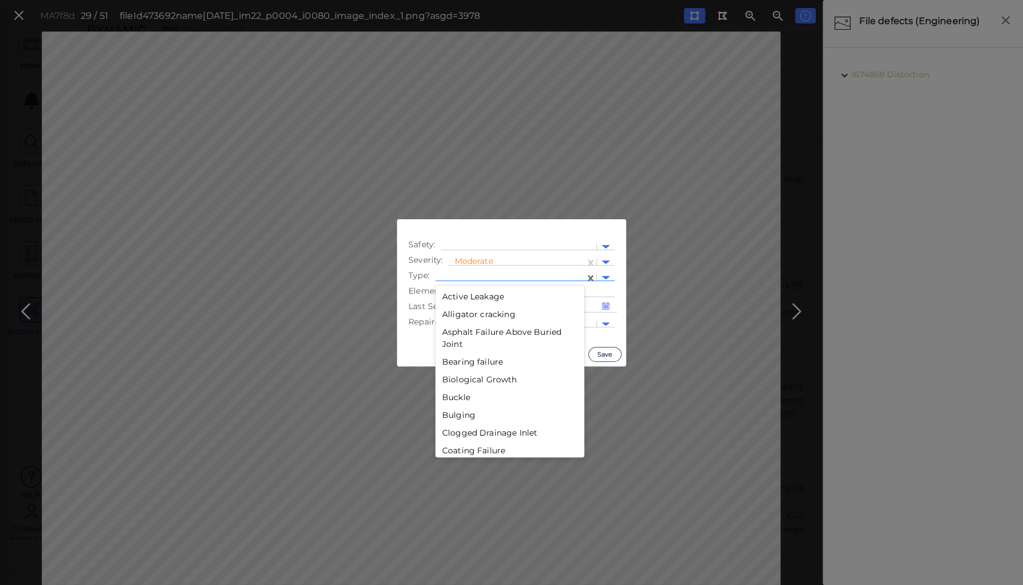
click at [490, 275] on div at bounding box center [510, 278] width 138 height 12
click at [453, 399] on div "Mechanical Damage" at bounding box center [509, 398] width 149 height 18
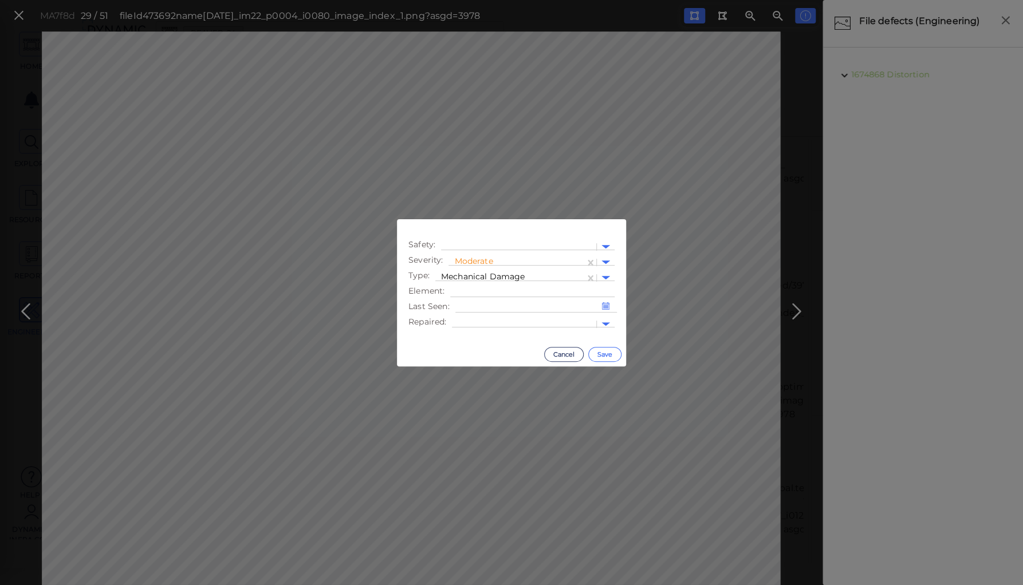
click at [596, 358] on button "Save" at bounding box center [604, 354] width 33 height 15
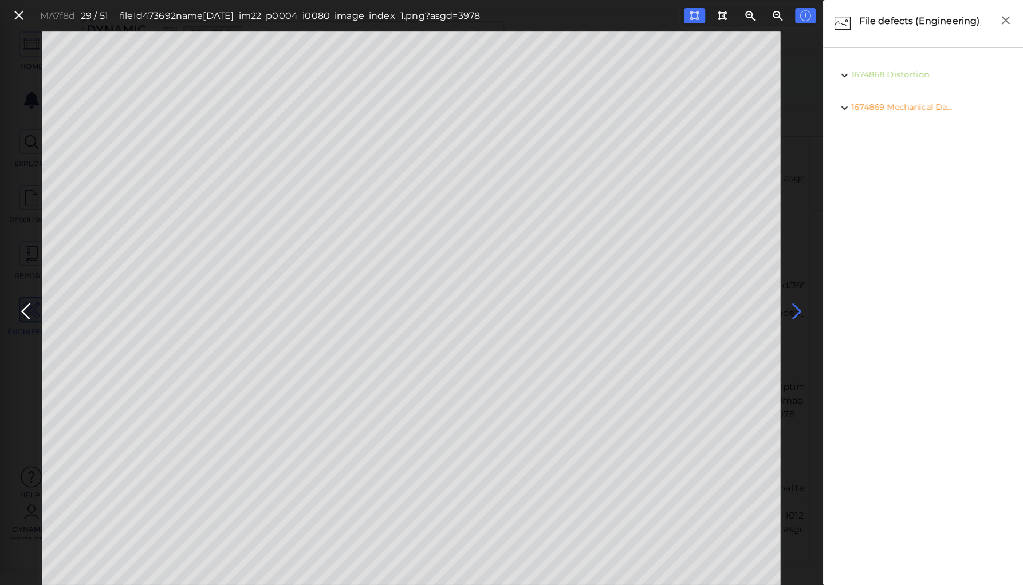
click at [795, 309] on icon at bounding box center [796, 312] width 18 height 22
click at [692, 16] on icon at bounding box center [694, 15] width 9 height 9
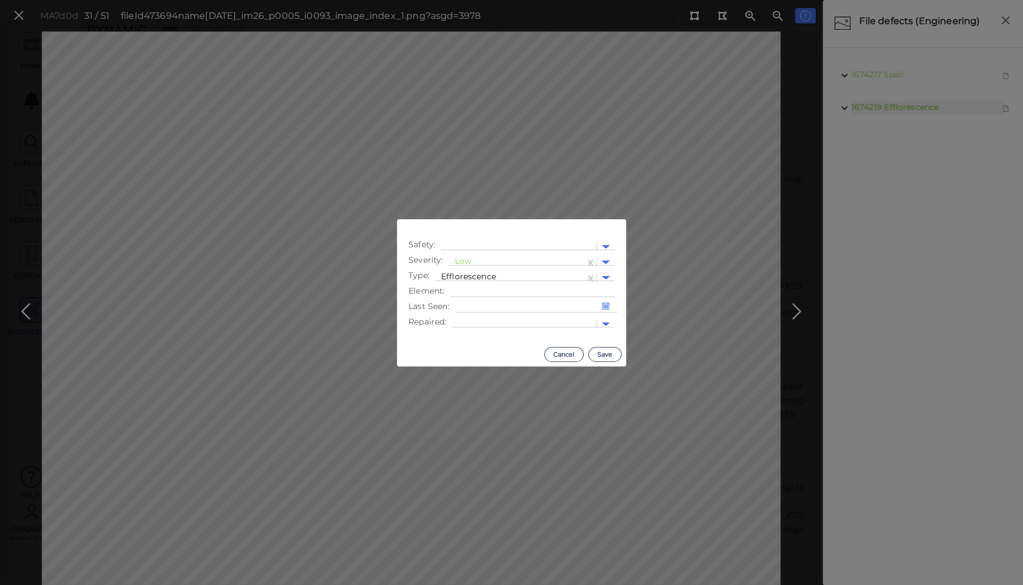
click at [320, 0] on body "This app is not optimized for mobile screens. Please access using a desktop or …" at bounding box center [511, 0] width 1023 height 0
click at [463, 263] on div at bounding box center [516, 263] width 125 height 12
click at [477, 317] on div "Moderate" at bounding box center [479, 317] width 63 height 18
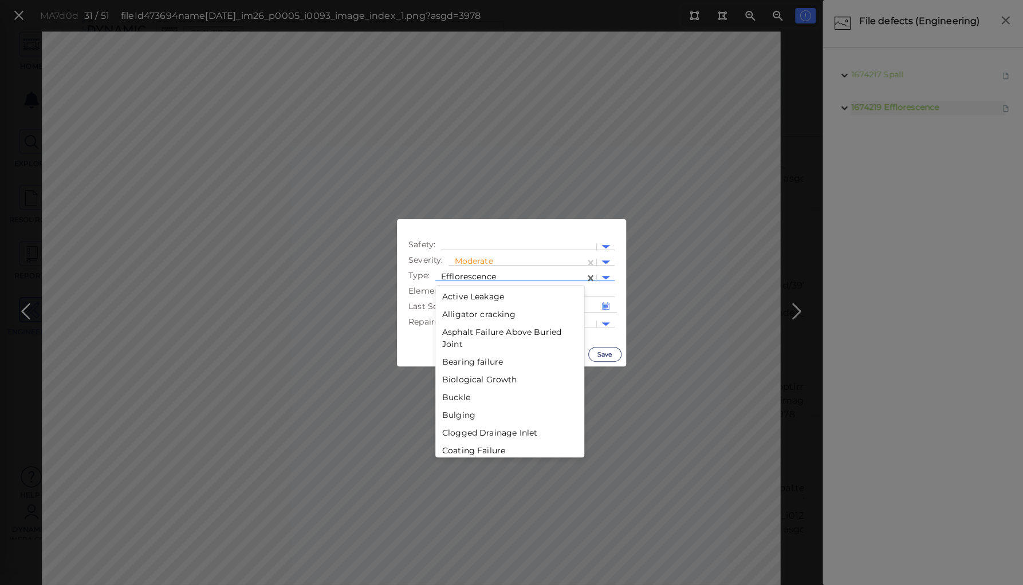
click at [467, 274] on div at bounding box center [510, 278] width 138 height 12
click at [463, 351] on div "Displacement" at bounding box center [509, 354] width 149 height 18
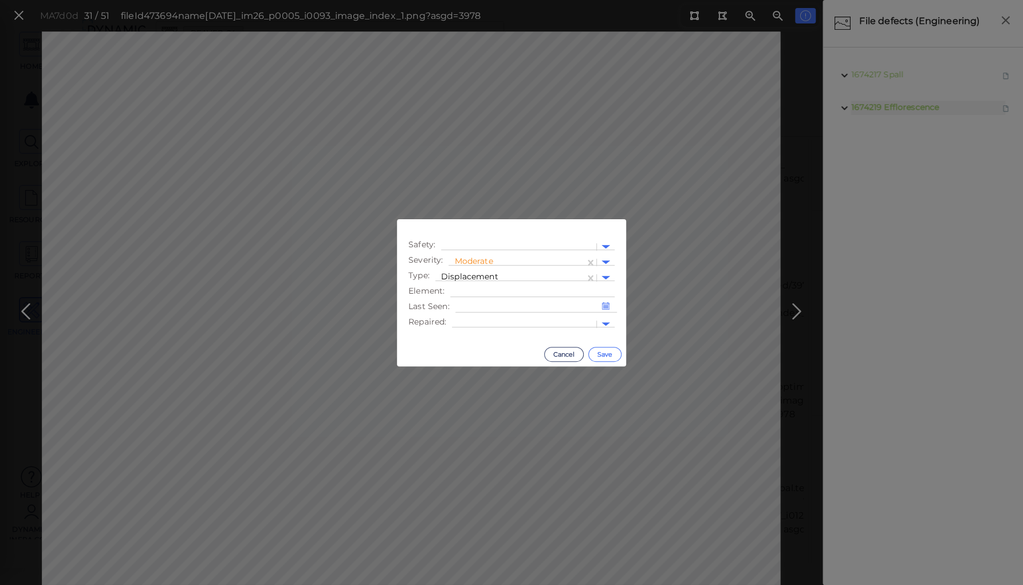
click at [603, 352] on button "Save" at bounding box center [604, 354] width 33 height 15
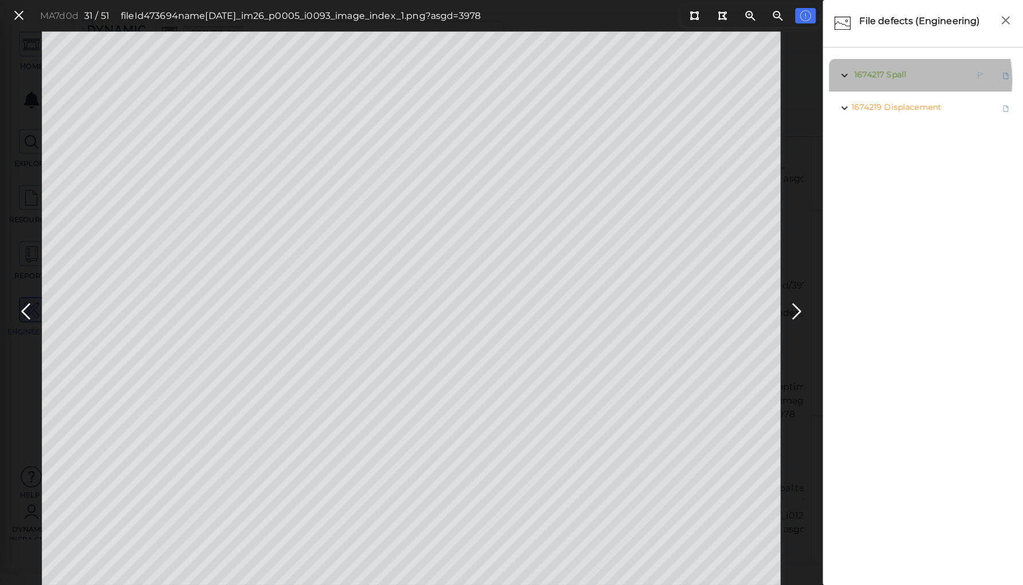
click at [891, 80] on span "1674217 Spall" at bounding box center [878, 75] width 55 height 14
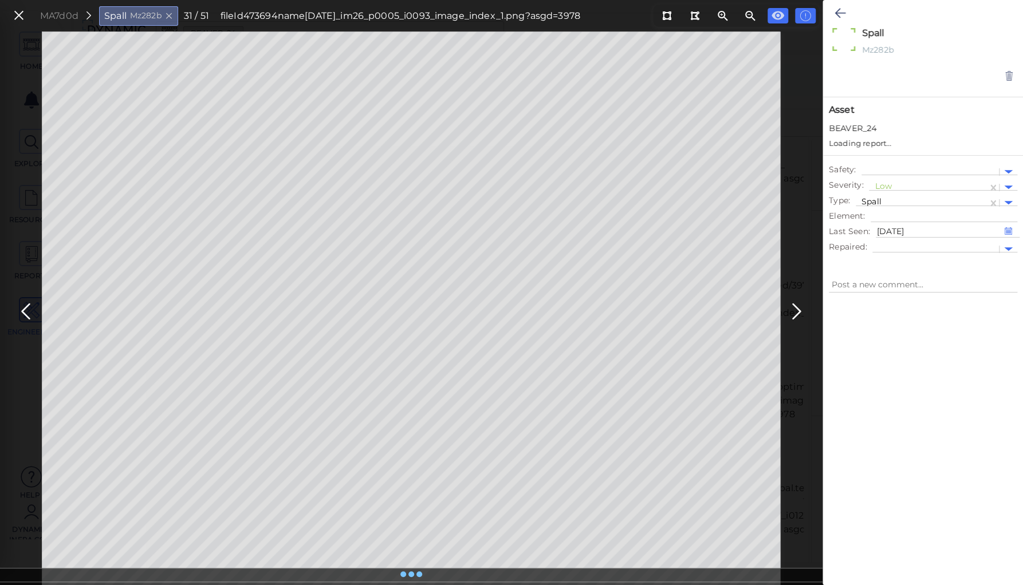
type textarea "x"
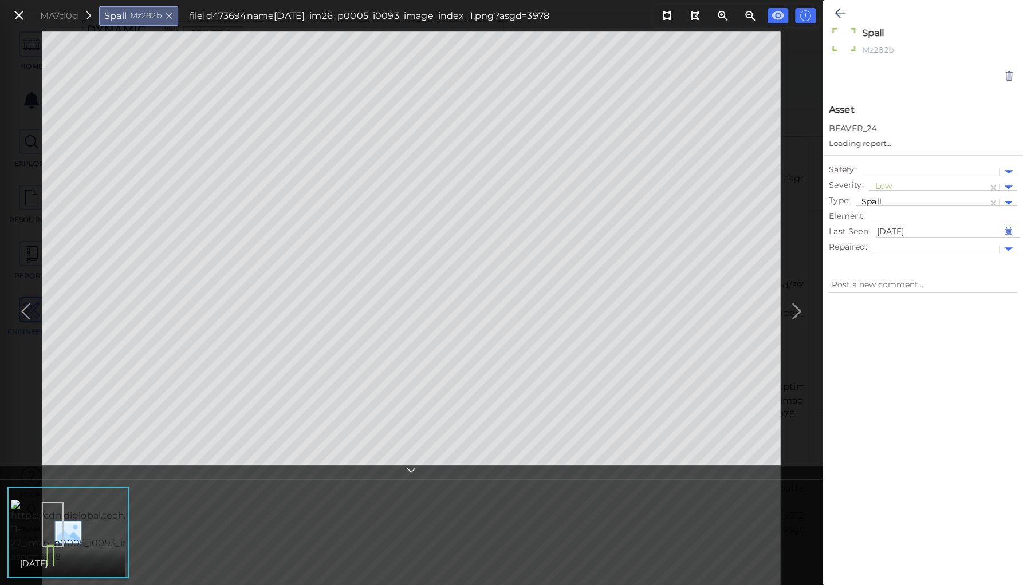
type textarea "x"
click at [881, 172] on div at bounding box center [928, 177] width 107 height 12
click at [889, 230] on div "Moderate" at bounding box center [900, 231] width 63 height 18
type textarea "x"
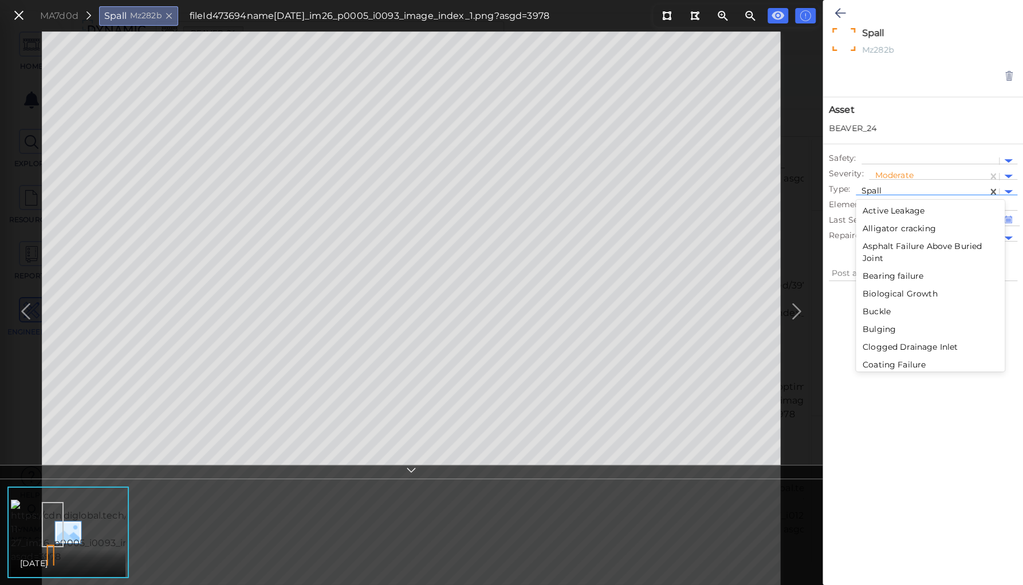
click at [873, 191] on div at bounding box center [921, 192] width 120 height 12
click at [872, 241] on div "Crack" at bounding box center [930, 244] width 149 height 18
type textarea "x"
type textarea "Crack"
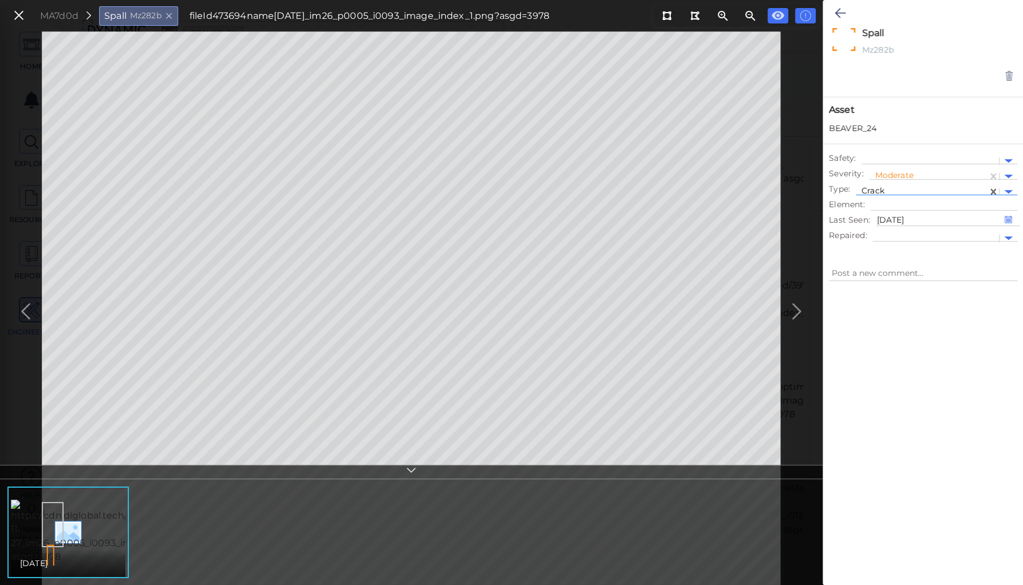
type textarea "x"
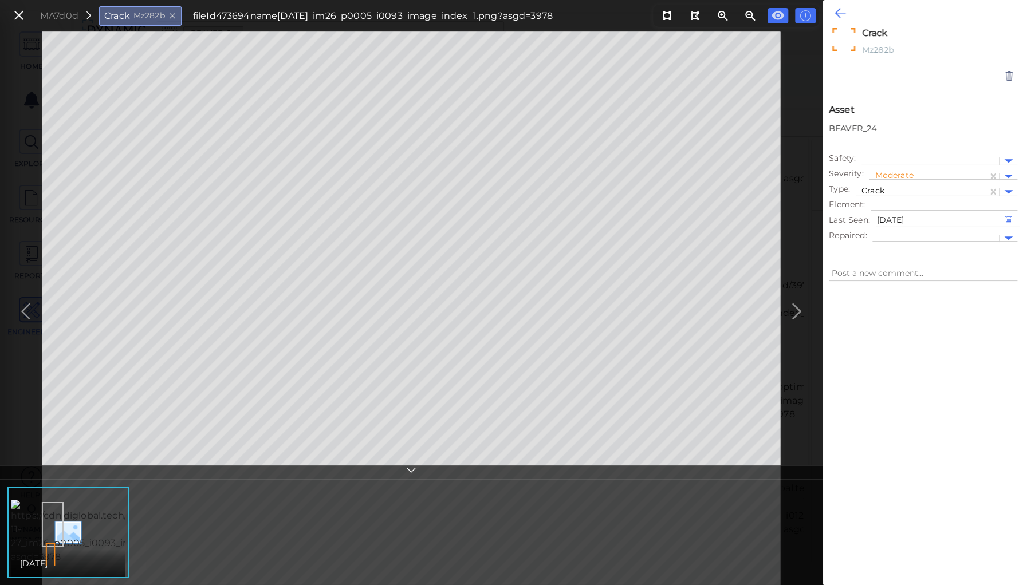
click at [842, 12] on icon at bounding box center [839, 13] width 11 height 14
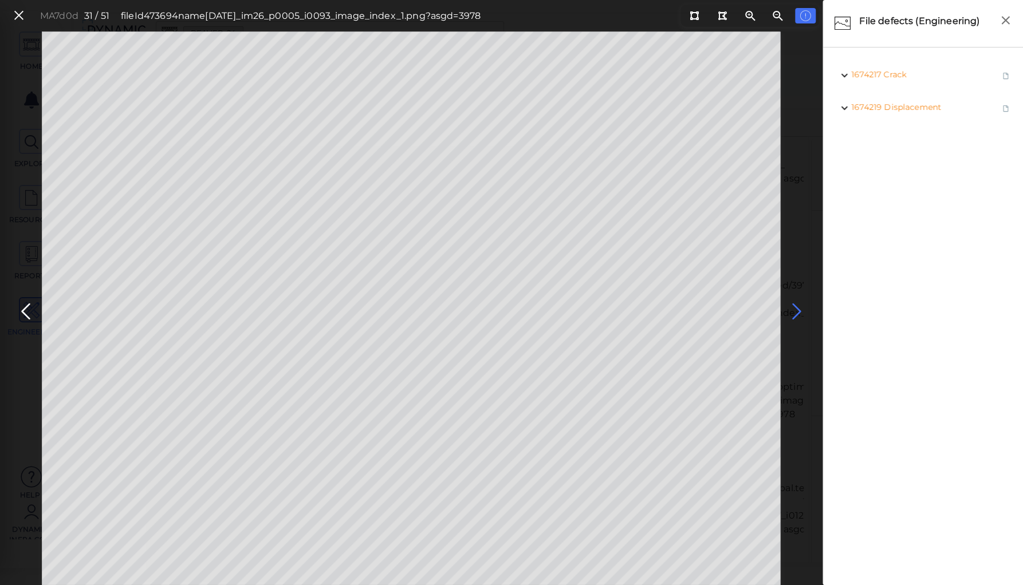
click at [793, 304] on icon at bounding box center [796, 312] width 18 height 22
click at [793, 307] on icon at bounding box center [796, 312] width 18 height 22
click at [794, 313] on icon at bounding box center [796, 312] width 18 height 22
click at [794, 312] on icon at bounding box center [796, 312] width 18 height 22
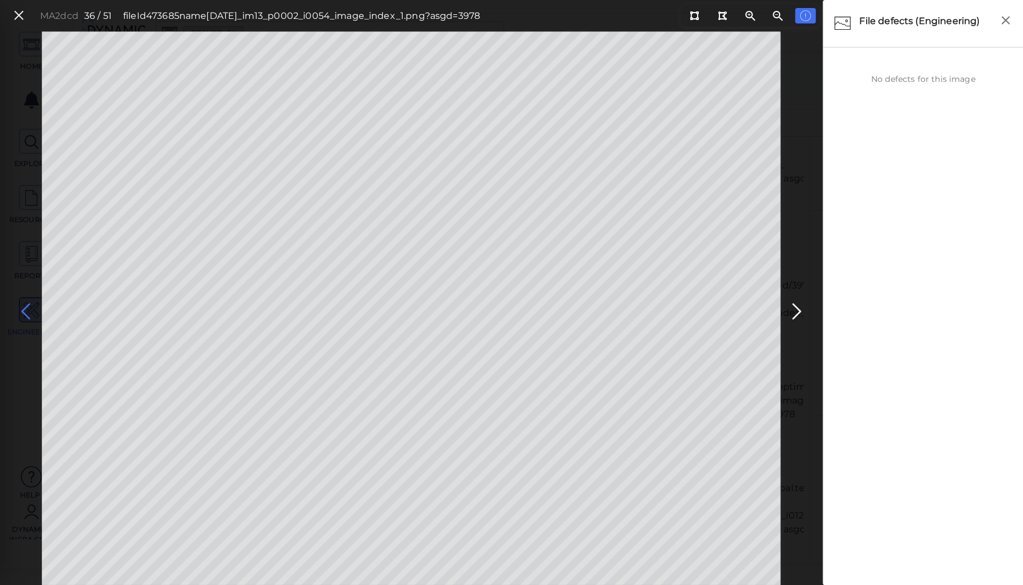
click at [27, 310] on icon at bounding box center [26, 312] width 18 height 22
drag, startPoint x: 694, startPoint y: 15, endPoint x: 687, endPoint y: 23, distance: 10.1
click at [690, 18] on icon at bounding box center [694, 15] width 9 height 9
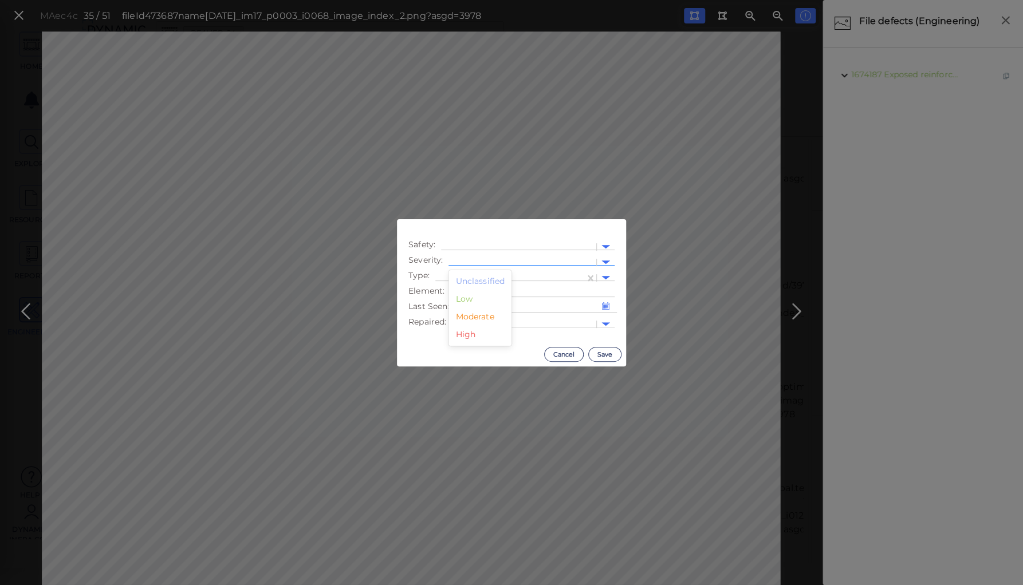
click at [489, 258] on div at bounding box center [522, 263] width 136 height 12
drag, startPoint x: 482, startPoint y: 318, endPoint x: 482, endPoint y: 290, distance: 27.5
click at [482, 313] on div "Moderate" at bounding box center [479, 317] width 63 height 18
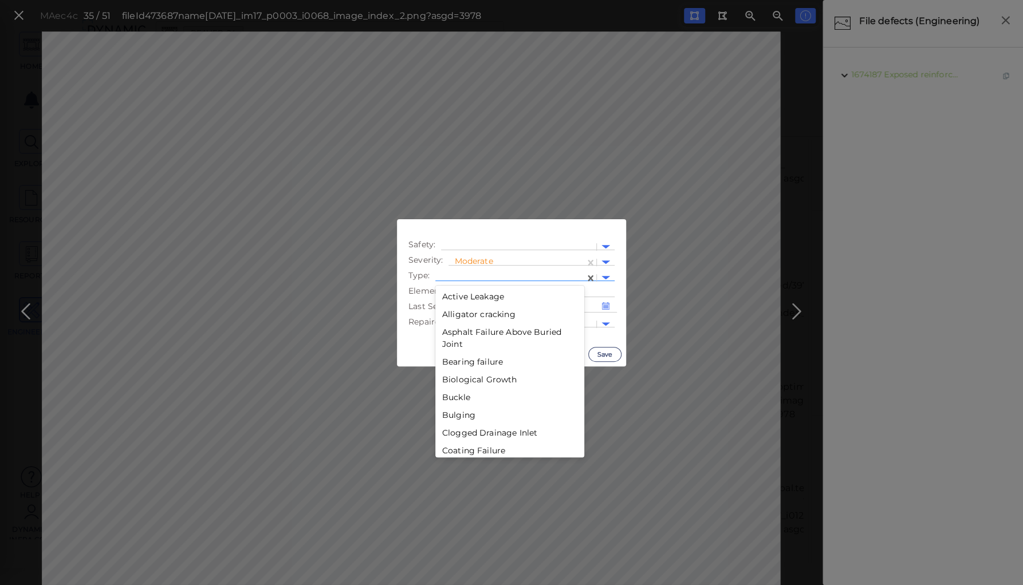
click at [482, 275] on div at bounding box center [510, 278] width 138 height 12
click at [455, 328] on div "Scour" at bounding box center [509, 331] width 149 height 18
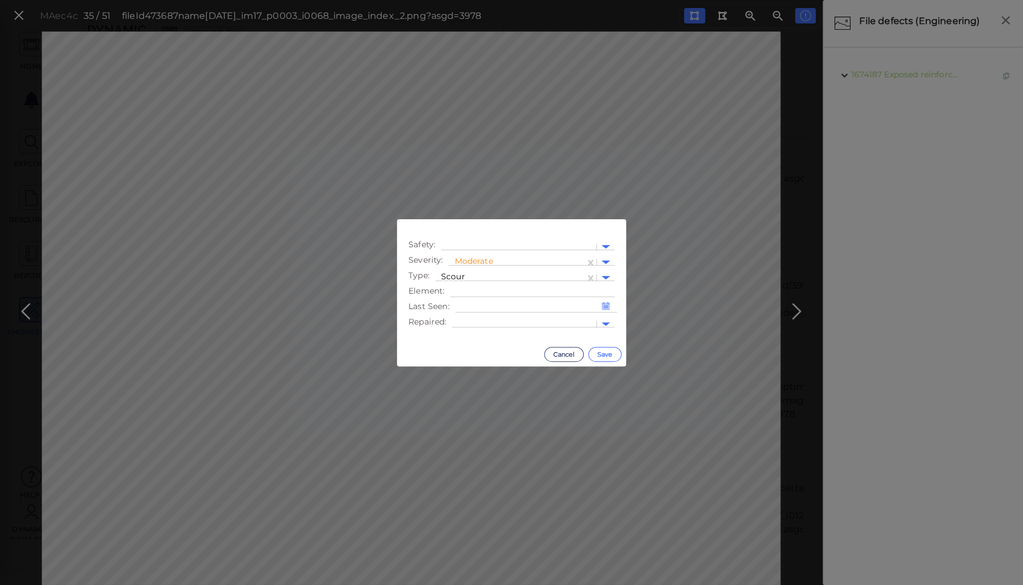
click at [596, 351] on button "Save" at bounding box center [604, 354] width 33 height 15
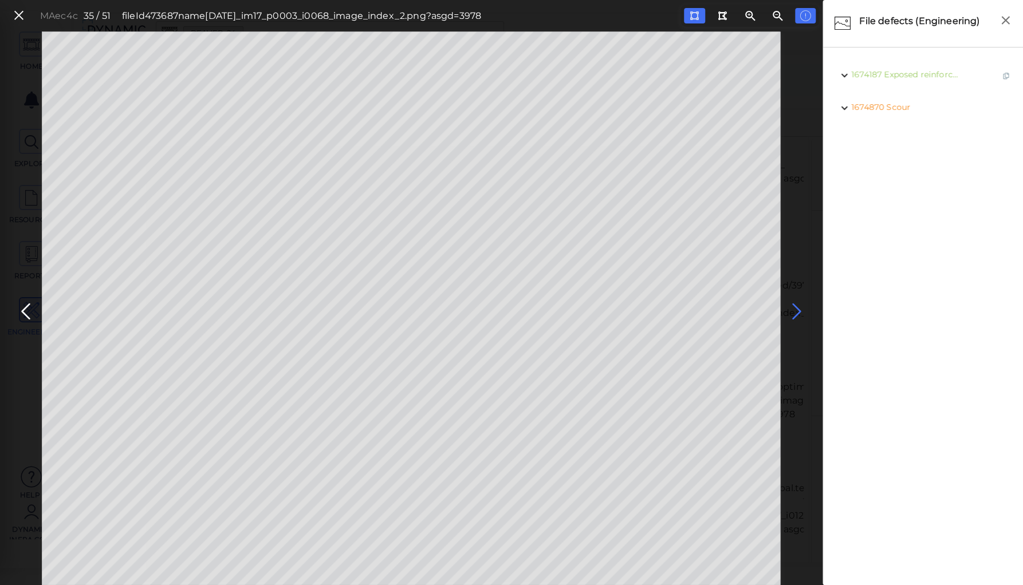
click at [796, 312] on icon at bounding box center [796, 312] width 18 height 22
click at [796, 309] on icon at bounding box center [796, 312] width 18 height 22
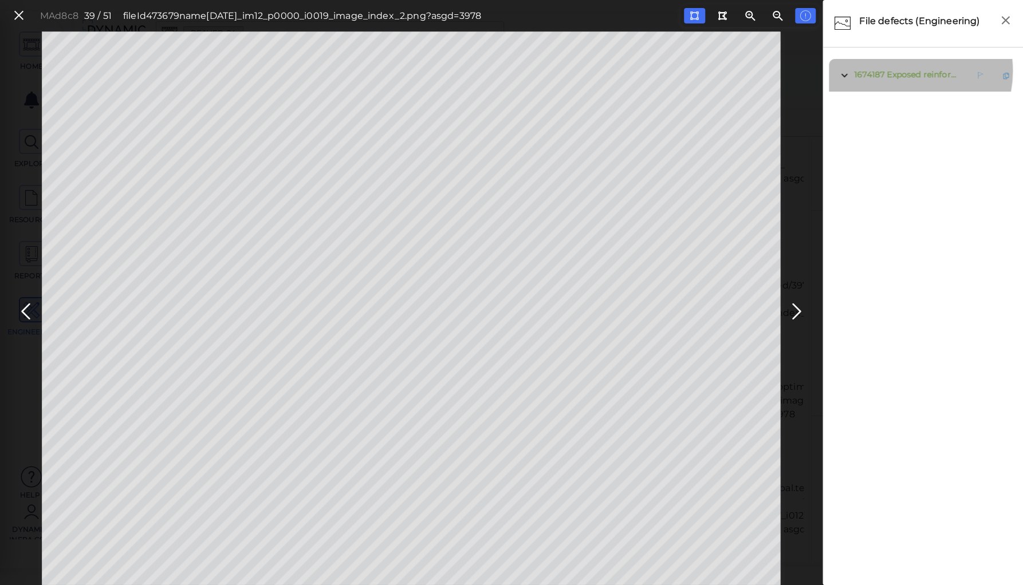
click at [903, 71] on span "Exposed reinforcement" at bounding box center [934, 74] width 95 height 10
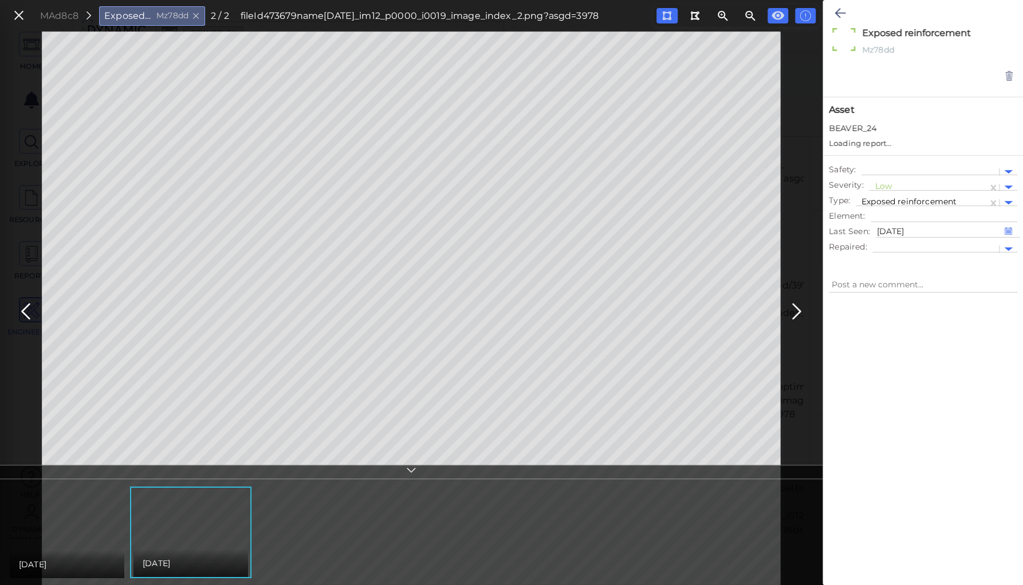
type textarea "x"
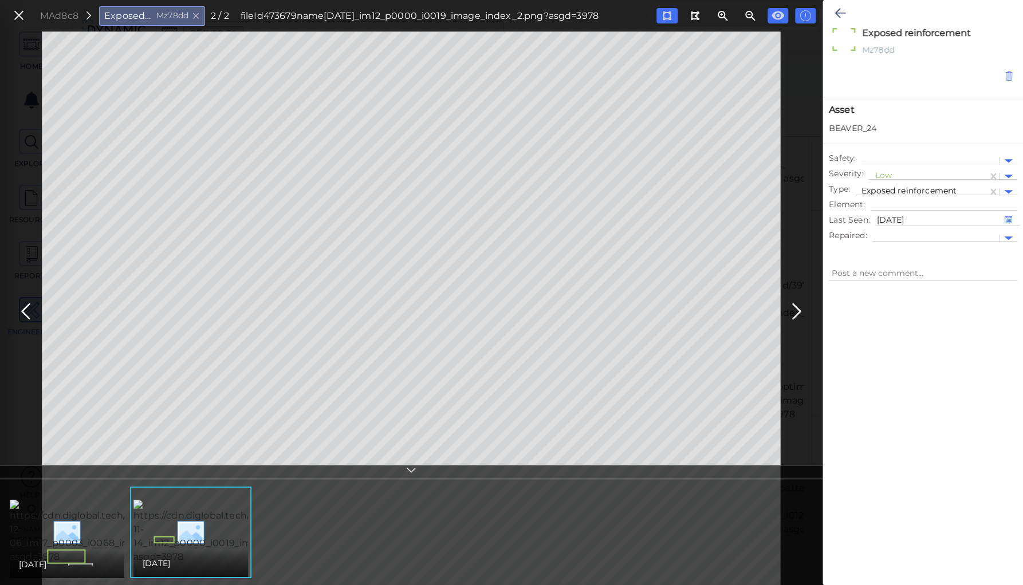
click at [1006, 77] on icon at bounding box center [1009, 75] width 10 height 11
type textarea "x"
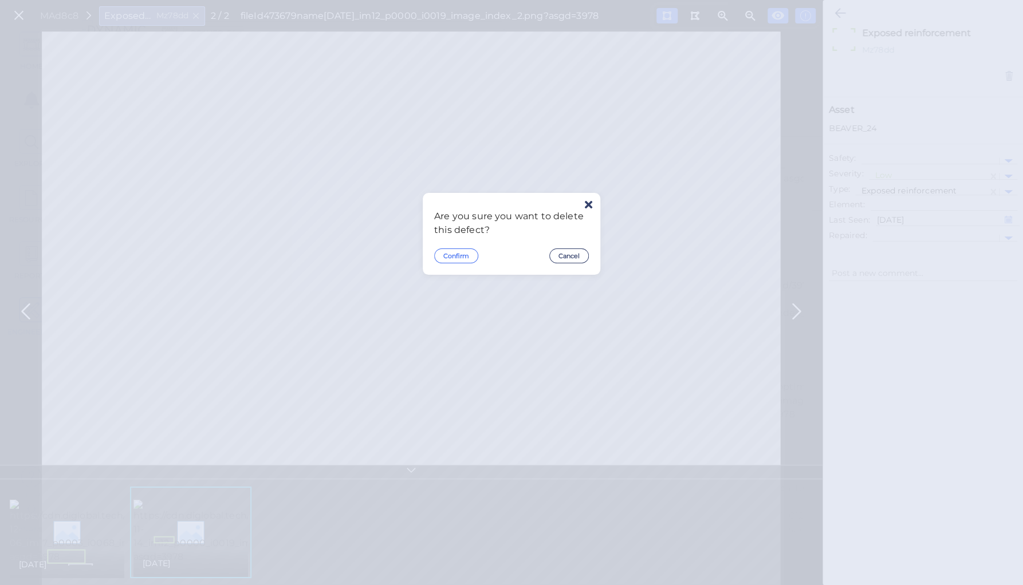
click at [450, 257] on button "Confirm" at bounding box center [456, 256] width 44 height 15
type textarea "x"
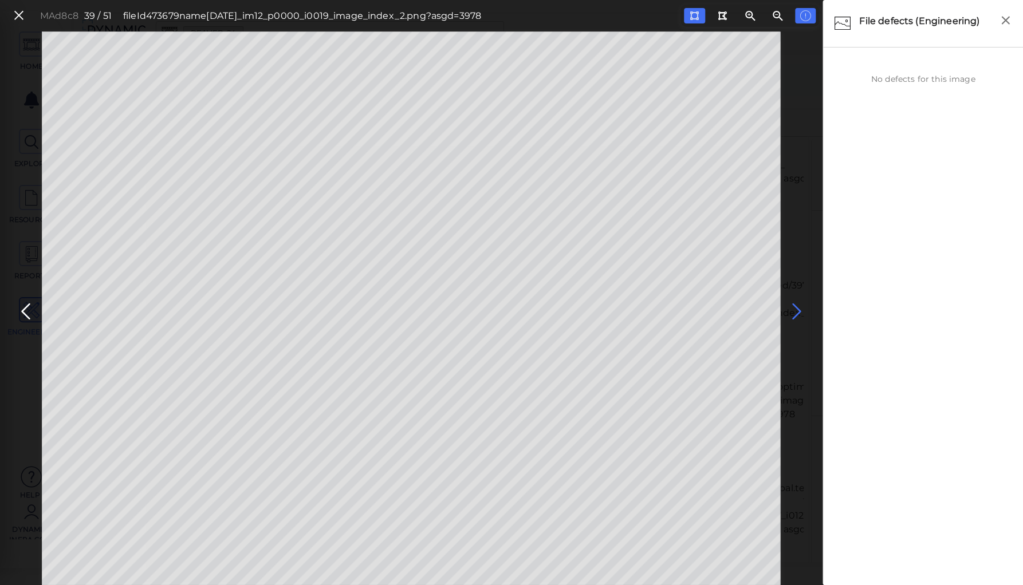
click at [793, 309] on icon at bounding box center [796, 312] width 18 height 22
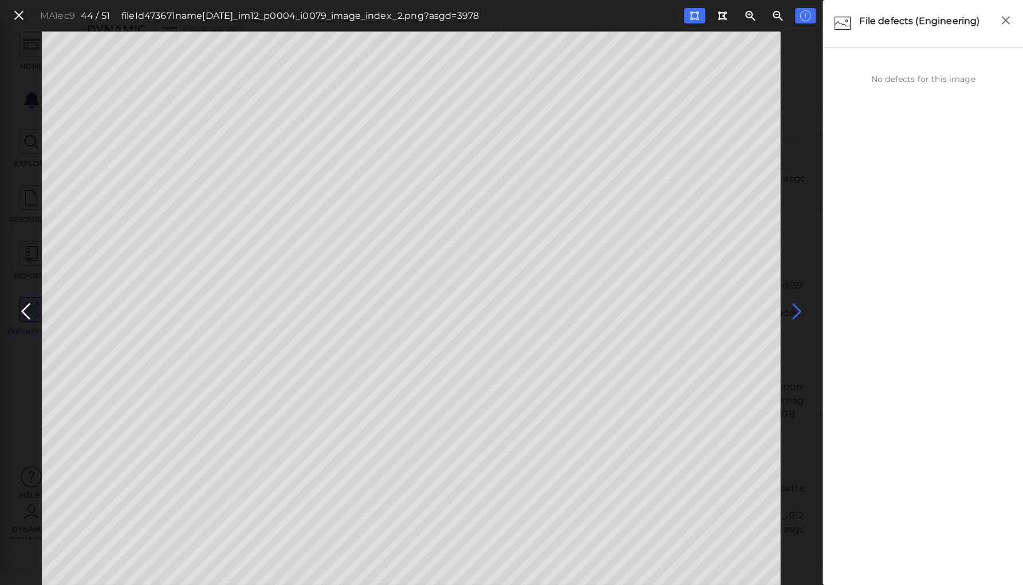
click at [793, 309] on icon at bounding box center [796, 312] width 18 height 22
click at [23, 308] on icon at bounding box center [26, 312] width 18 height 22
click at [789, 308] on icon at bounding box center [796, 312] width 18 height 22
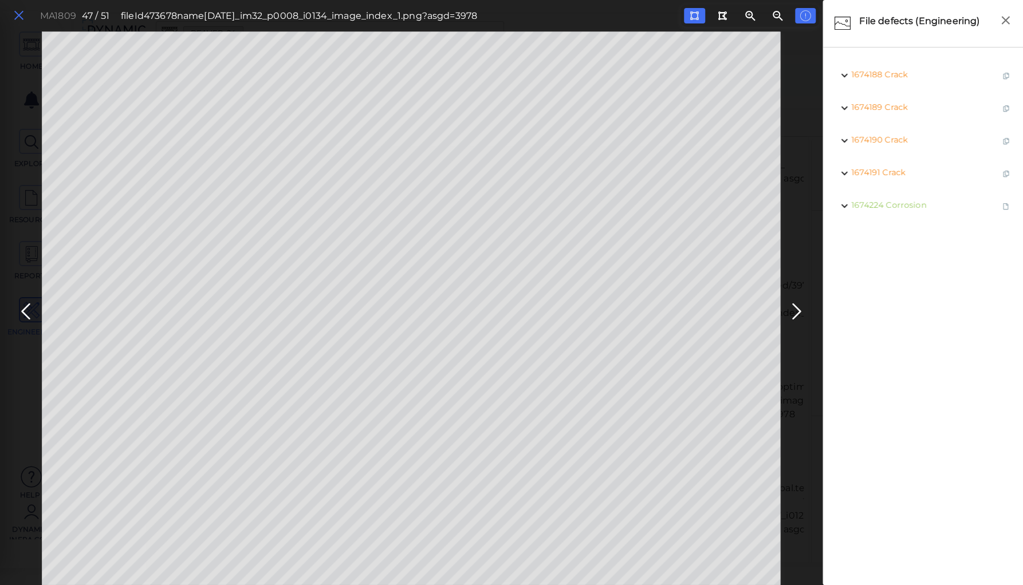
click at [25, 15] on button at bounding box center [18, 15] width 19 height 17
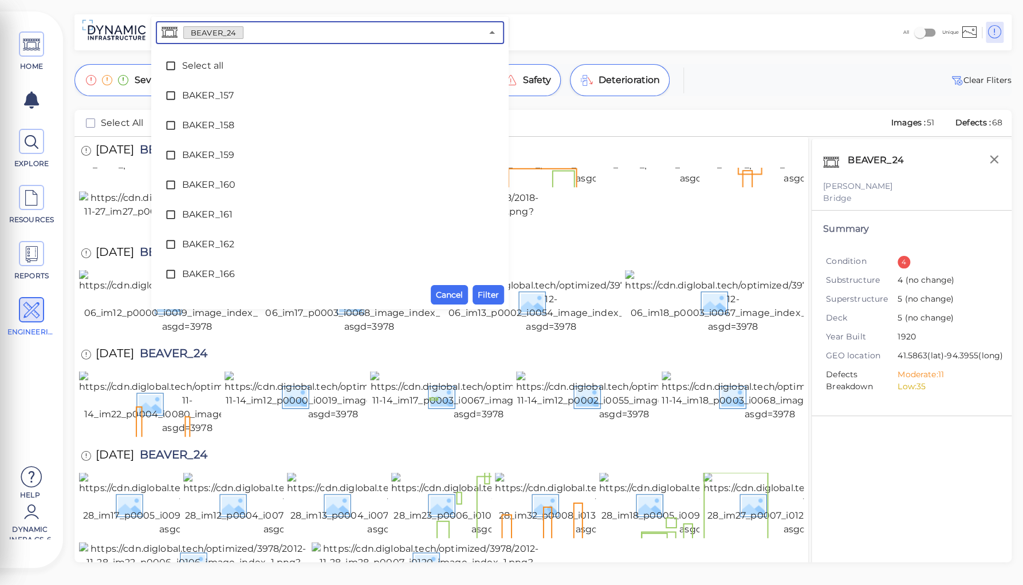
click at [267, 34] on input "text" at bounding box center [362, 33] width 238 height 16
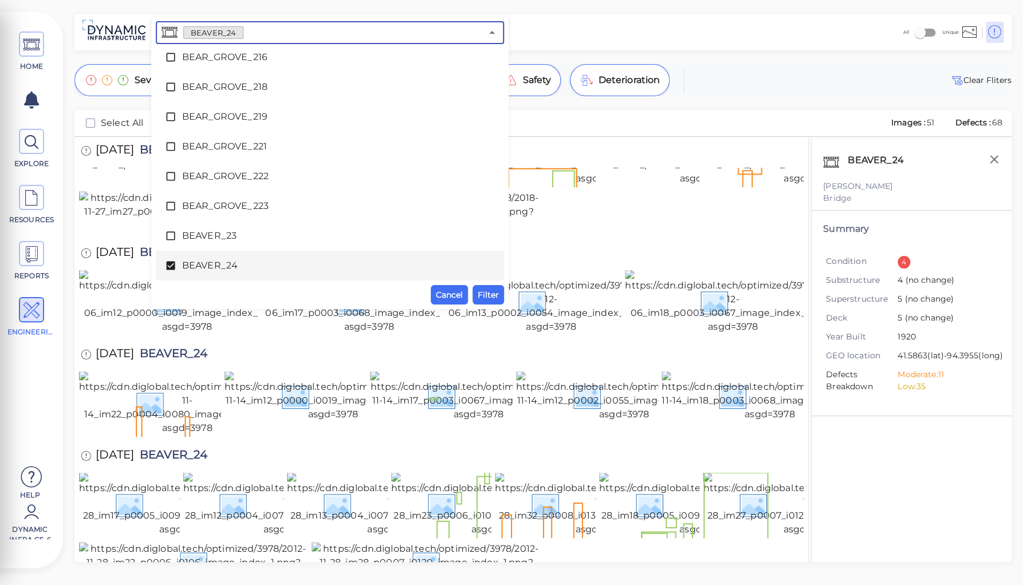
click at [171, 263] on icon at bounding box center [170, 266] width 9 height 9
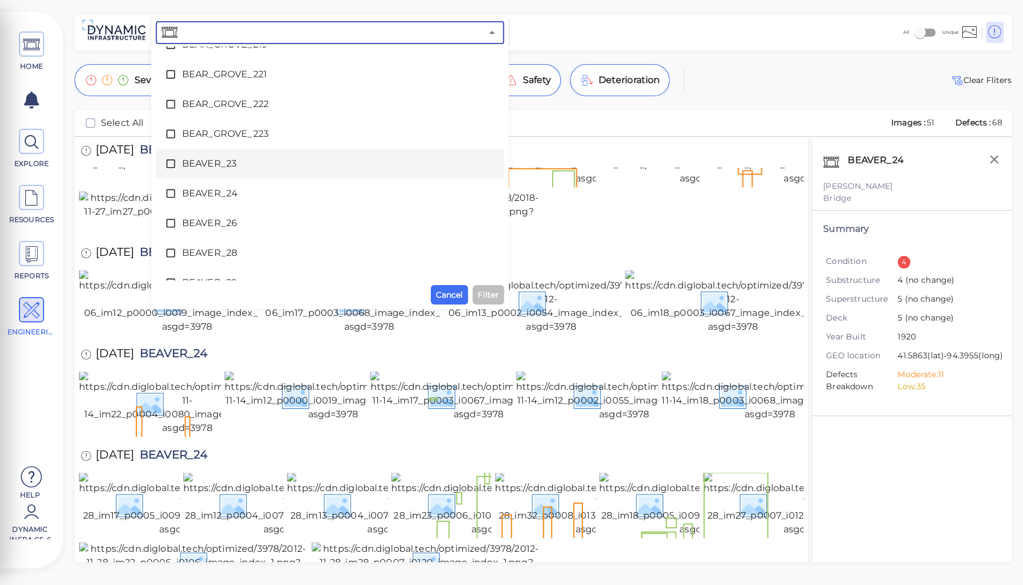
scroll to position [1143, 0]
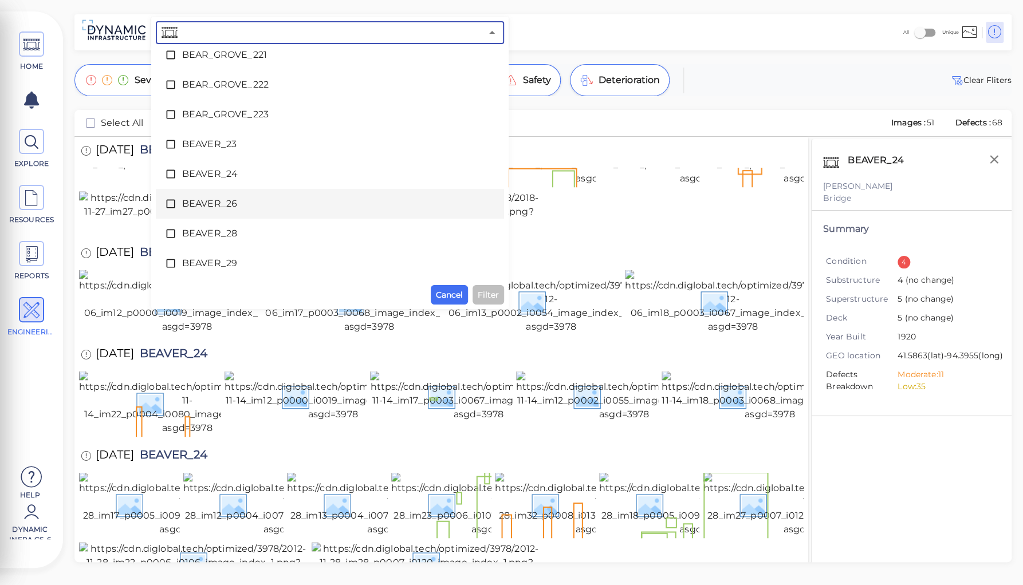
click at [218, 208] on span "BEAVER_26" at bounding box center [330, 204] width 296 height 14
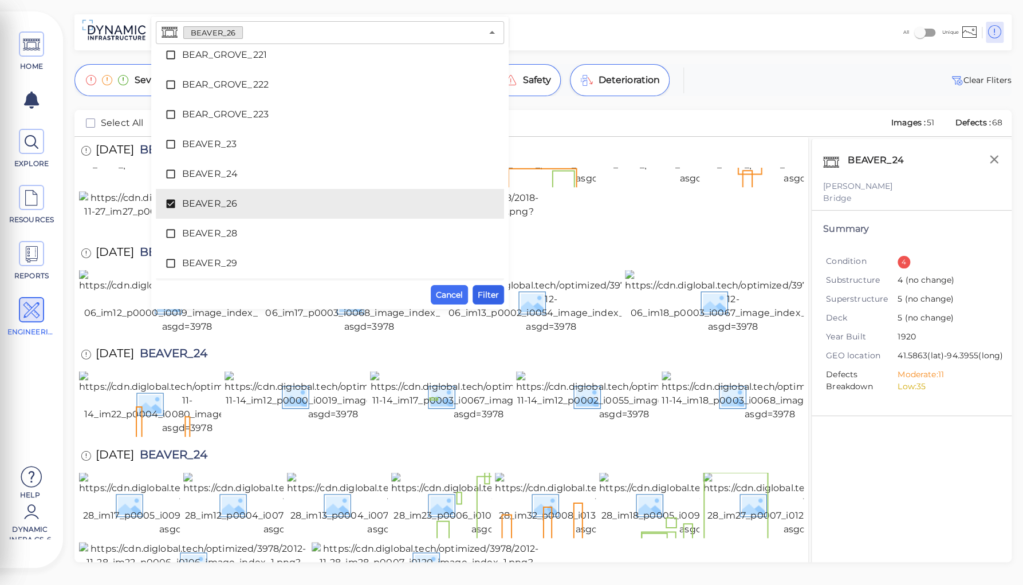
click at [486, 297] on span "Filter" at bounding box center [488, 295] width 21 height 14
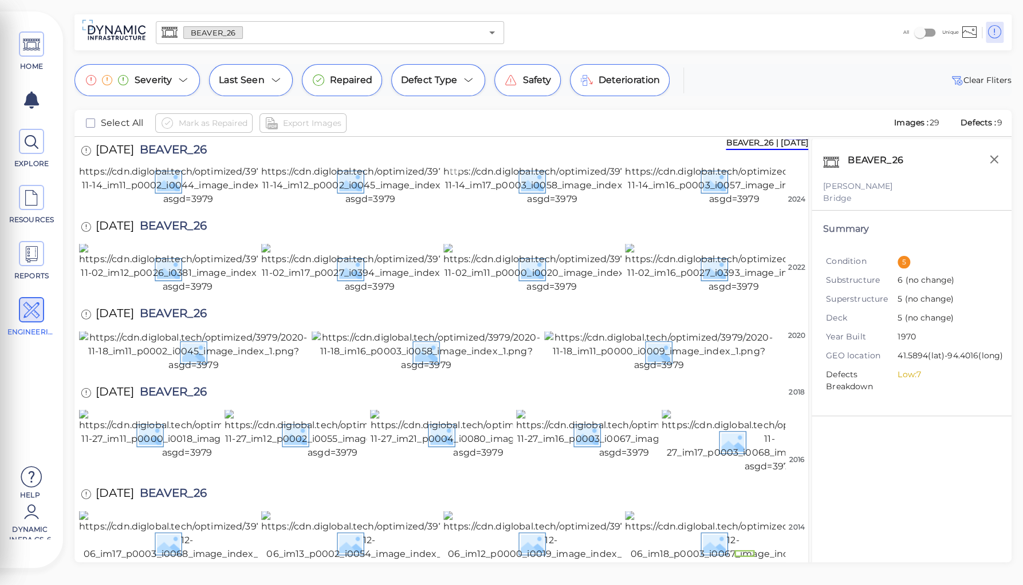
scroll to position [0, 0]
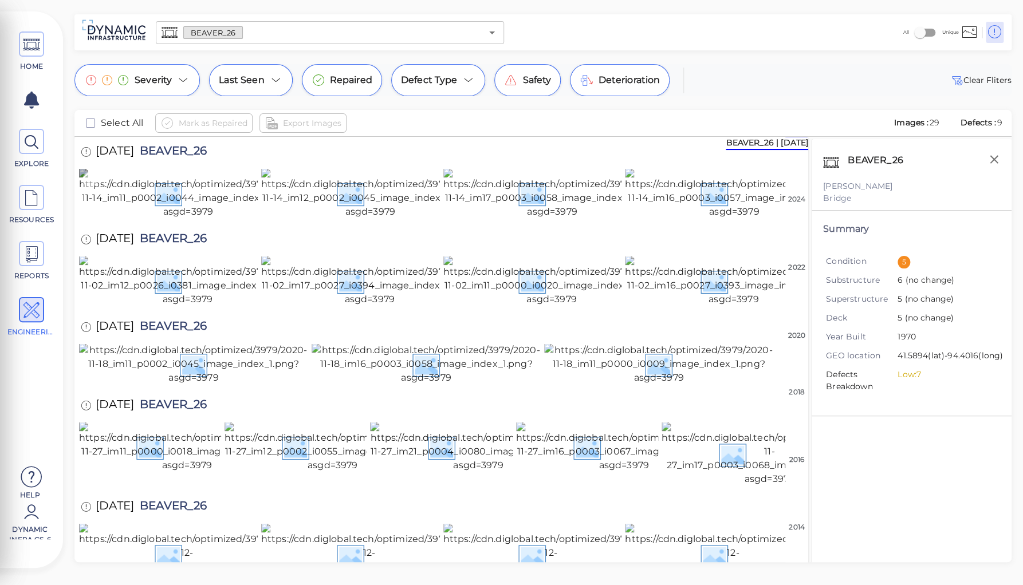
click at [156, 219] on img at bounding box center [188, 193] width 218 height 50
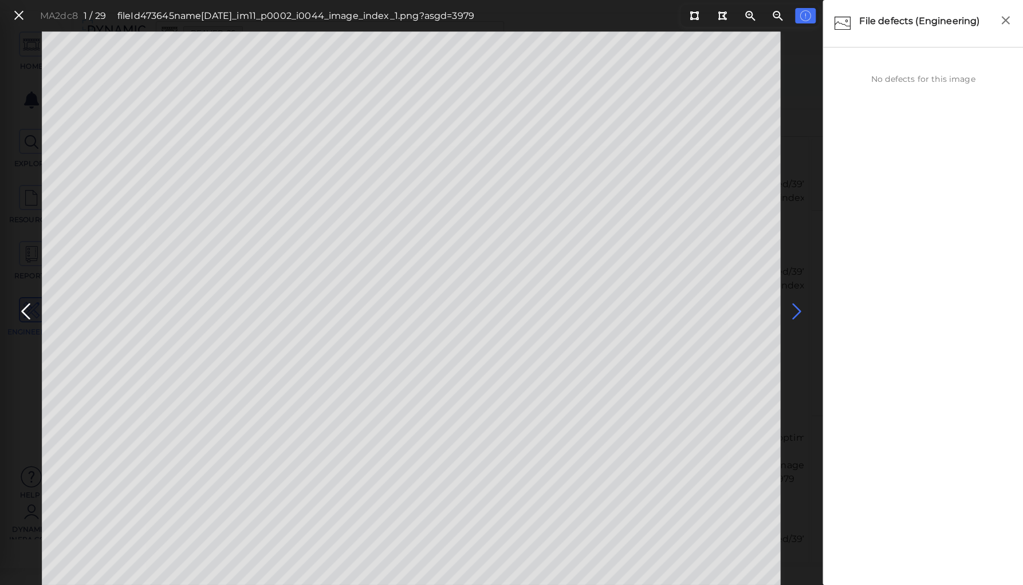
click at [796, 314] on icon at bounding box center [796, 312] width 18 height 22
click at [794, 312] on icon at bounding box center [796, 312] width 18 height 22
click at [797, 311] on icon at bounding box center [796, 312] width 18 height 22
click at [904, 73] on span "Corrosion" at bounding box center [907, 74] width 40 height 10
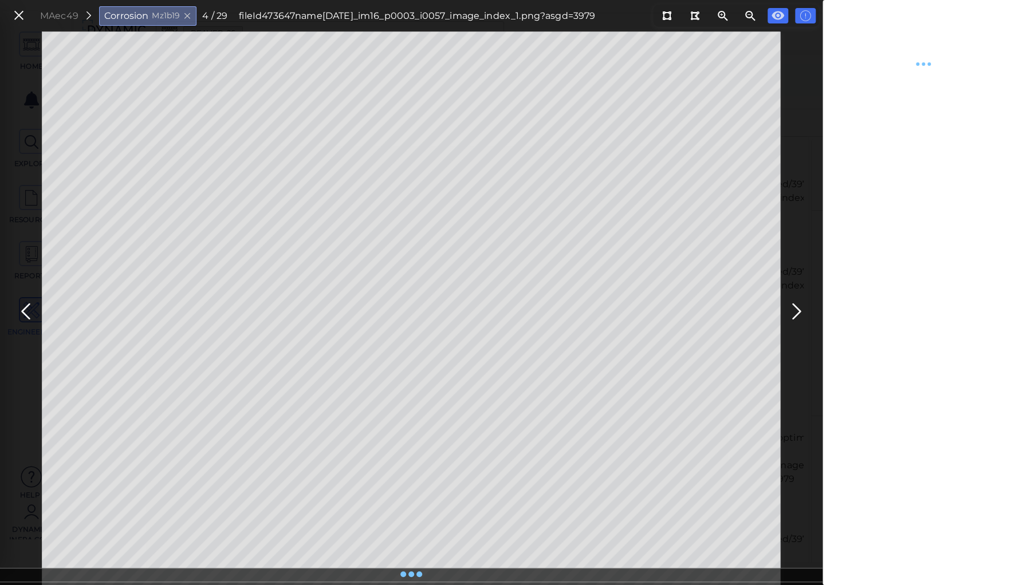
type textarea "x"
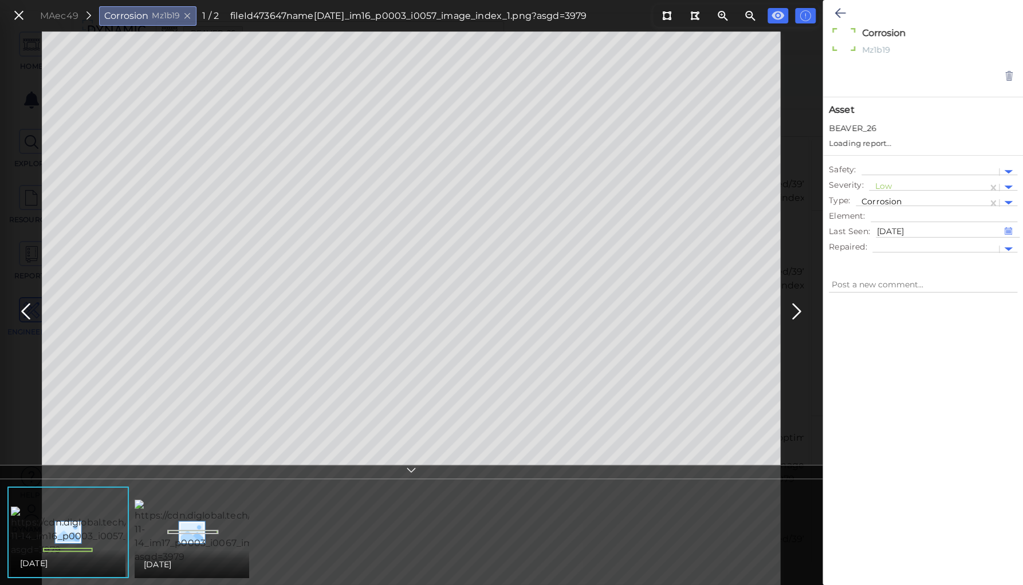
type textarea "x"
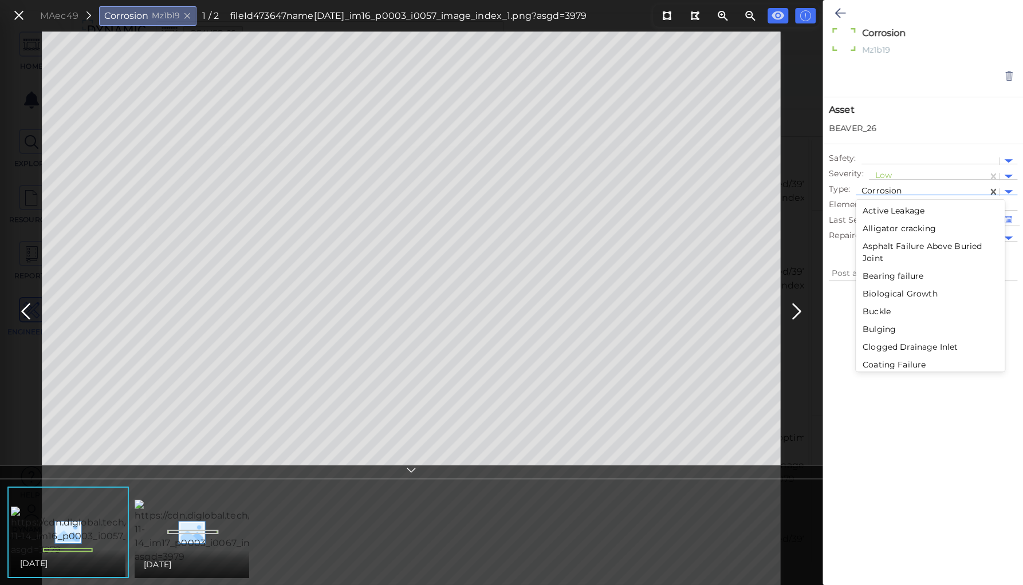
click at [877, 190] on div at bounding box center [921, 192] width 120 height 12
click at [877, 256] on div "Debris" at bounding box center [930, 257] width 149 height 18
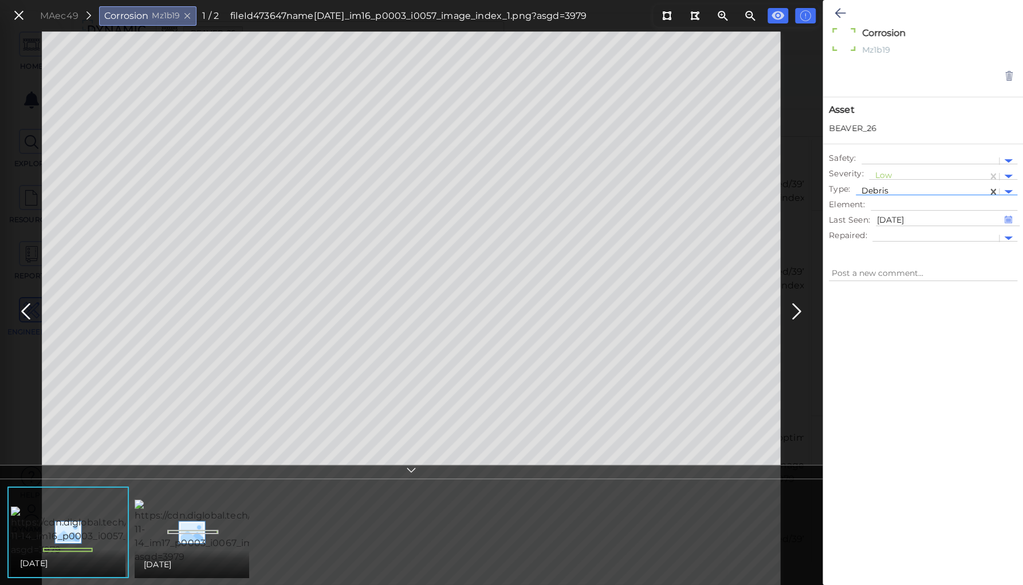
type textarea "x"
type textarea "Debris"
type textarea "x"
click at [839, 11] on icon at bounding box center [839, 13] width 11 height 14
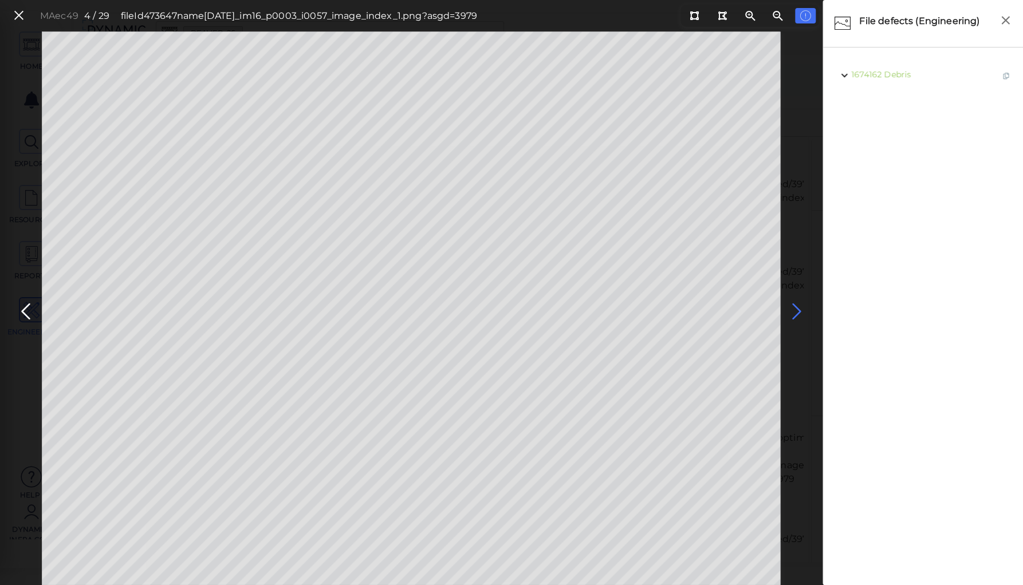
click at [796, 308] on icon at bounding box center [796, 312] width 18 height 22
click at [795, 308] on icon at bounding box center [796, 312] width 18 height 22
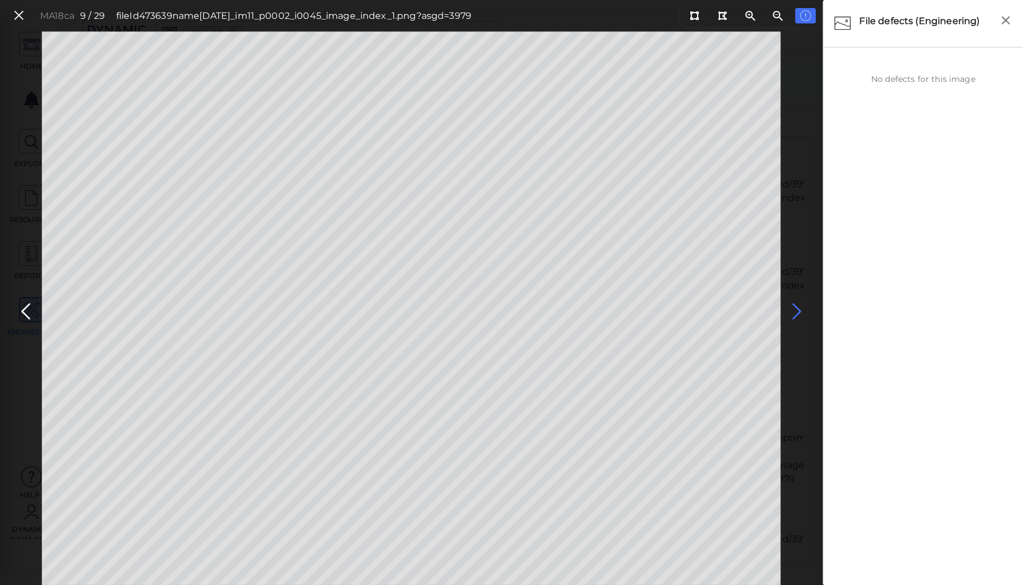
click at [795, 308] on icon at bounding box center [796, 312] width 18 height 22
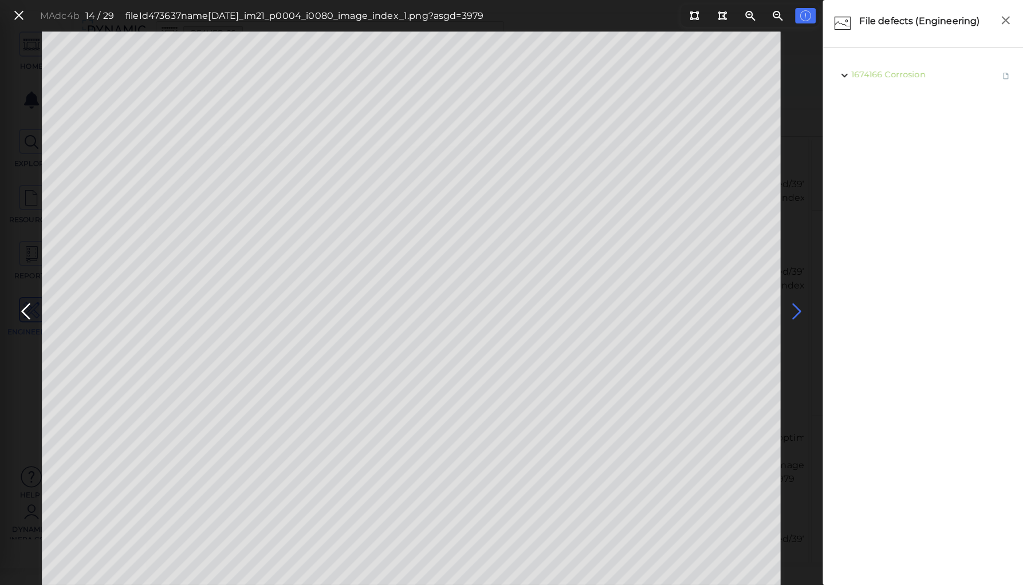
click at [792, 308] on icon at bounding box center [796, 312] width 18 height 22
click at [794, 306] on icon at bounding box center [796, 312] width 18 height 22
click at [790, 307] on icon at bounding box center [796, 312] width 18 height 22
click at [795, 307] on icon at bounding box center [796, 312] width 18 height 22
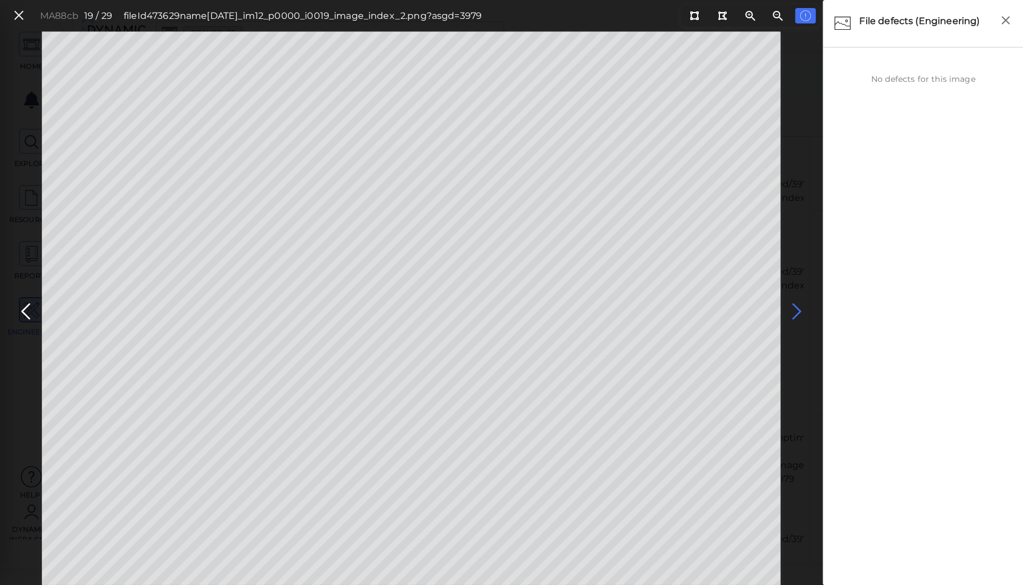
click at [795, 307] on icon at bounding box center [796, 312] width 18 height 22
click at [795, 308] on icon at bounding box center [796, 312] width 18 height 22
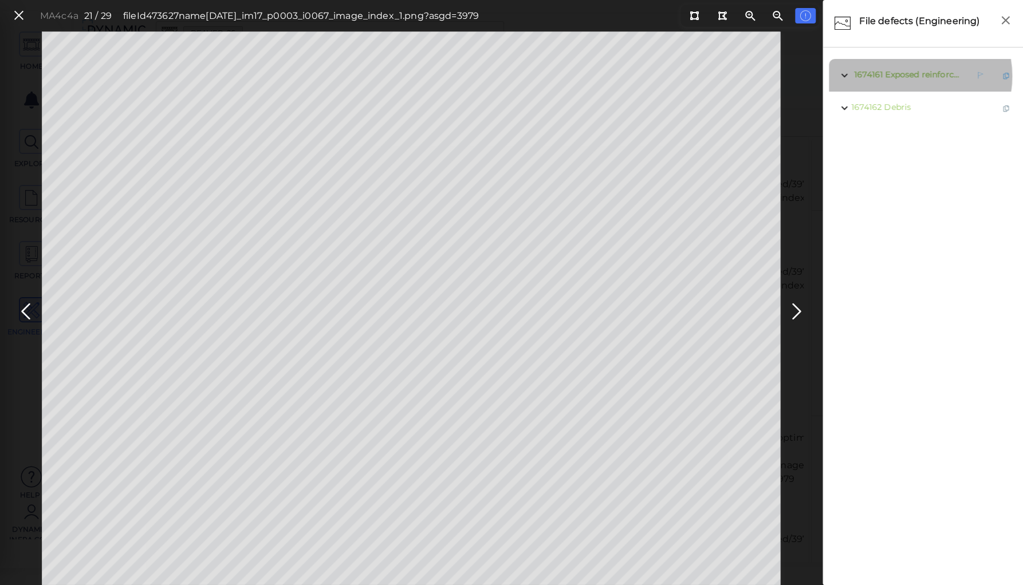
click at [911, 76] on span "Exposed reinforcement" at bounding box center [932, 74] width 95 height 10
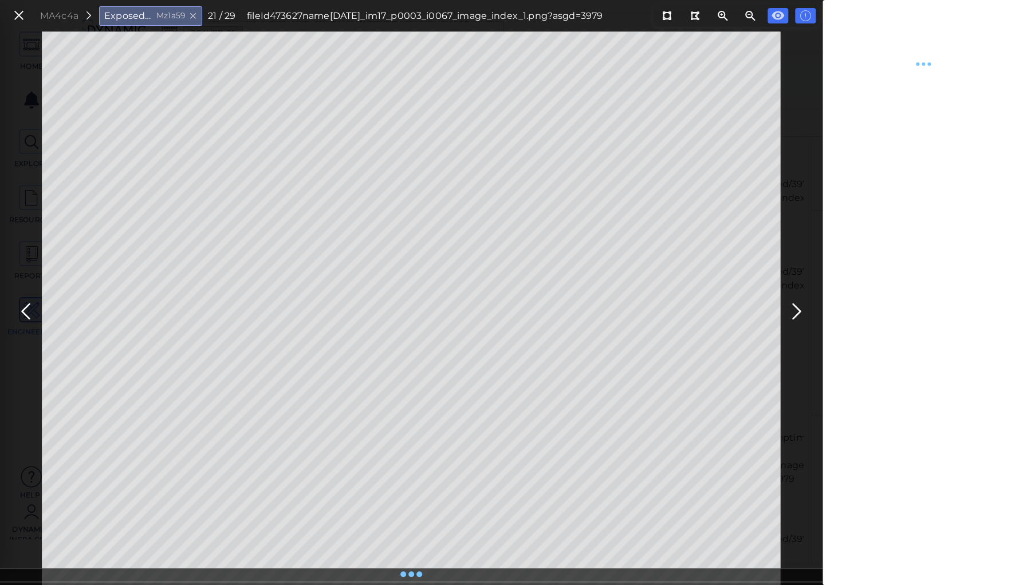
type textarea "x"
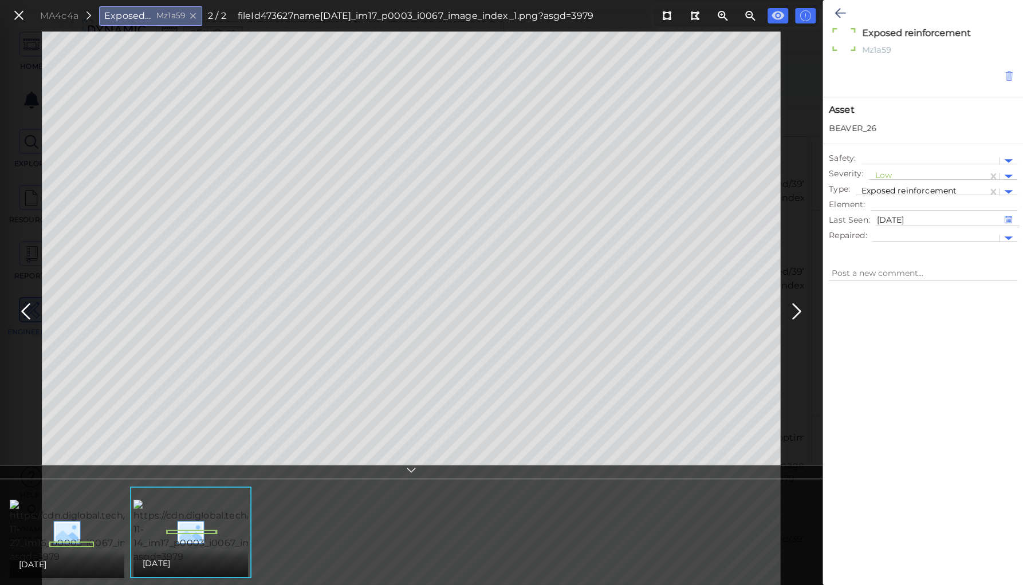
click at [1007, 75] on icon at bounding box center [1009, 75] width 10 height 11
type textarea "x"
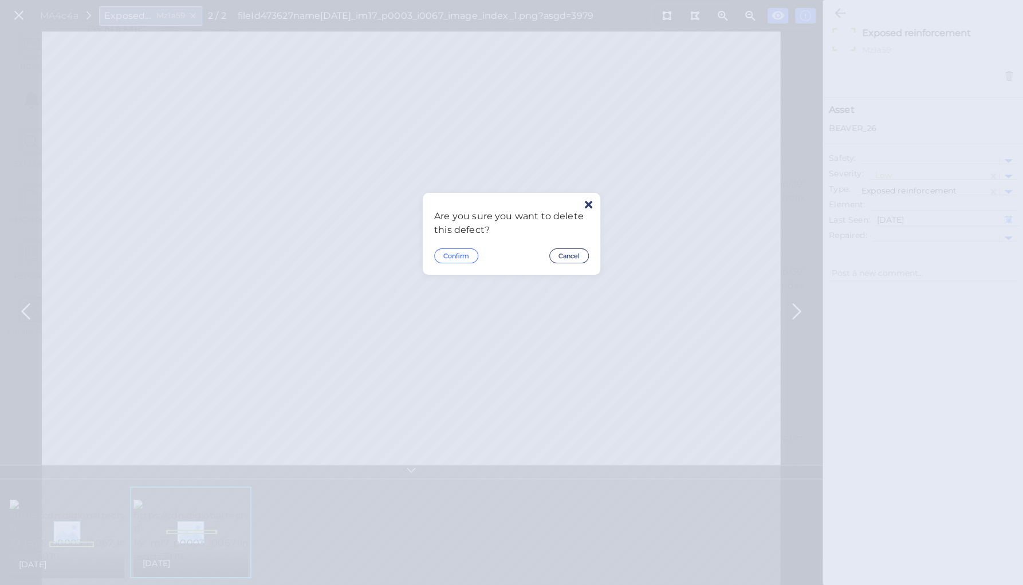
click at [455, 255] on button "Confirm" at bounding box center [456, 256] width 44 height 15
type textarea "x"
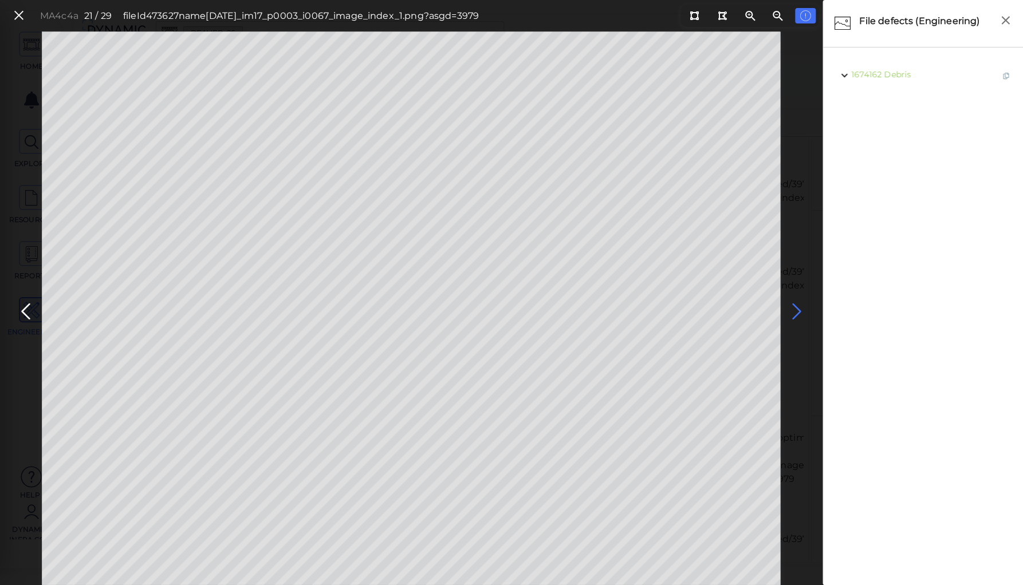
click at [795, 308] on icon at bounding box center [796, 312] width 18 height 22
click at [794, 307] on icon at bounding box center [796, 312] width 18 height 22
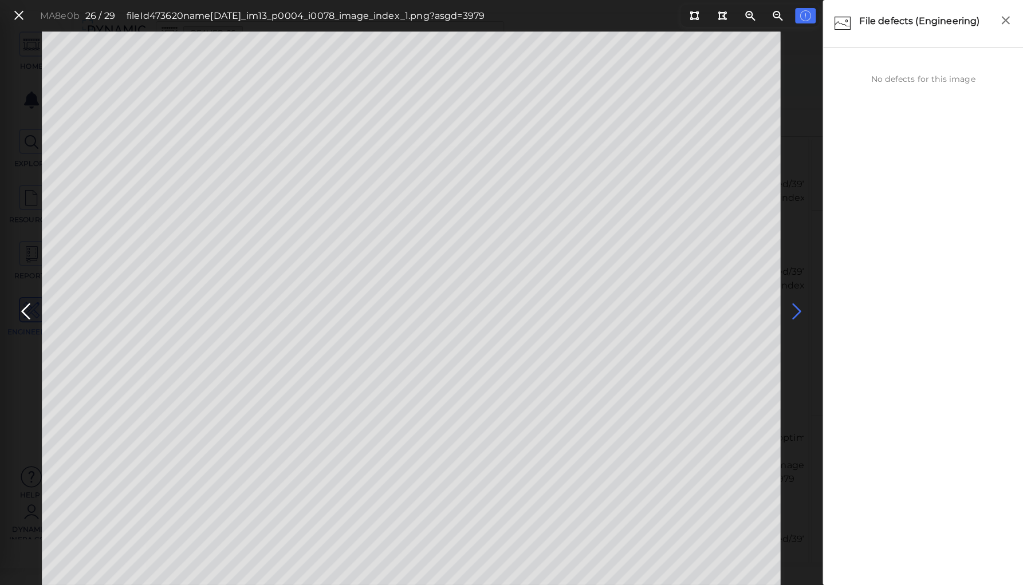
click at [794, 307] on icon at bounding box center [796, 312] width 18 height 22
click at [793, 307] on icon at bounding box center [796, 312] width 18 height 22
click at [21, 15] on icon at bounding box center [19, 15] width 13 height 15
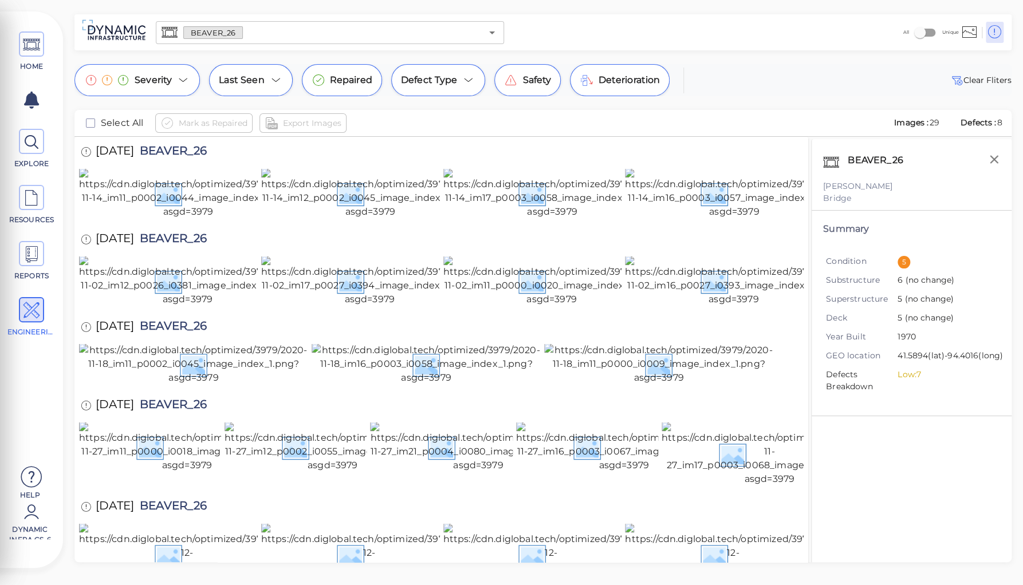
click at [156, 150] on span "BEAVER_26" at bounding box center [170, 152] width 73 height 15
drag, startPoint x: 160, startPoint y: 151, endPoint x: 256, endPoint y: 160, distance: 96.7
click at [256, 160] on div "11/14/2024 BEAVER_26" at bounding box center [441, 152] width 724 height 31
copy span "BEAVER_26"
click at [201, 49] on div "BEAVER_26 ​ All Unique" at bounding box center [542, 32] width 937 height 36
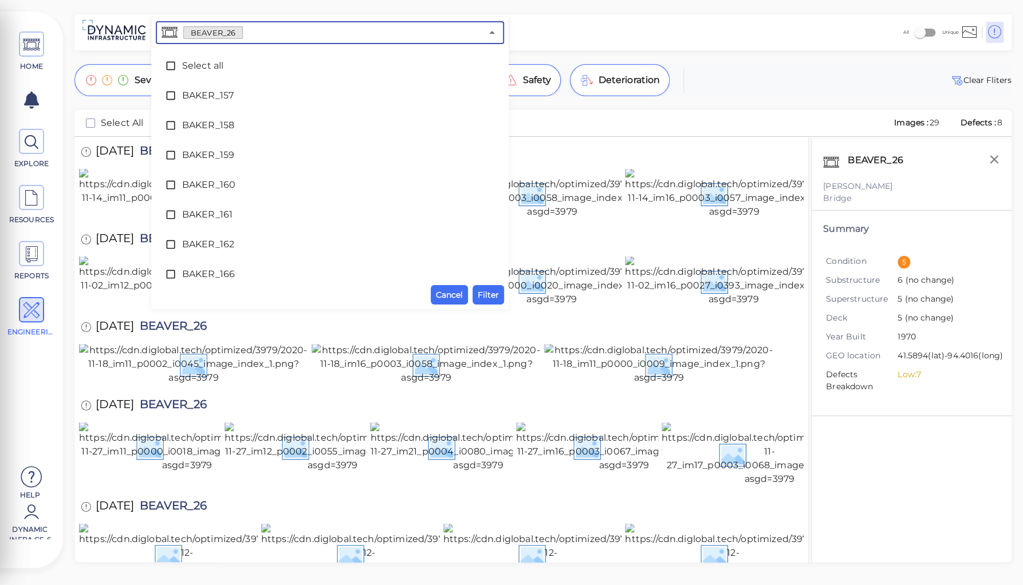
click at [243, 32] on input "text" at bounding box center [362, 33] width 239 height 16
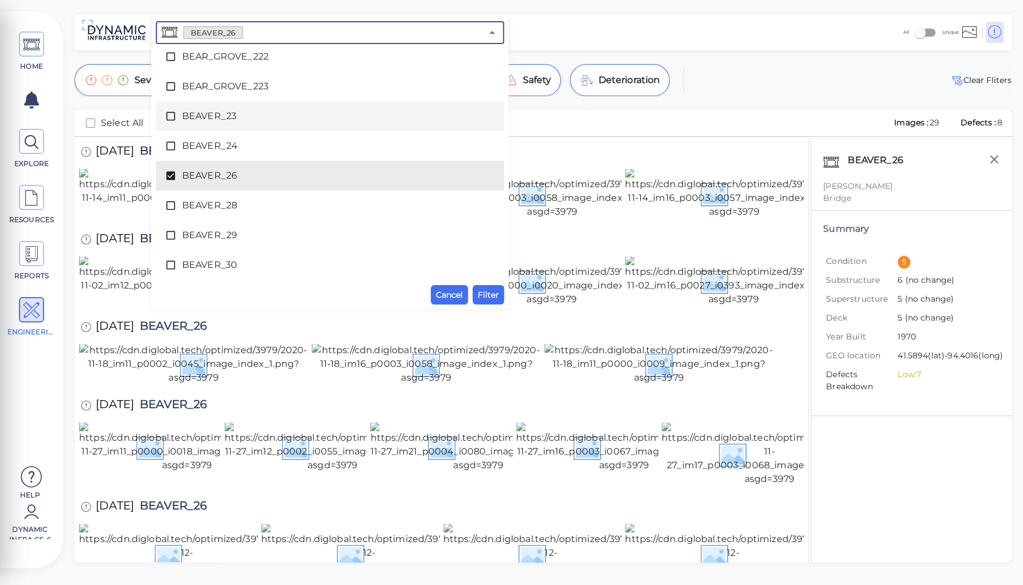
scroll to position [1172, 0]
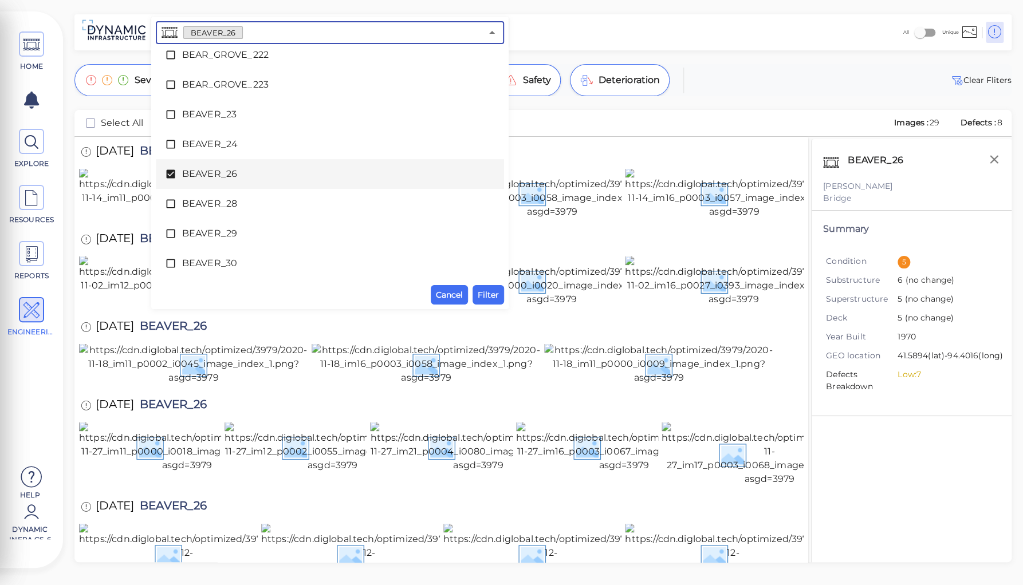
click at [168, 174] on icon at bounding box center [170, 173] width 11 height 11
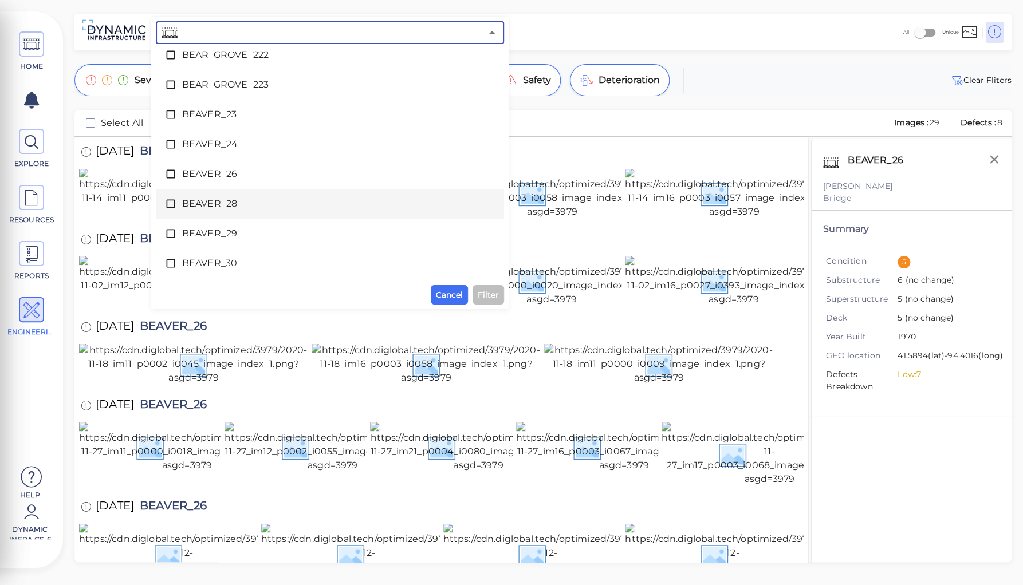
click at [204, 206] on span "BEAVER_28" at bounding box center [330, 204] width 296 height 14
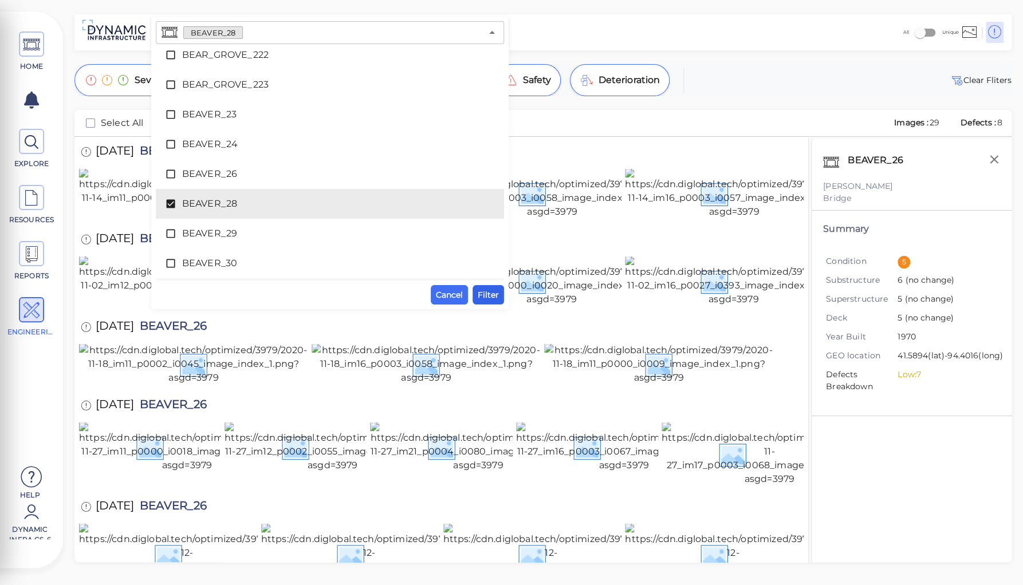
click at [493, 293] on span "Filter" at bounding box center [488, 295] width 21 height 14
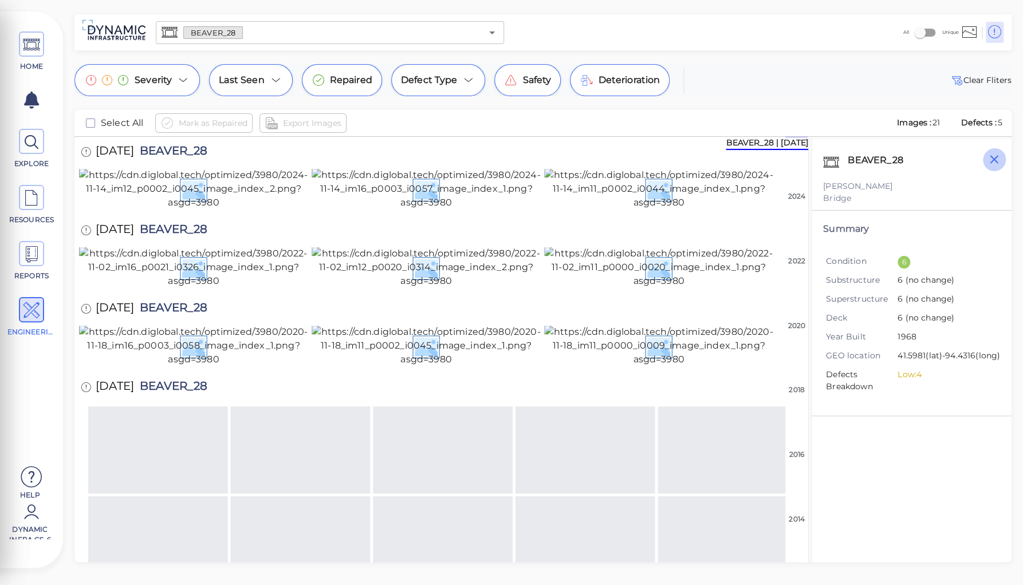
click at [992, 162] on icon "button" at bounding box center [994, 159] width 9 height 9
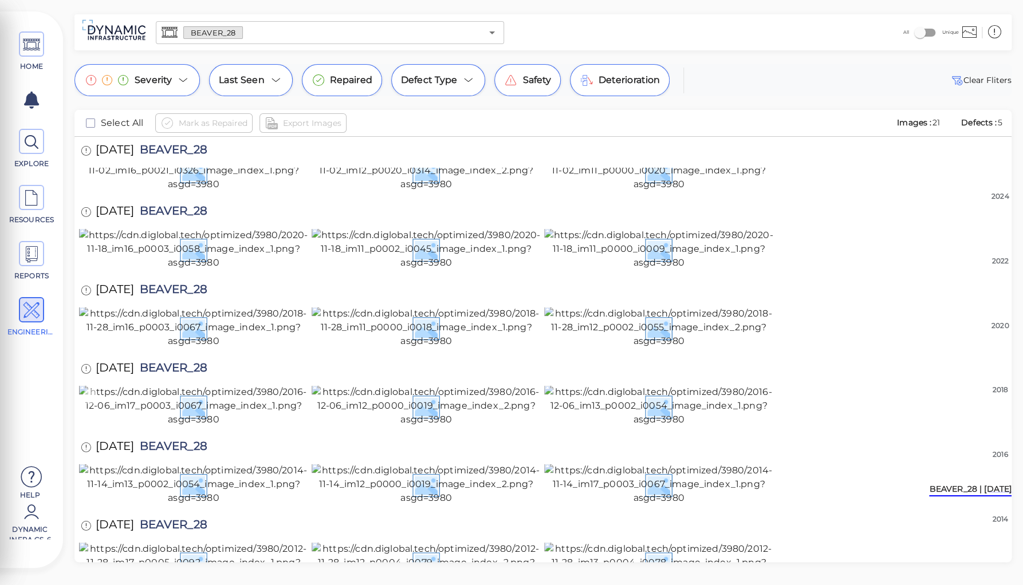
scroll to position [1008, 0]
click at [694, 542] on img at bounding box center [658, 562] width 229 height 41
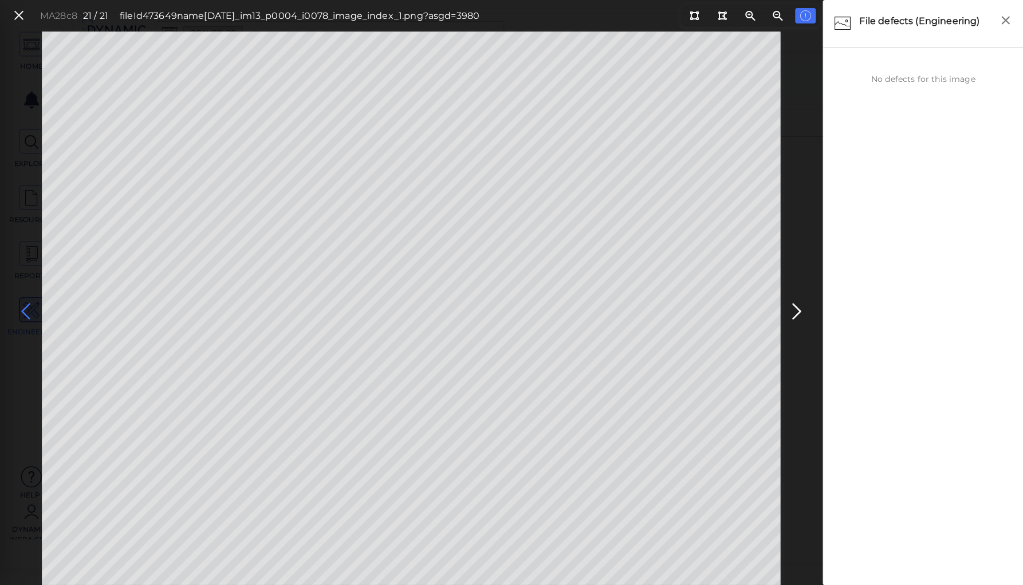
click at [26, 312] on icon at bounding box center [26, 312] width 18 height 22
drag, startPoint x: 694, startPoint y: 14, endPoint x: 684, endPoint y: 21, distance: 12.4
click at [690, 17] on icon at bounding box center [694, 15] width 9 height 9
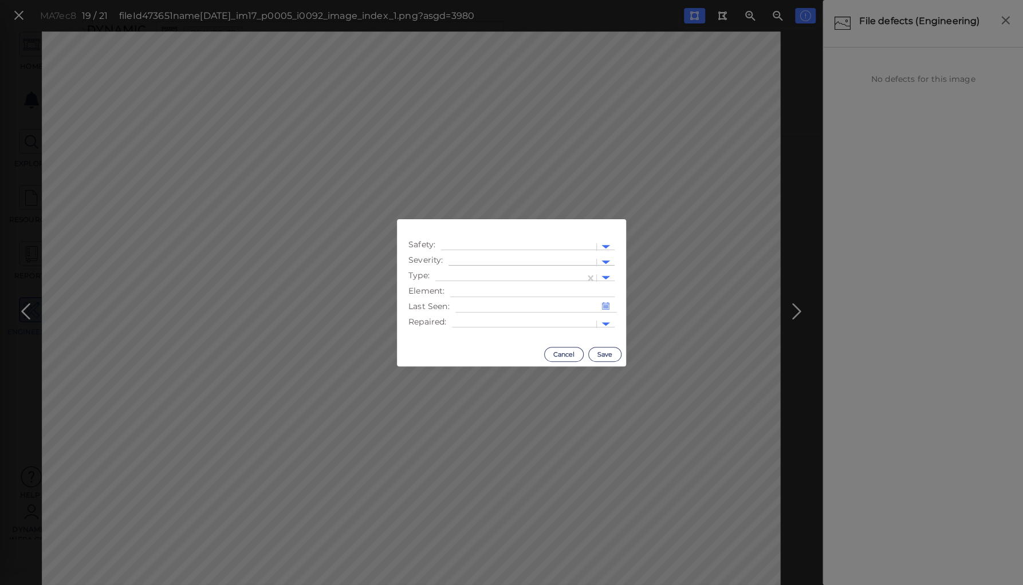
click at [511, 257] on div at bounding box center [522, 263] width 136 height 12
click at [463, 300] on div "Low" at bounding box center [479, 299] width 63 height 18
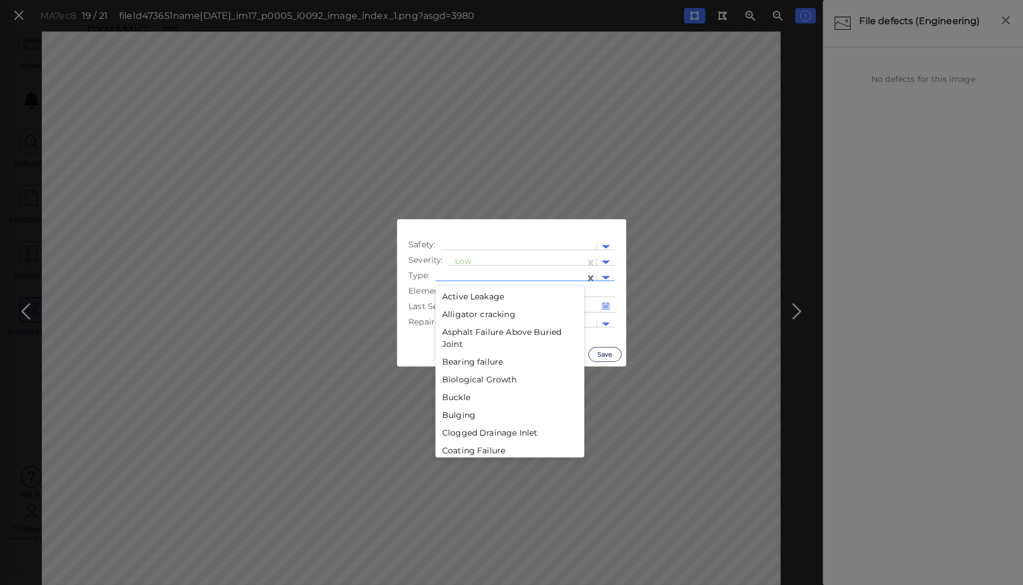
click at [468, 275] on div at bounding box center [510, 278] width 138 height 12
click at [458, 440] on div "Erosion" at bounding box center [509, 439] width 149 height 18
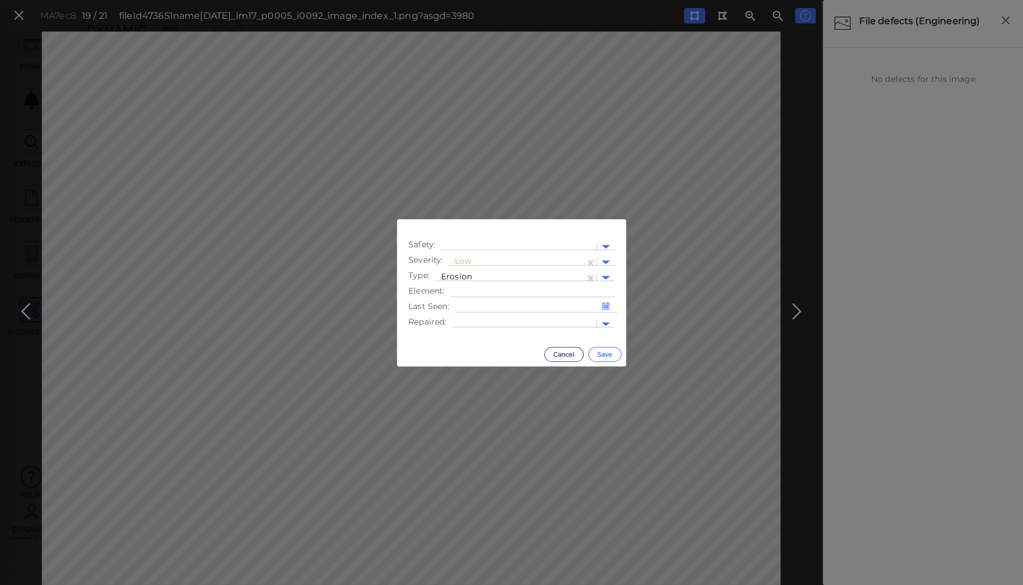
click at [608, 355] on button "Save" at bounding box center [604, 354] width 33 height 15
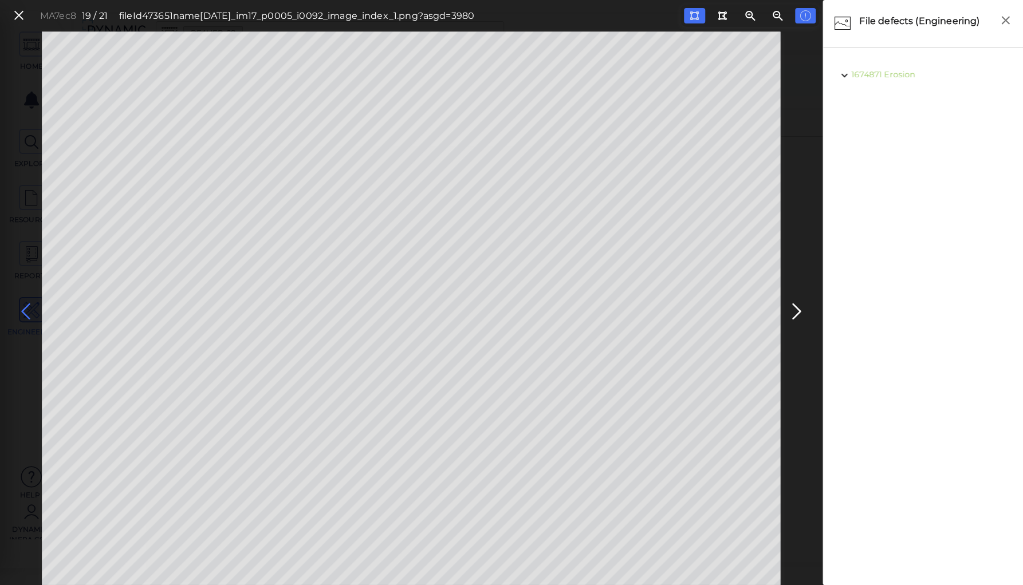
click at [30, 309] on icon at bounding box center [26, 312] width 18 height 22
click at [795, 310] on icon at bounding box center [796, 312] width 18 height 22
click at [23, 312] on icon at bounding box center [26, 312] width 18 height 22
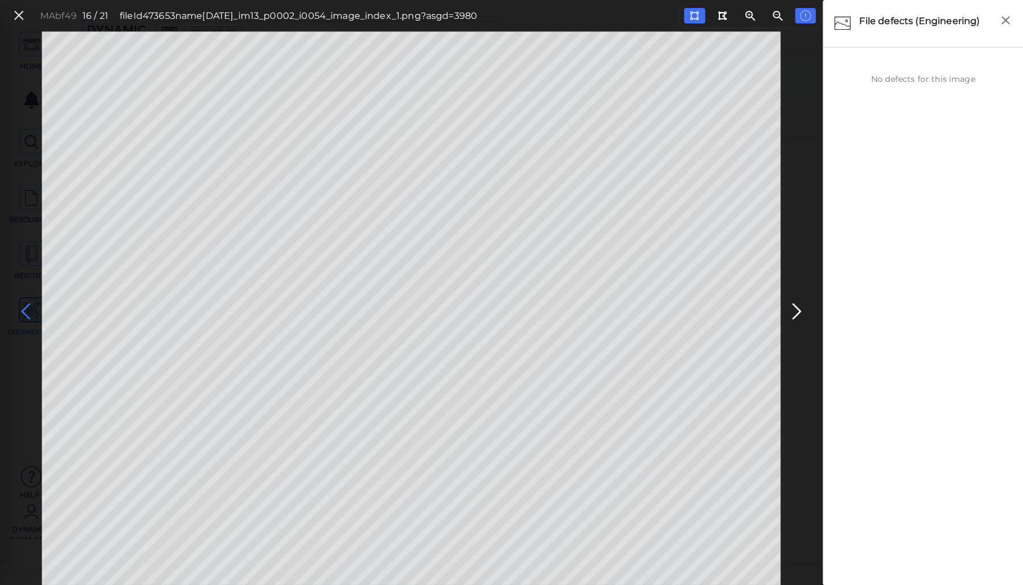
click at [23, 312] on icon at bounding box center [26, 312] width 18 height 22
click at [29, 308] on icon at bounding box center [26, 312] width 18 height 22
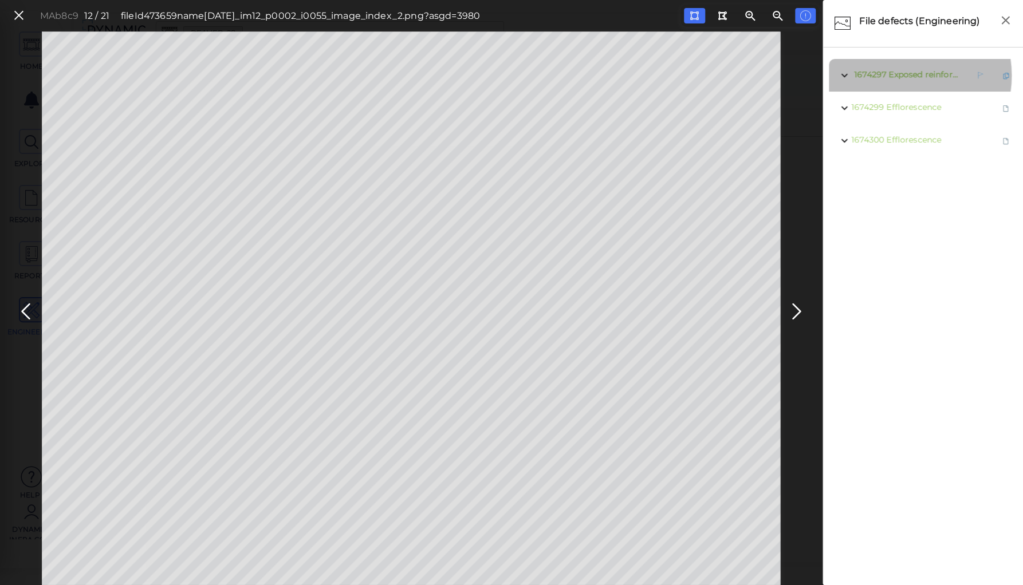
click at [897, 76] on span "Exposed reinforcement" at bounding box center [935, 74] width 95 height 10
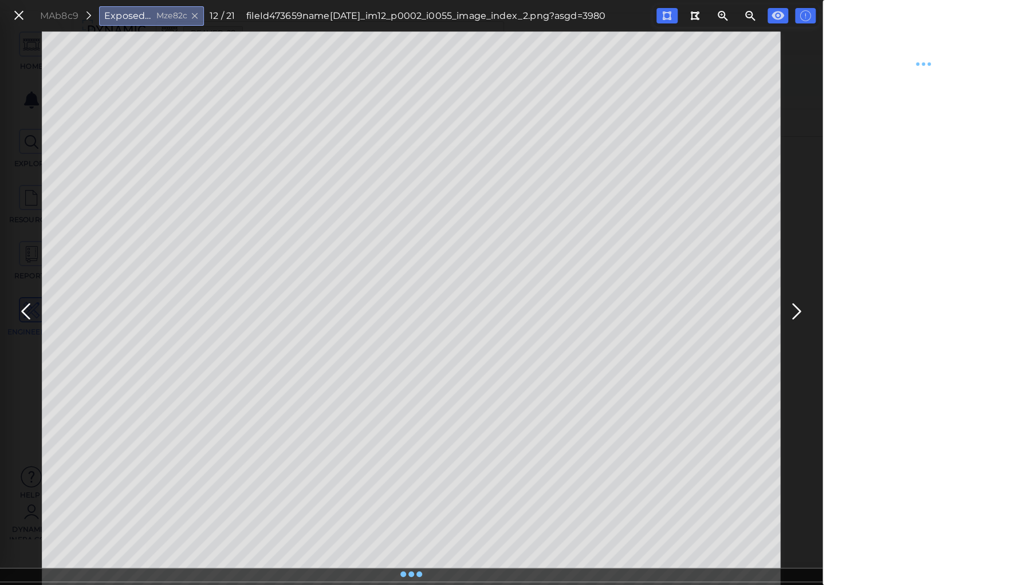
type textarea "x"
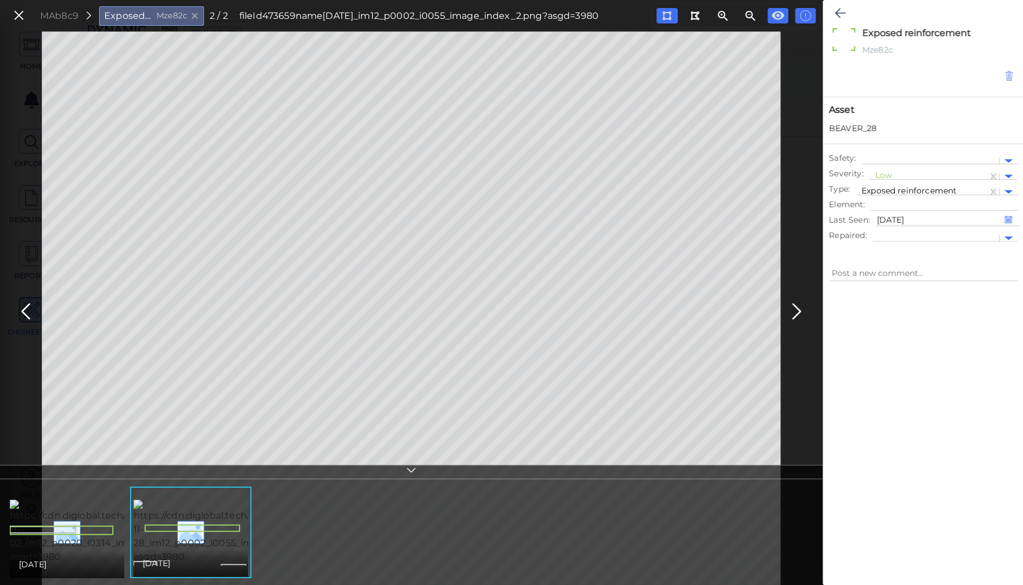
click at [1009, 76] on icon at bounding box center [1009, 75] width 10 height 11
type textarea "x"
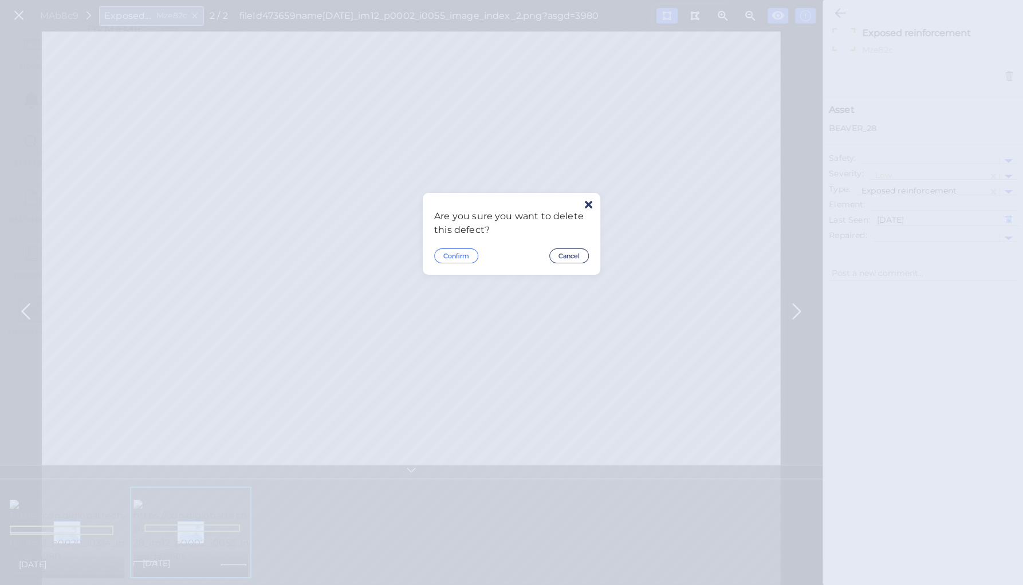
click at [452, 251] on button "Confirm" at bounding box center [456, 256] width 44 height 15
type textarea "x"
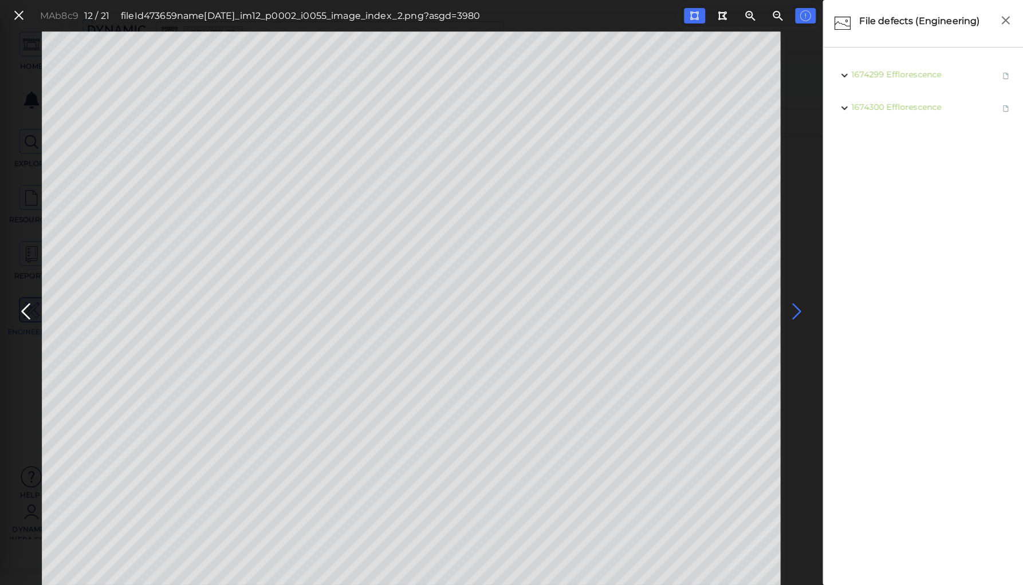
click at [792, 312] on icon at bounding box center [796, 312] width 18 height 22
click at [24, 314] on icon at bounding box center [26, 312] width 18 height 22
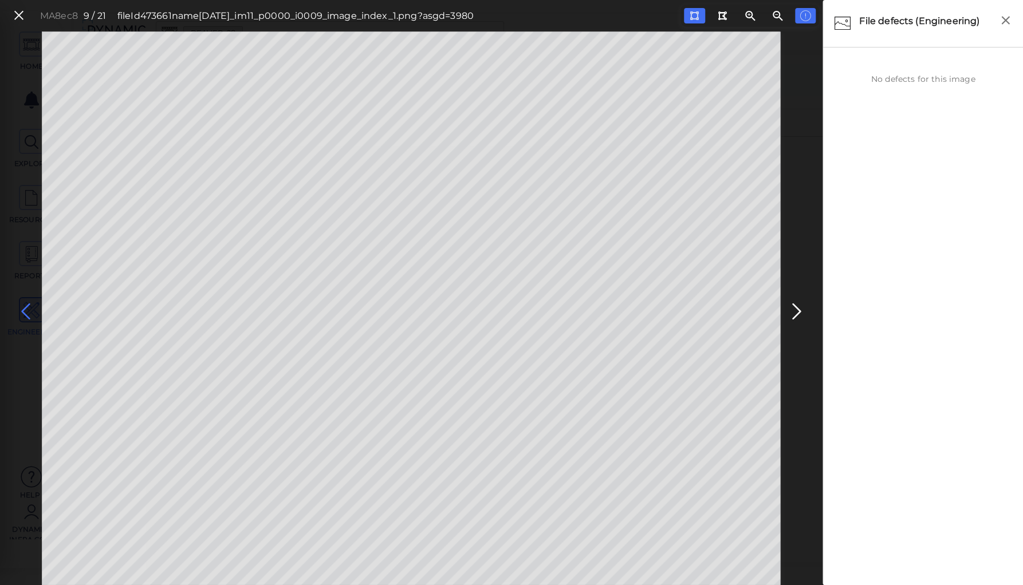
click at [24, 314] on icon at bounding box center [26, 312] width 18 height 22
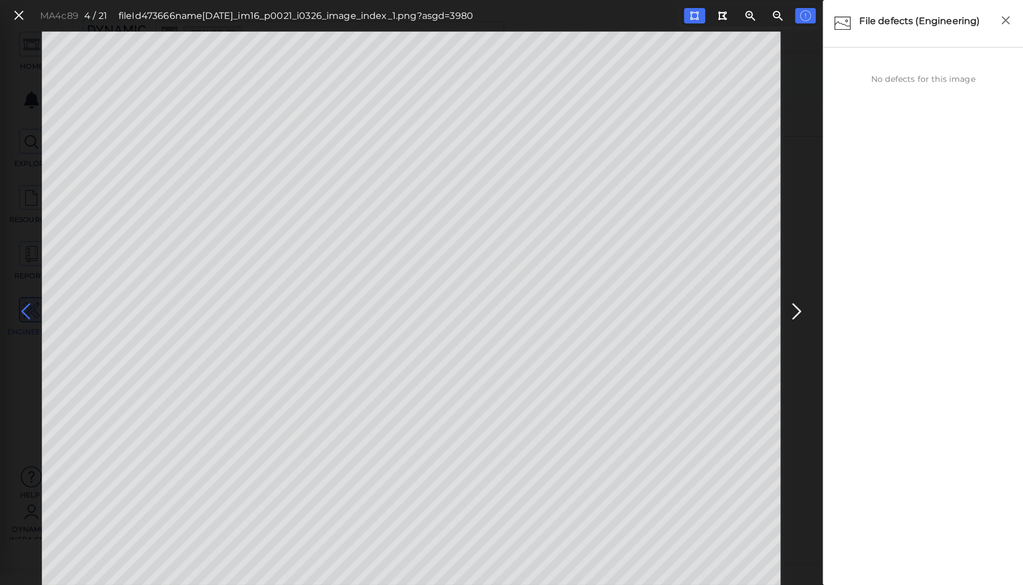
click at [24, 314] on icon at bounding box center [26, 312] width 18 height 22
click at [25, 314] on icon at bounding box center [26, 312] width 18 height 22
click at [21, 314] on icon at bounding box center [26, 312] width 18 height 22
click at [26, 312] on icon at bounding box center [26, 312] width 18 height 22
